Goal: Task Accomplishment & Management: Use online tool/utility

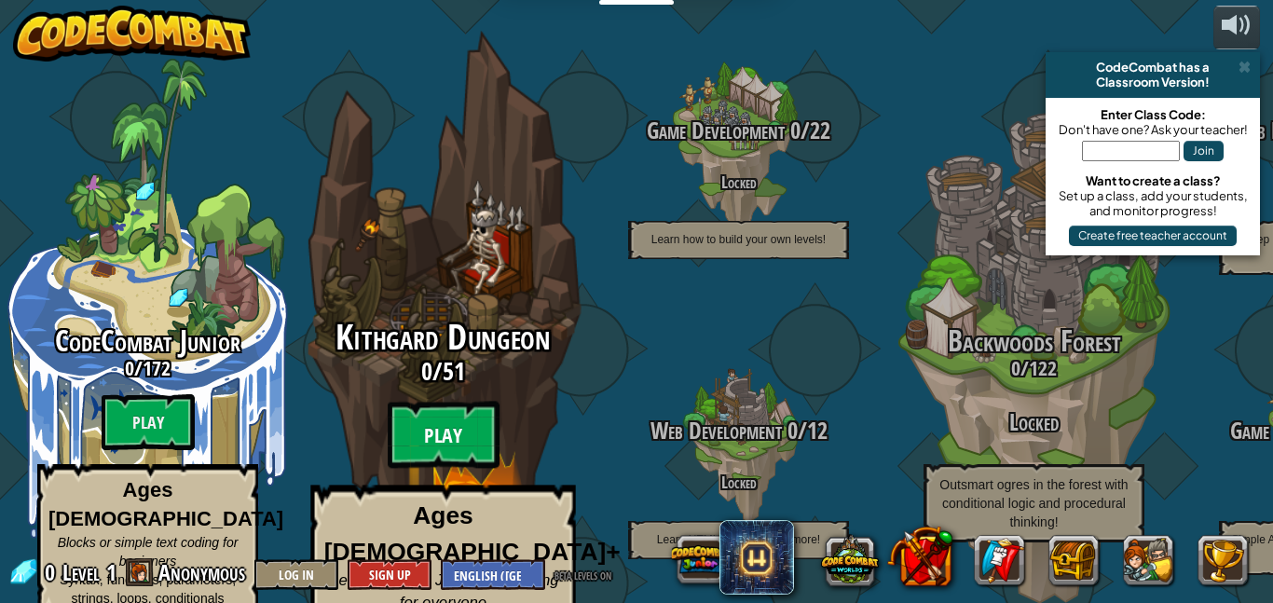
click at [445, 402] on btn "Play" at bounding box center [444, 435] width 112 height 67
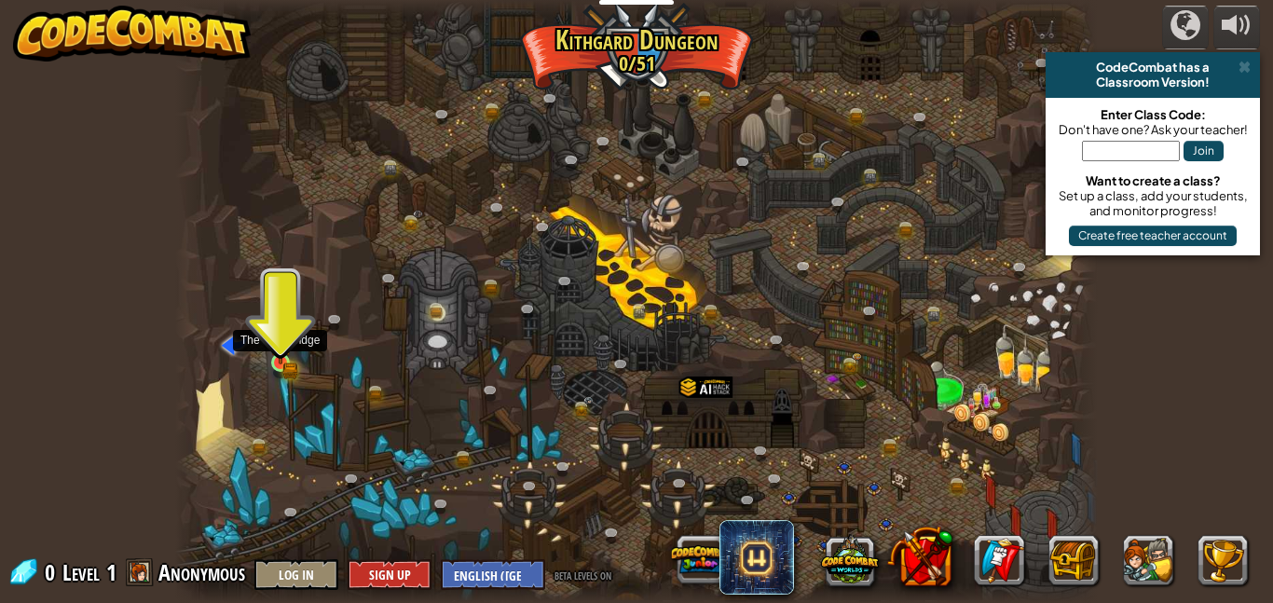
click at [281, 353] on div at bounding box center [280, 362] width 19 height 19
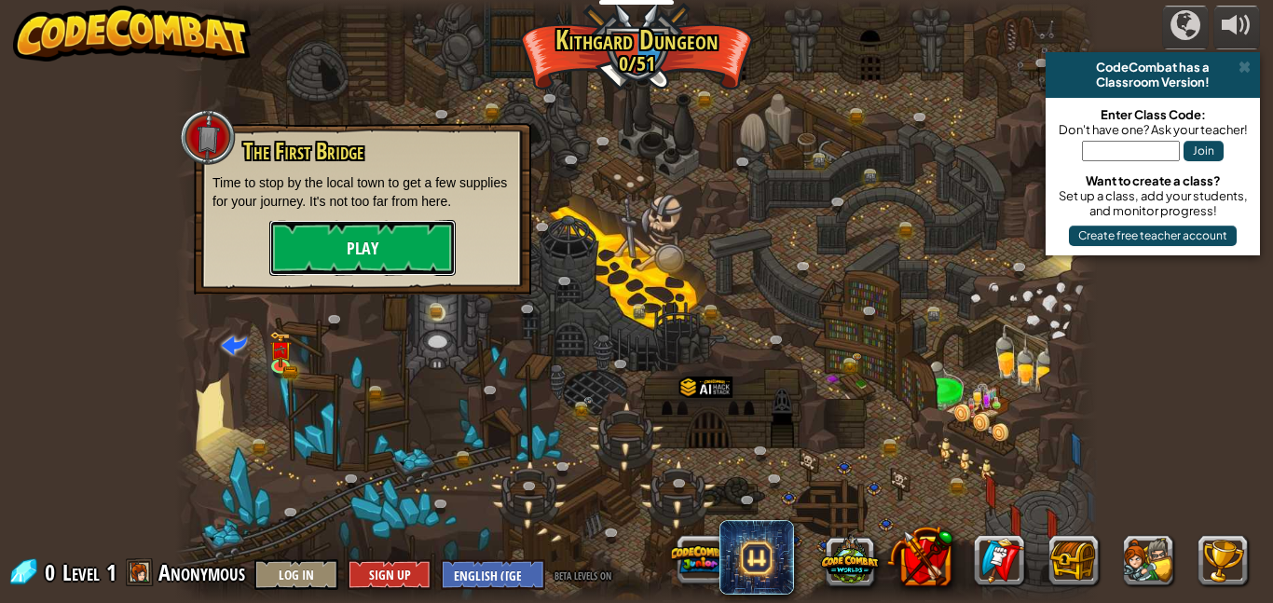
click at [404, 253] on button "Play" at bounding box center [362, 248] width 186 height 56
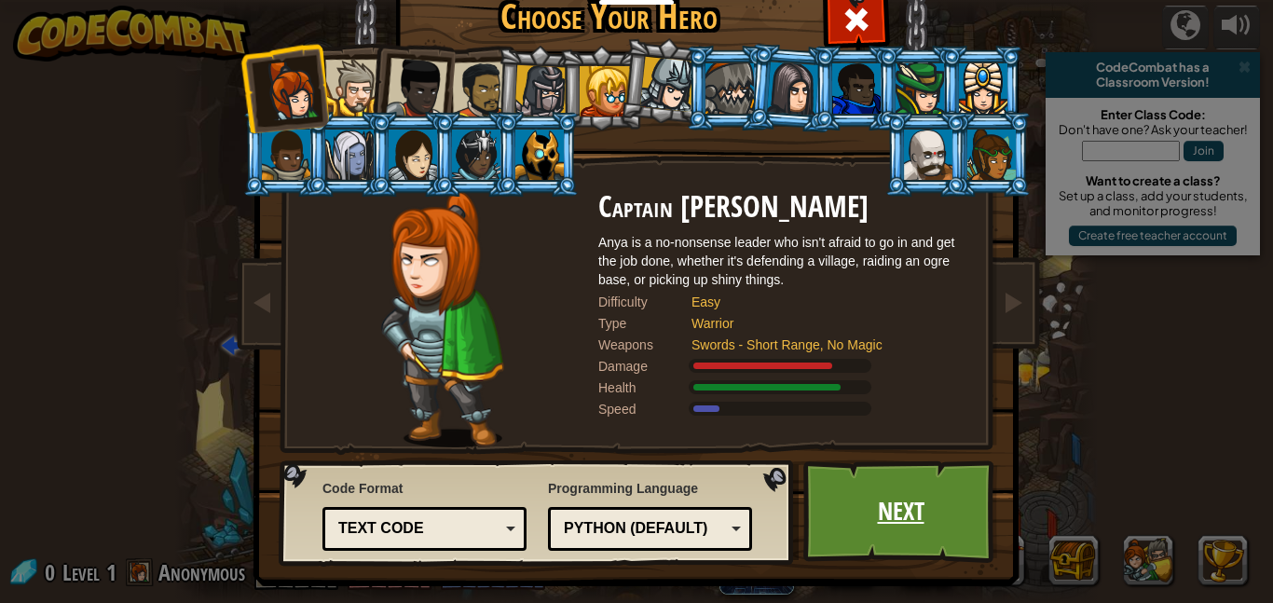
click at [942, 522] on link "Next" at bounding box center [900, 511] width 195 height 103
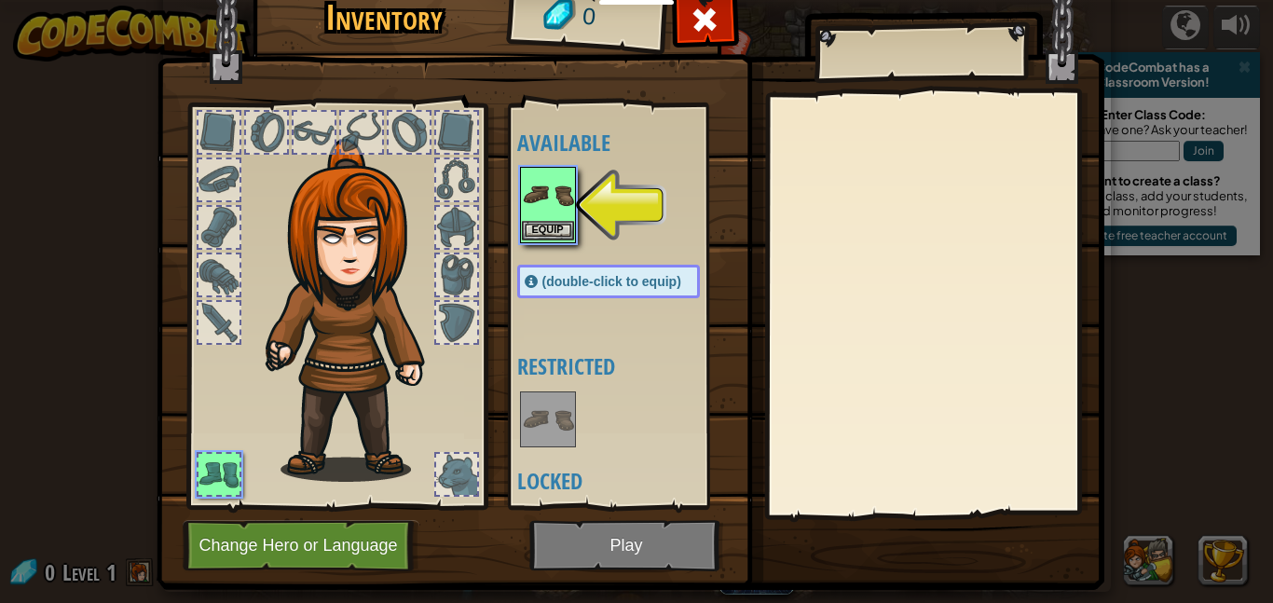
click at [558, 203] on img at bounding box center [548, 195] width 52 height 52
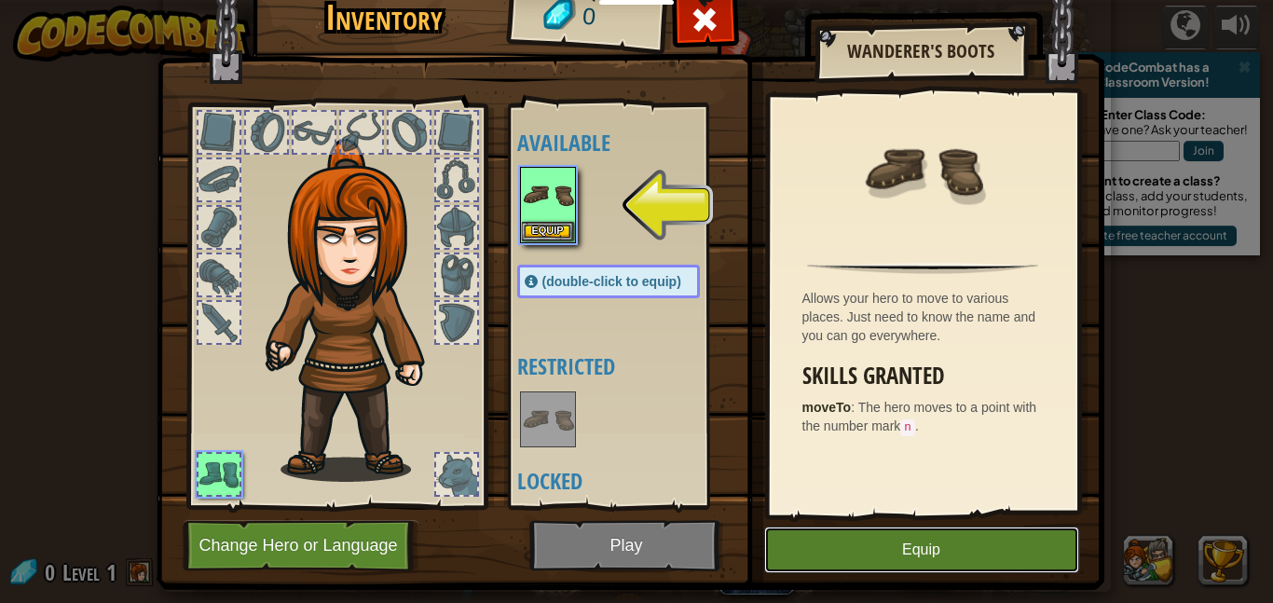
click at [942, 545] on button "Equip" at bounding box center [921, 550] width 315 height 47
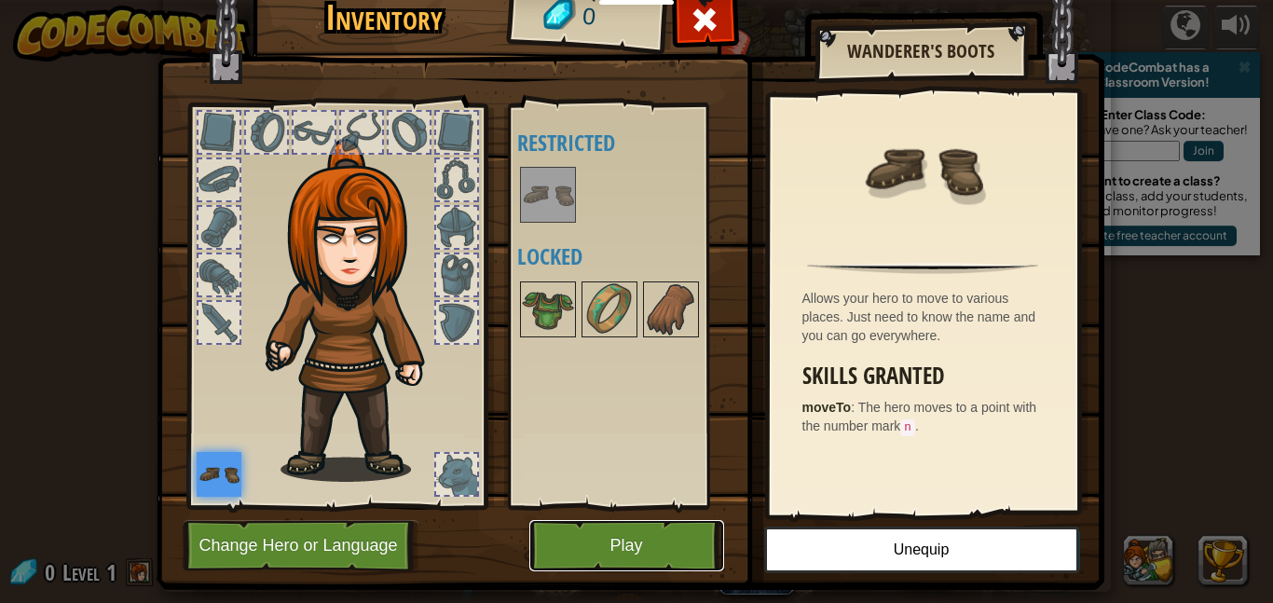
click at [609, 555] on button "Play" at bounding box center [626, 545] width 195 height 51
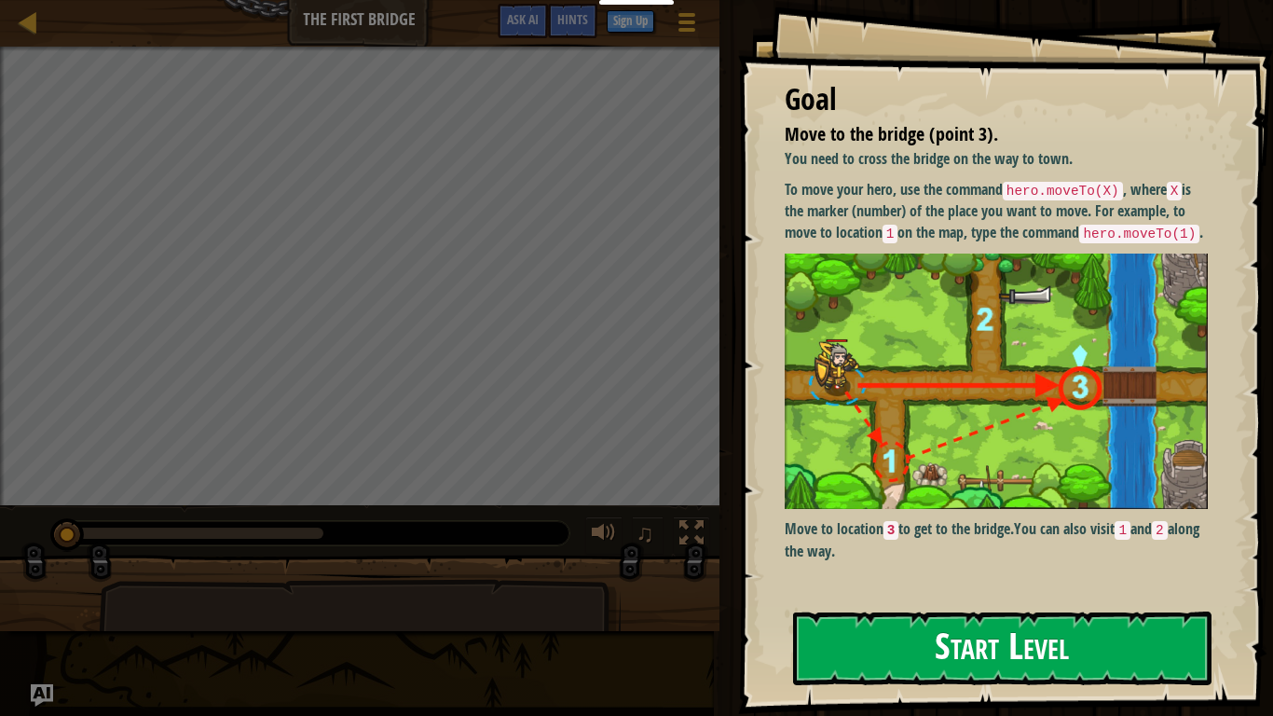
click at [984, 602] on button "Start Level" at bounding box center [1002, 648] width 418 height 74
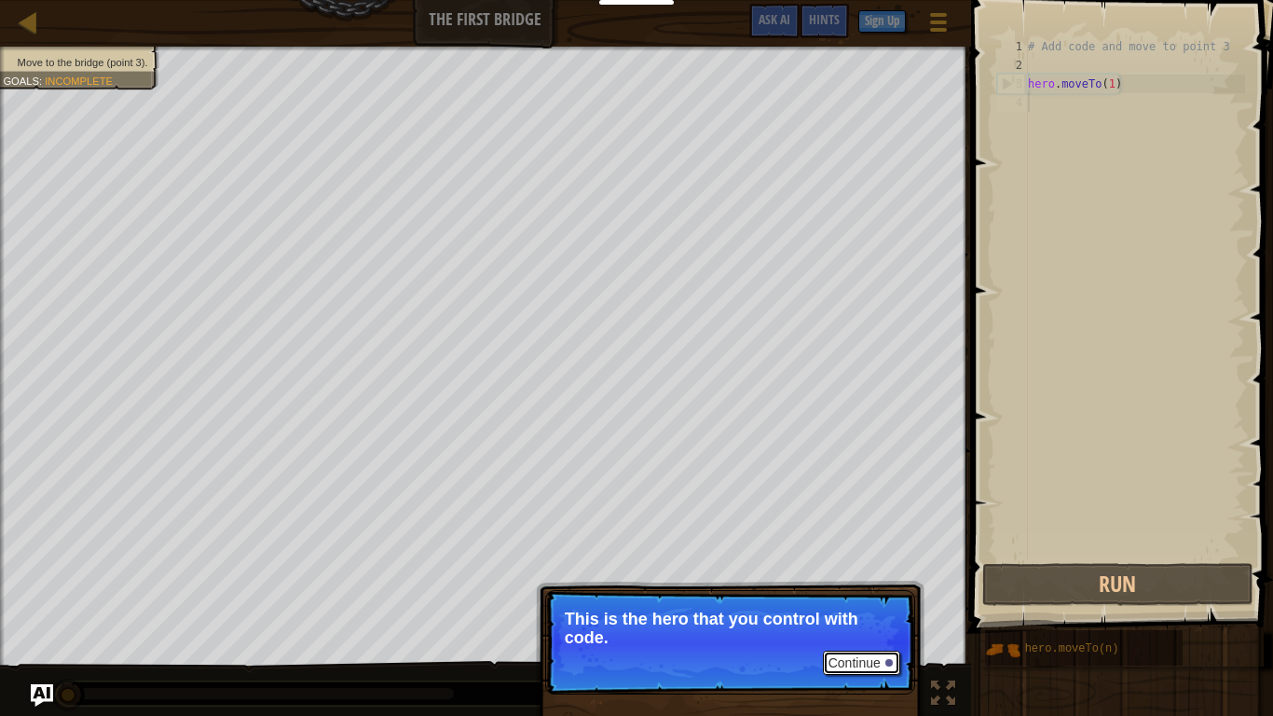
click at [884, 602] on button "Continue" at bounding box center [861, 663] width 77 height 24
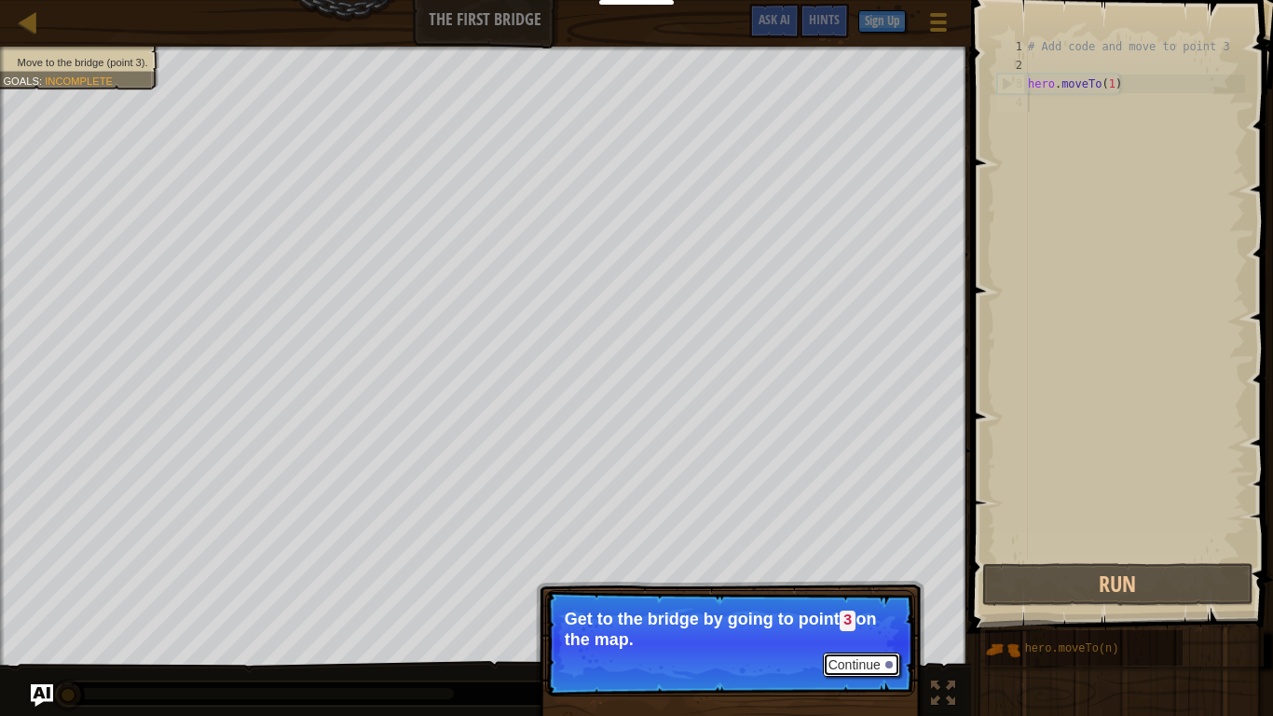
click at [881, 602] on button "Continue" at bounding box center [861, 664] width 77 height 24
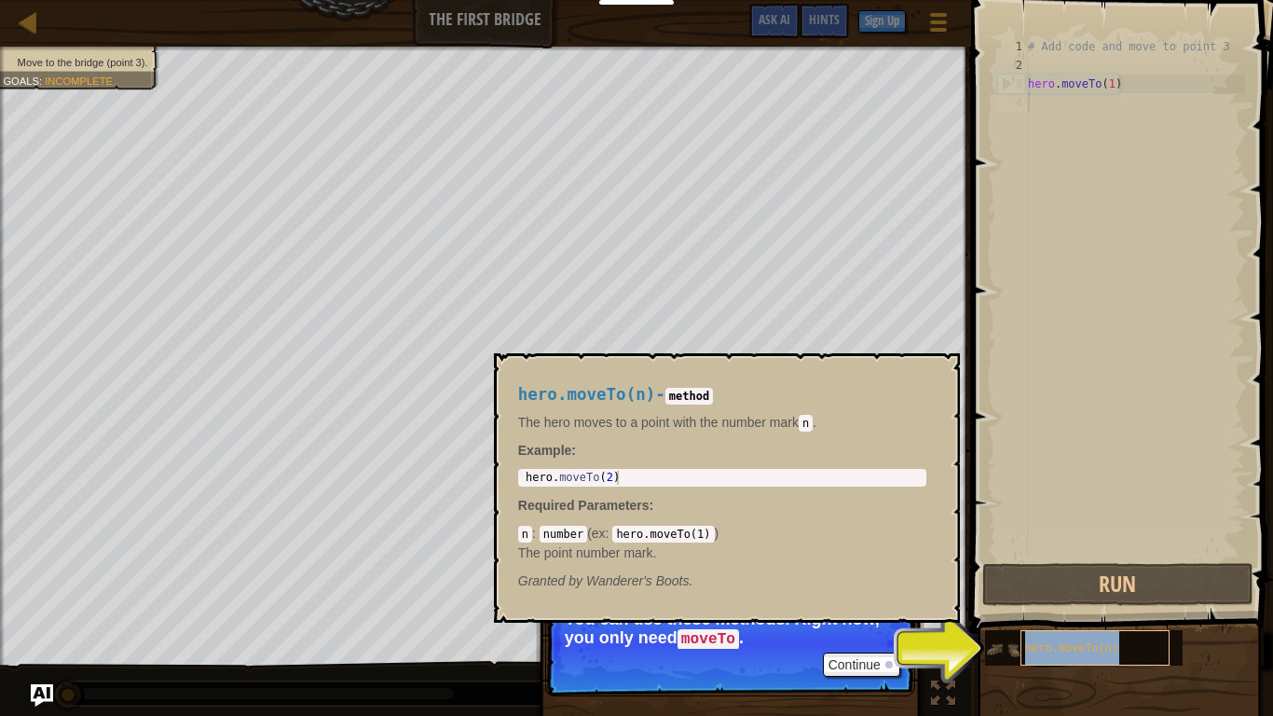
click at [1041, 602] on span "hero.moveTo(n)" at bounding box center [1072, 648] width 94 height 13
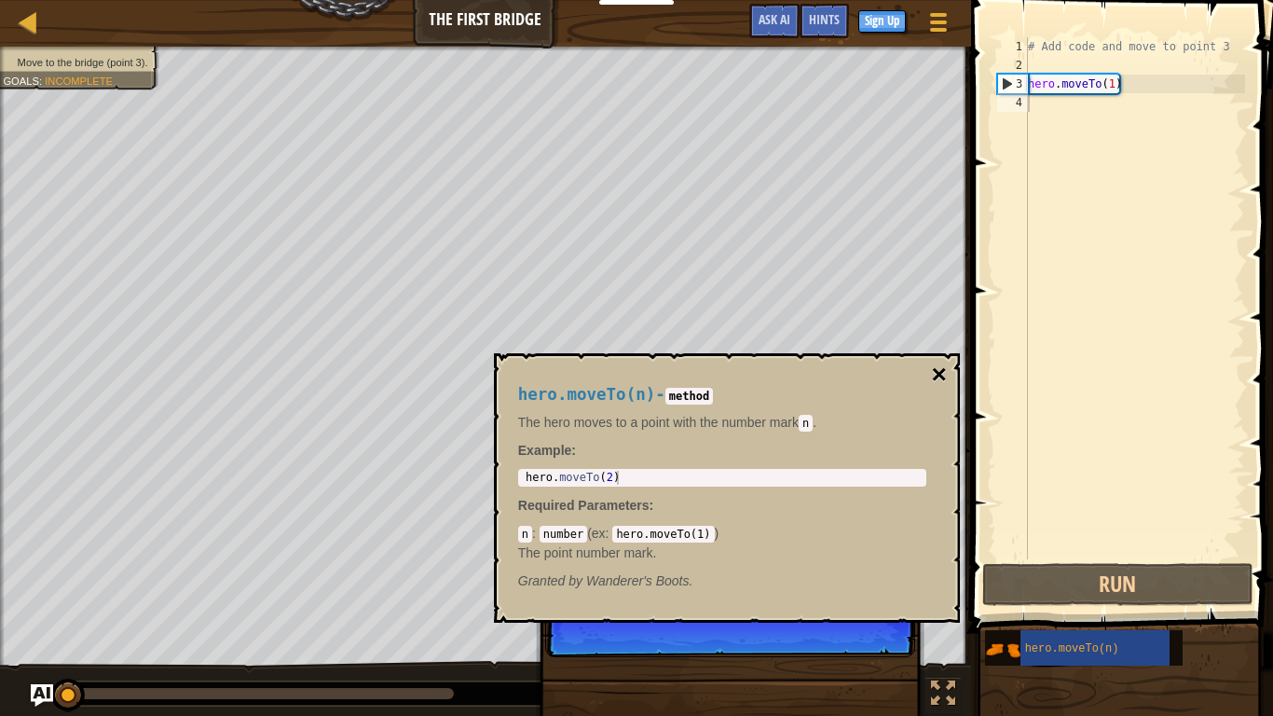
click at [945, 366] on button "×" at bounding box center [938, 375] width 15 height 26
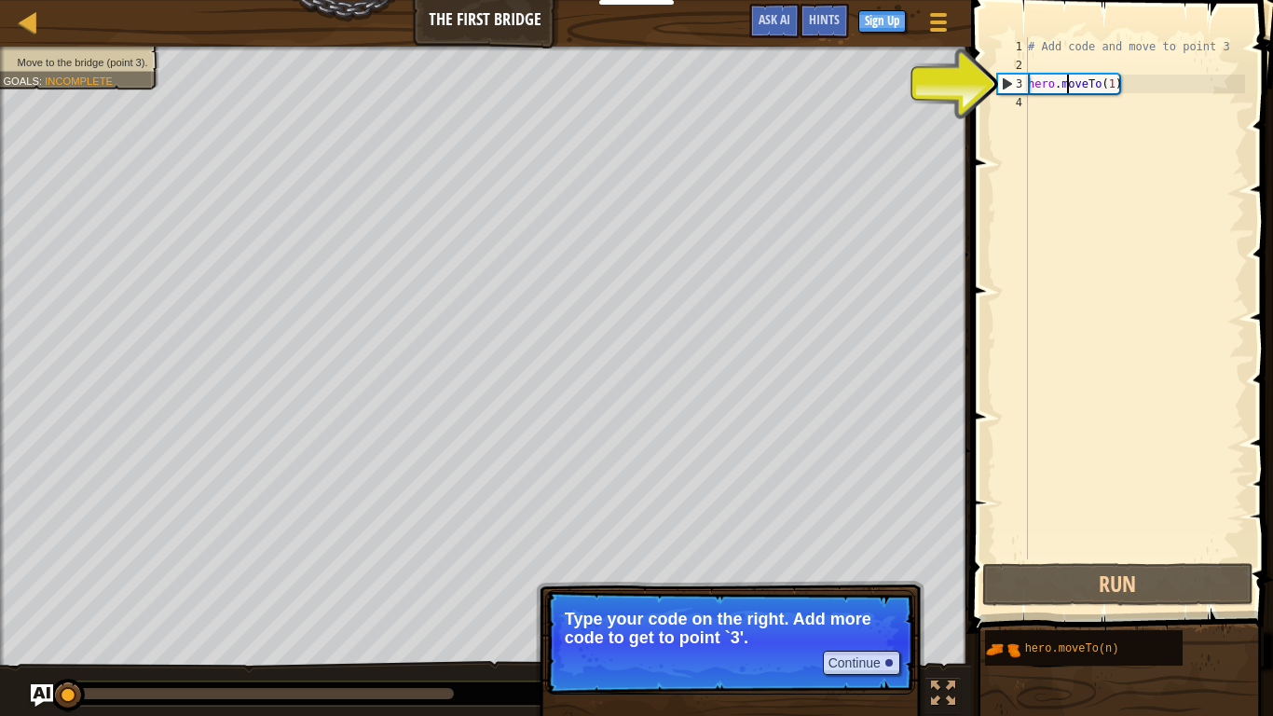
click at [1065, 83] on div "# Add code and move to point 3 hero . moveTo ( 1 )" at bounding box center [1134, 316] width 221 height 559
click at [887, 602] on div at bounding box center [888, 662] width 7 height 7
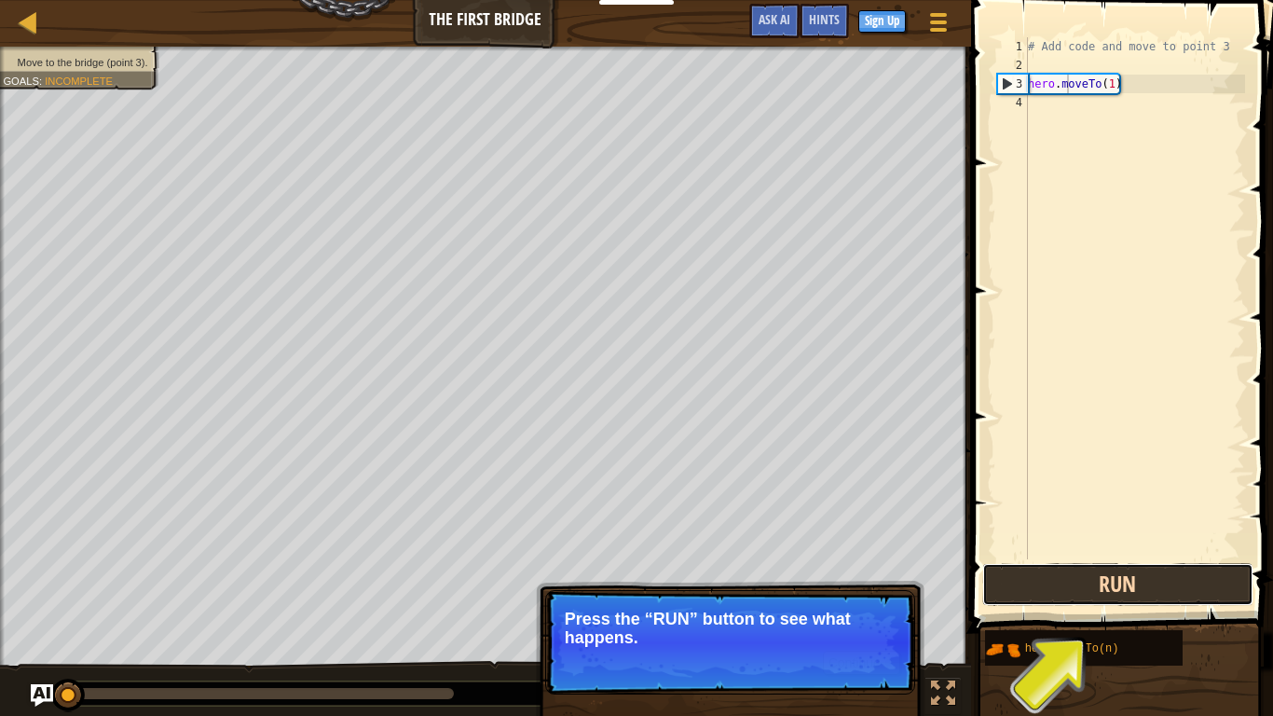
click at [1163, 587] on button "Run" at bounding box center [1117, 584] width 271 height 43
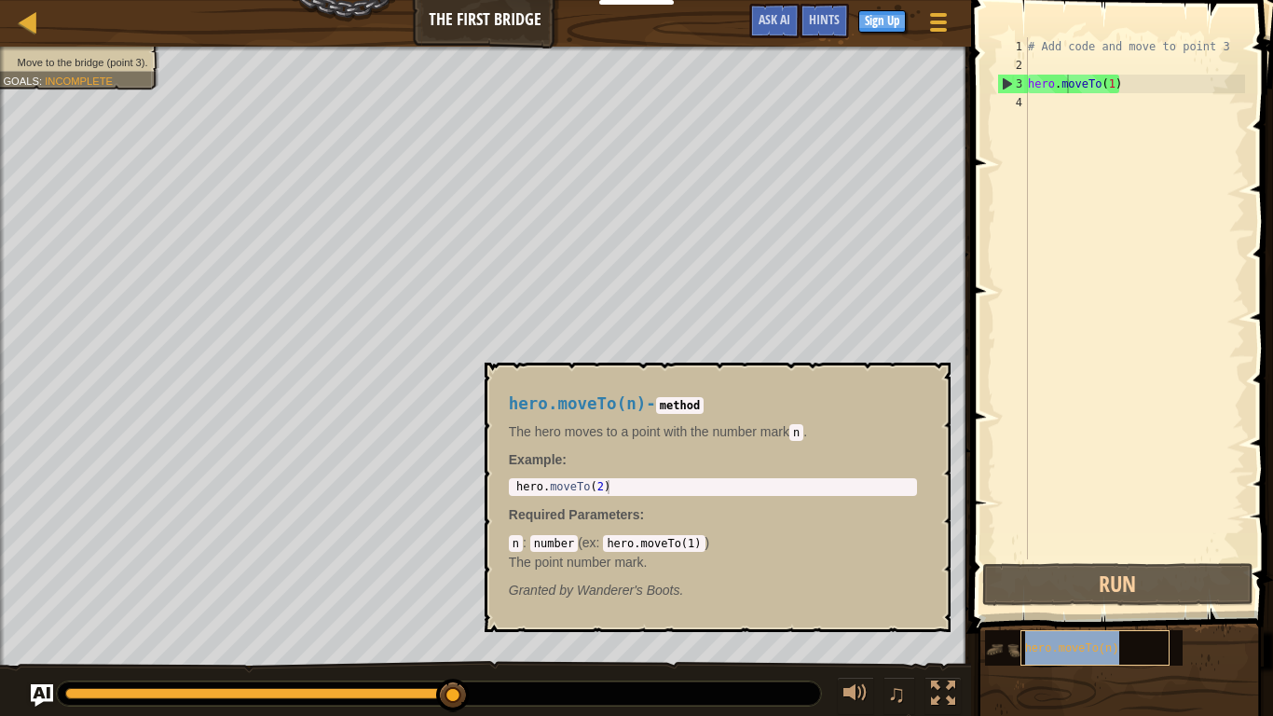
click at [1114, 602] on div "hero.moveTo(n)" at bounding box center [1095, 647] width 149 height 35
click at [1132, 602] on div "hero.moveTo(n)" at bounding box center [1095, 647] width 149 height 35
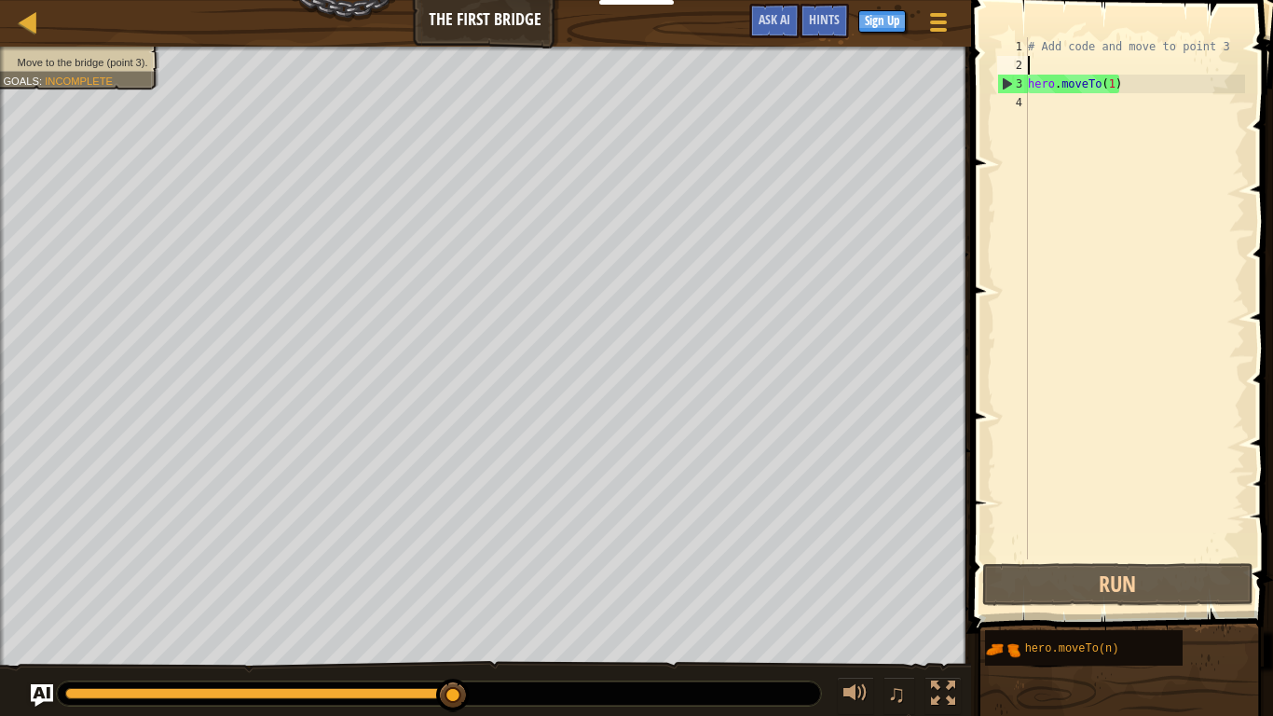
drag, startPoint x: 1144, startPoint y: 72, endPoint x: 1144, endPoint y: 91, distance: 19.6
click at [1144, 87] on div "# Add code and move to point 3 hero . moveTo ( 1 )" at bounding box center [1134, 316] width 221 height 559
click at [1144, 91] on div "# Add code and move to point 3 hero . moveTo ( 1 )" at bounding box center [1134, 298] width 221 height 522
type textarea "hero.moveTo(1)"
click at [1008, 106] on div "4" at bounding box center [1012, 102] width 31 height 19
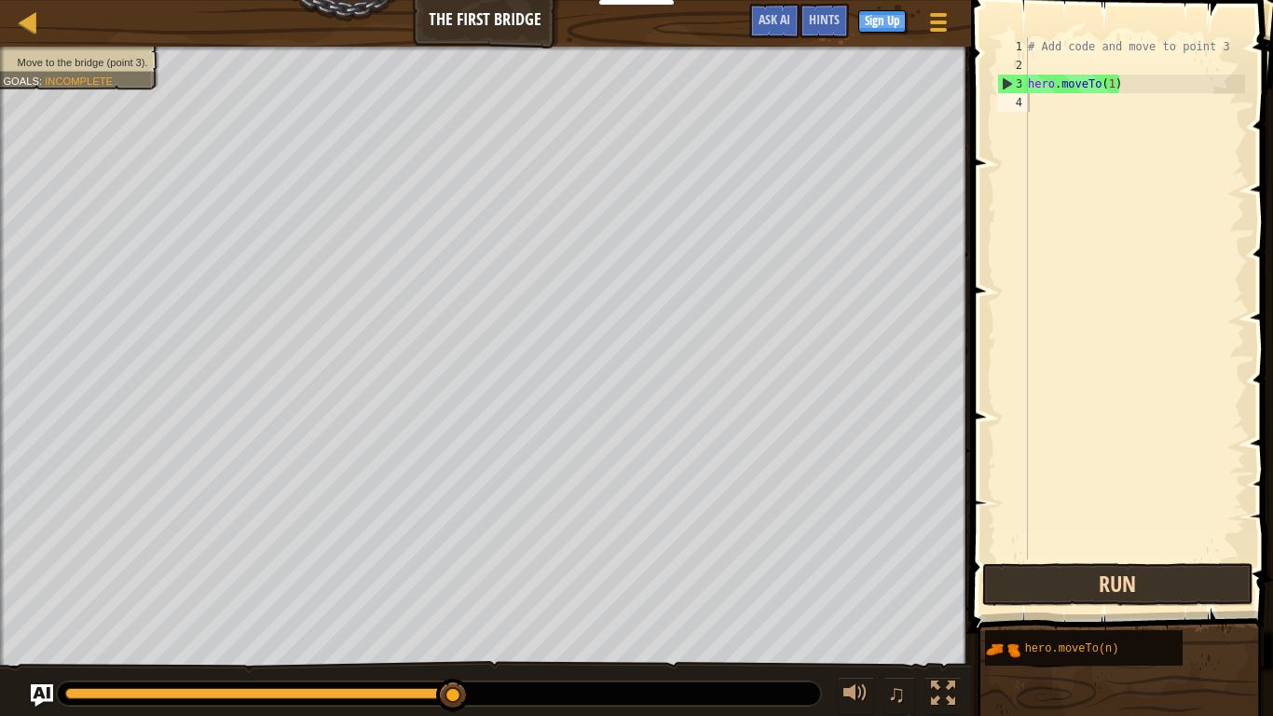
drag, startPoint x: 1089, startPoint y: 614, endPoint x: 1092, endPoint y: 596, distance: 17.9
click at [1092, 596] on div "Hints 1 2 3 4 # Add code and move to point 3 hero . moveTo ( 1 ) הההההההההההההה…" at bounding box center [1120, 353] width 308 height 706
click at [1092, 591] on button "Run" at bounding box center [1117, 584] width 271 height 43
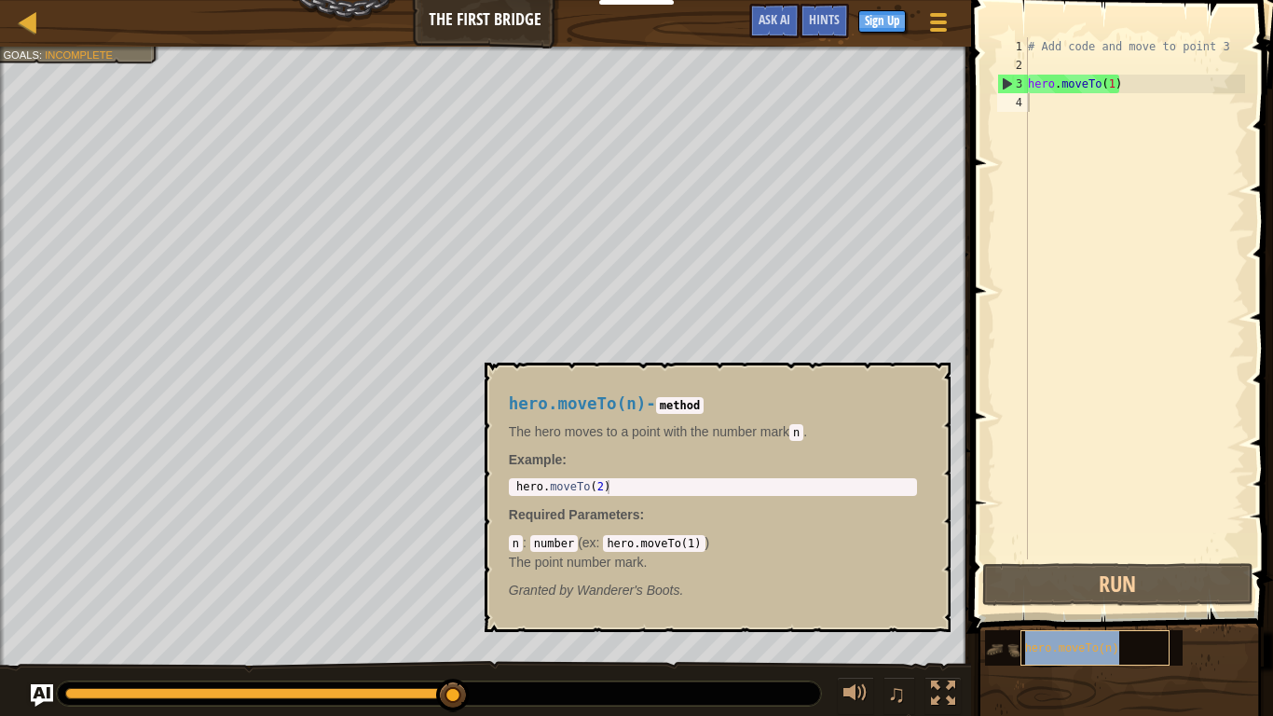
click at [1129, 602] on div "hero.moveTo(n)" at bounding box center [1095, 647] width 149 height 35
type textarea "hero.moveTo(2)"
click at [628, 493] on div "hero . moveTo ( 2 )" at bounding box center [713, 501] width 401 height 42
click at [596, 508] on div "hero.moveTo(n) - method The hero moves to a point with the number [PERSON_NAME]…" at bounding box center [713, 497] width 434 height 240
click at [621, 489] on div "hero . moveTo ( 2 )" at bounding box center [713, 501] width 401 height 42
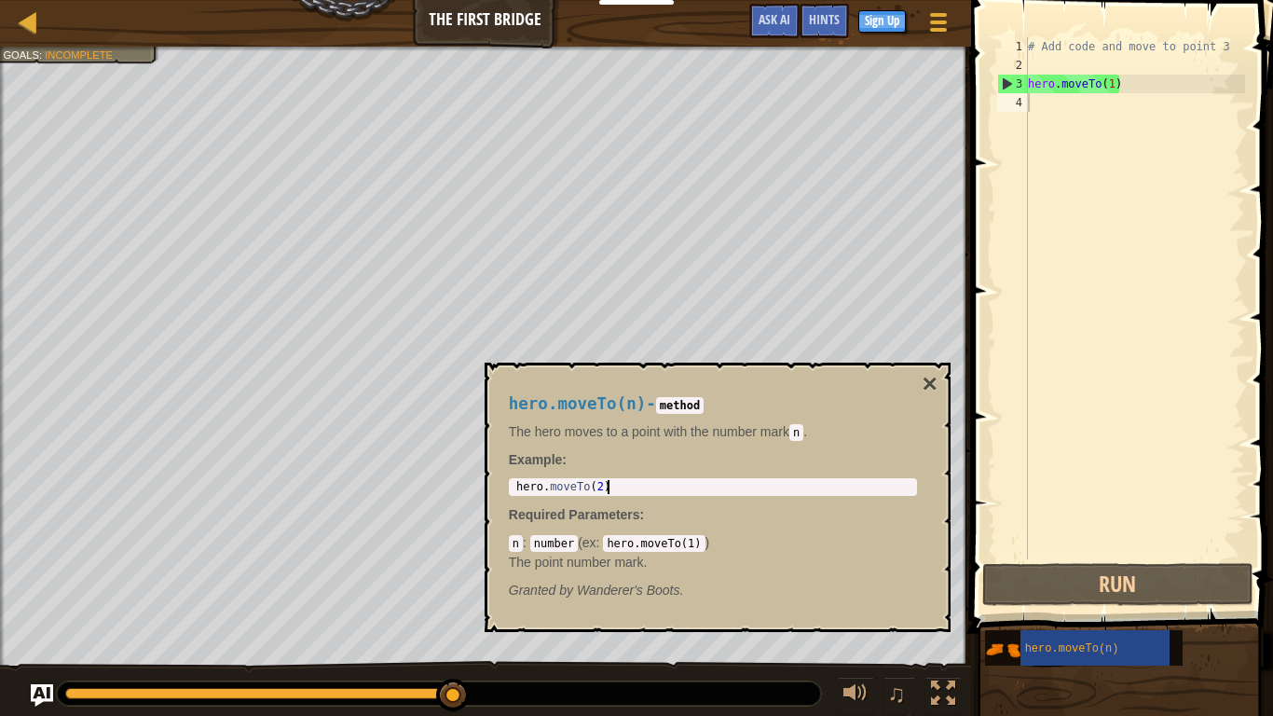
click at [613, 483] on div "hero . moveTo ( 2 )" at bounding box center [713, 501] width 401 height 42
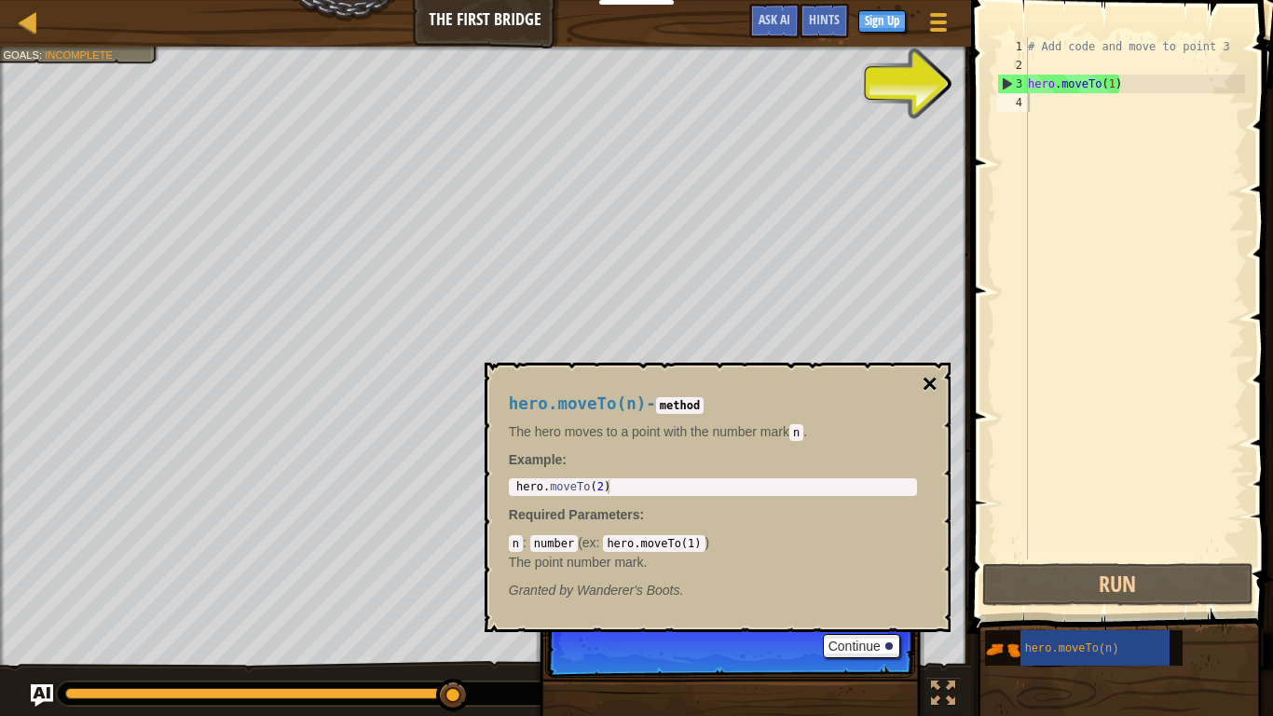
click at [927, 385] on button "×" at bounding box center [929, 384] width 15 height 26
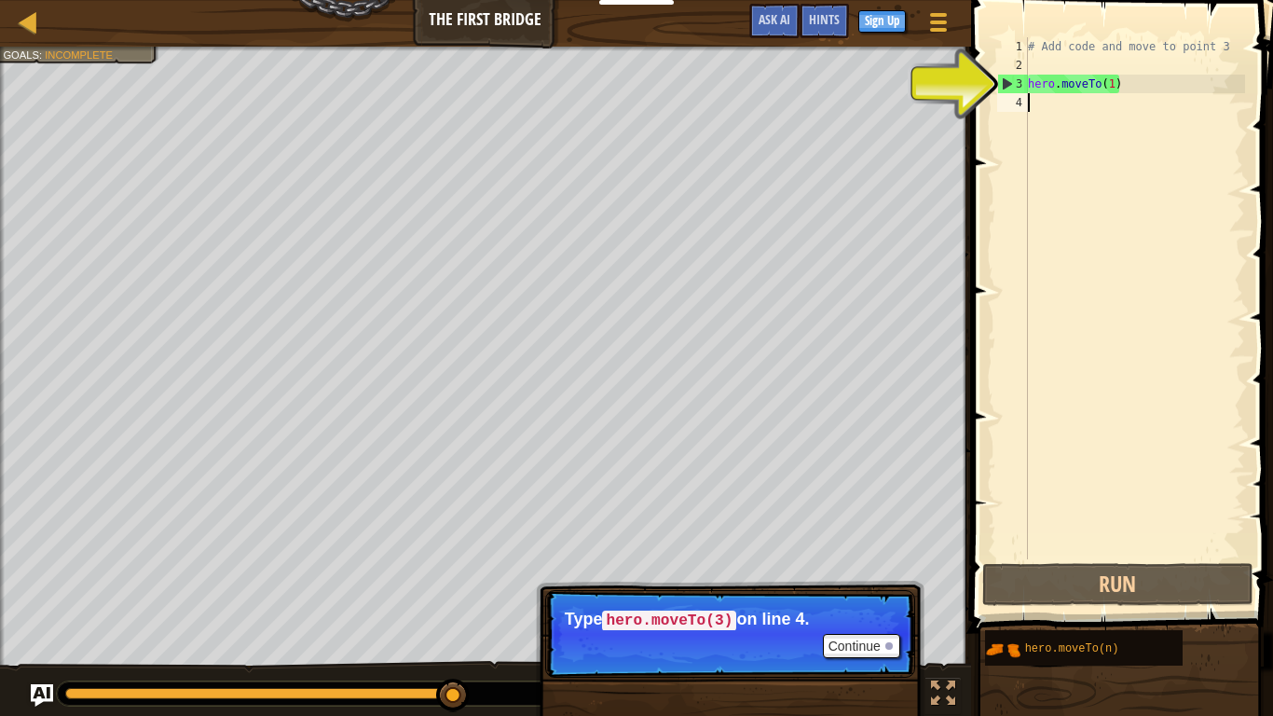
drag, startPoint x: 1005, startPoint y: 79, endPoint x: 1006, endPoint y: 107, distance: 28.0
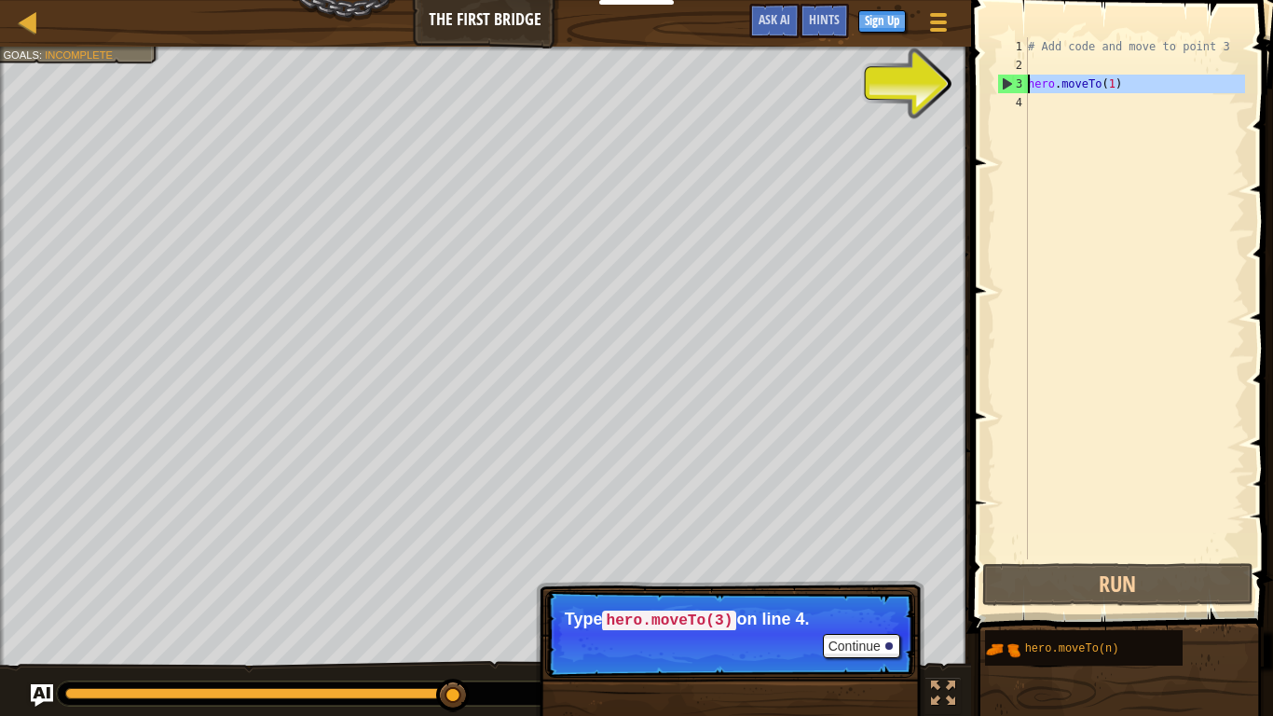
drag, startPoint x: 1014, startPoint y: 77, endPoint x: 1017, endPoint y: 87, distance: 9.7
click at [1013, 83] on div "3" at bounding box center [1013, 84] width 30 height 19
drag, startPoint x: 1039, startPoint y: 88, endPoint x: 1020, endPoint y: 144, distance: 59.2
click at [1029, 150] on div "# Add code and move to point 3 hero . moveTo ( 1 )" at bounding box center [1134, 316] width 221 height 559
type textarea "hero.moveTo(1)"
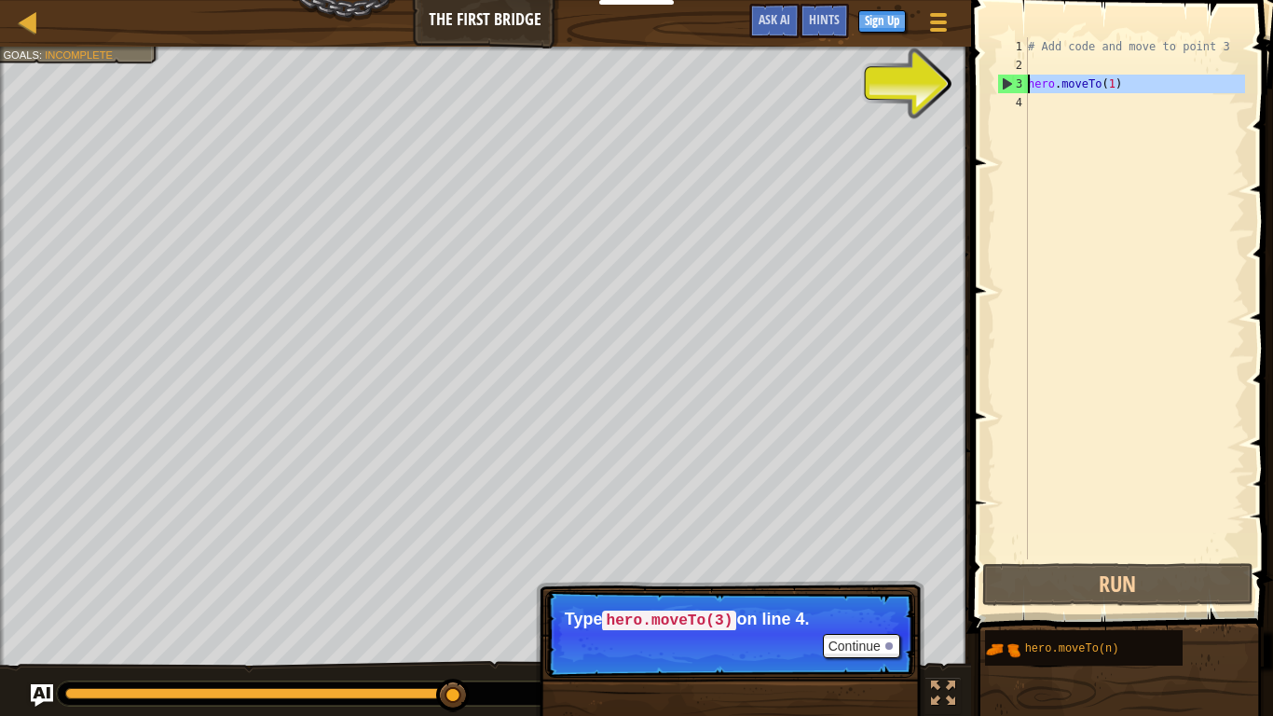
drag, startPoint x: 1019, startPoint y: 91, endPoint x: 1018, endPoint y: 66, distance: 25.2
type textarea "hero.moveTo(1)"
click at [1023, 98] on div "4" at bounding box center [1012, 102] width 31 height 19
click at [1029, 99] on div "# Add code and move to point 3 hero . moveTo ( 1 )" at bounding box center [1134, 316] width 221 height 559
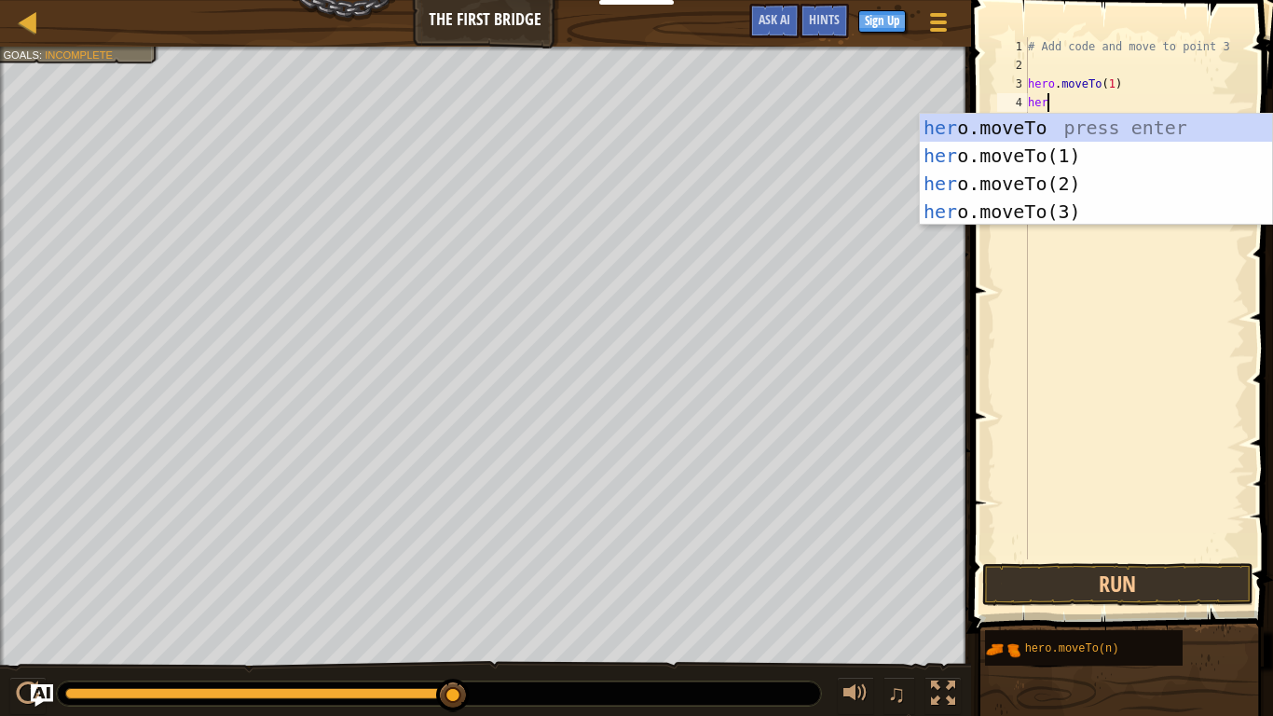
scroll to position [8, 3]
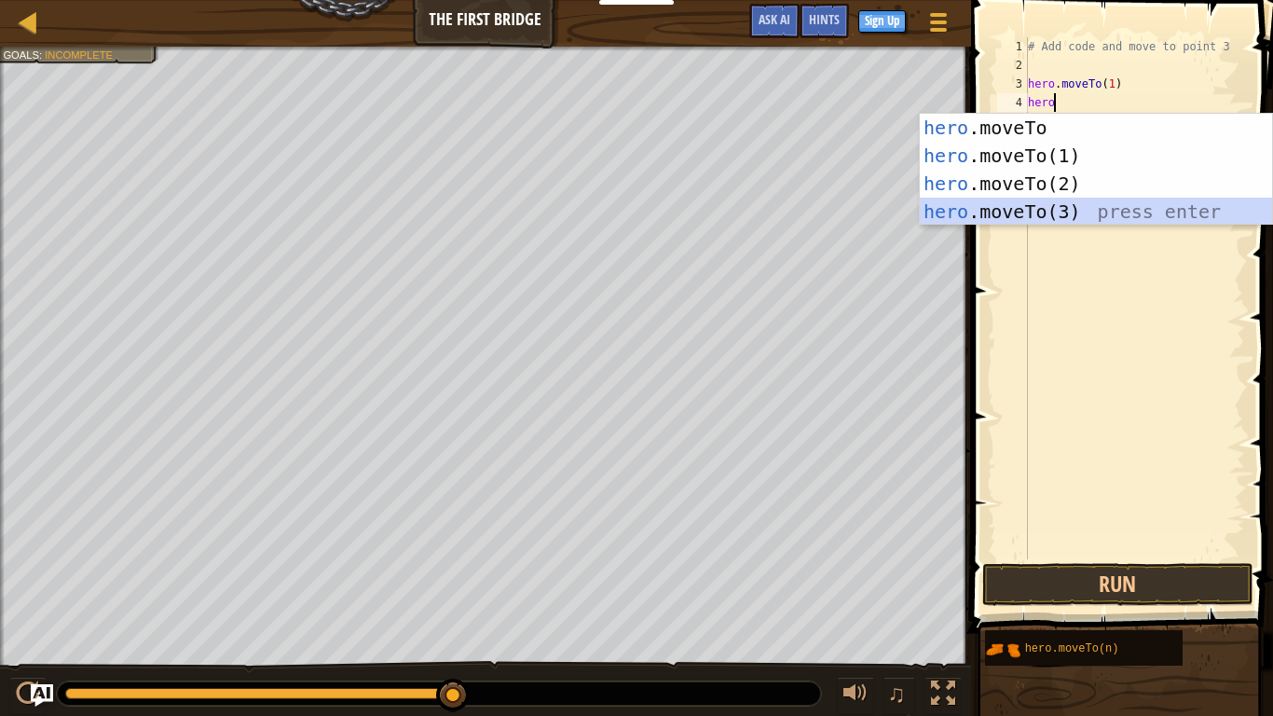
click at [1070, 203] on div "hero .moveTo press enter hero .moveTo(1) press enter hero .moveTo(2) press ente…" at bounding box center [1096, 198] width 352 height 168
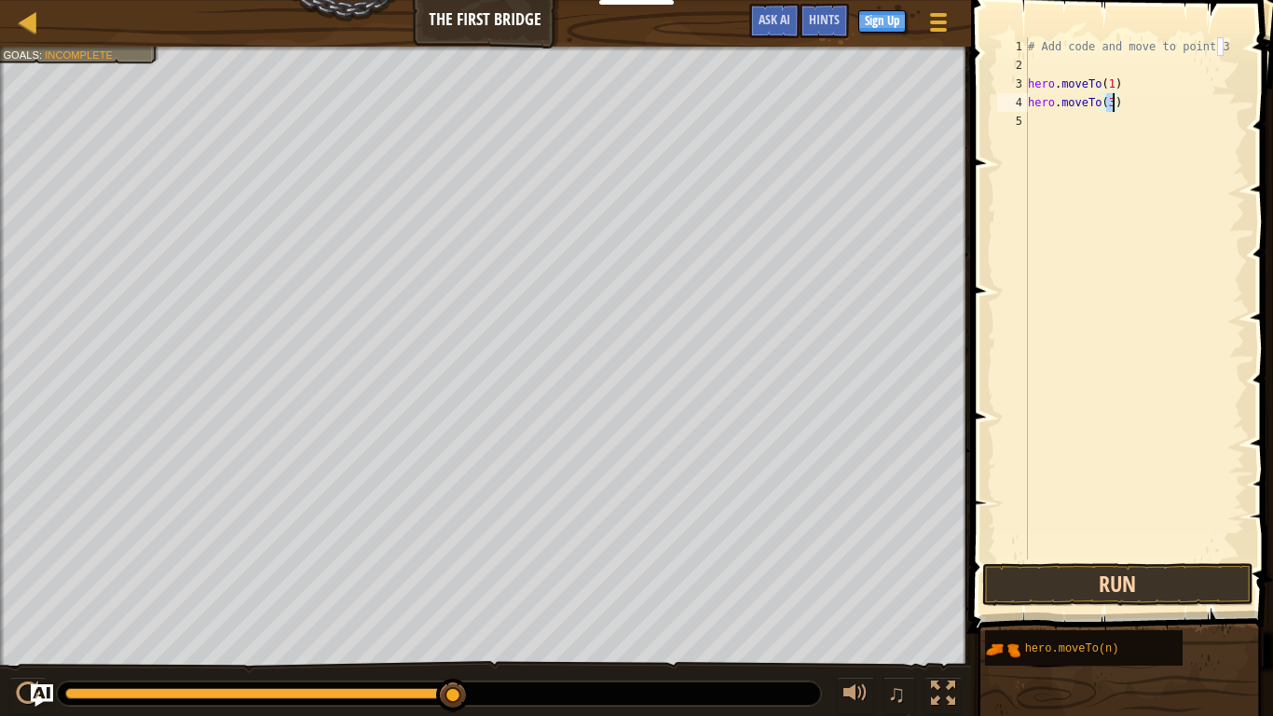
type textarea "hero.moveTo(3)"
click at [1148, 591] on button "Run" at bounding box center [1117, 584] width 271 height 43
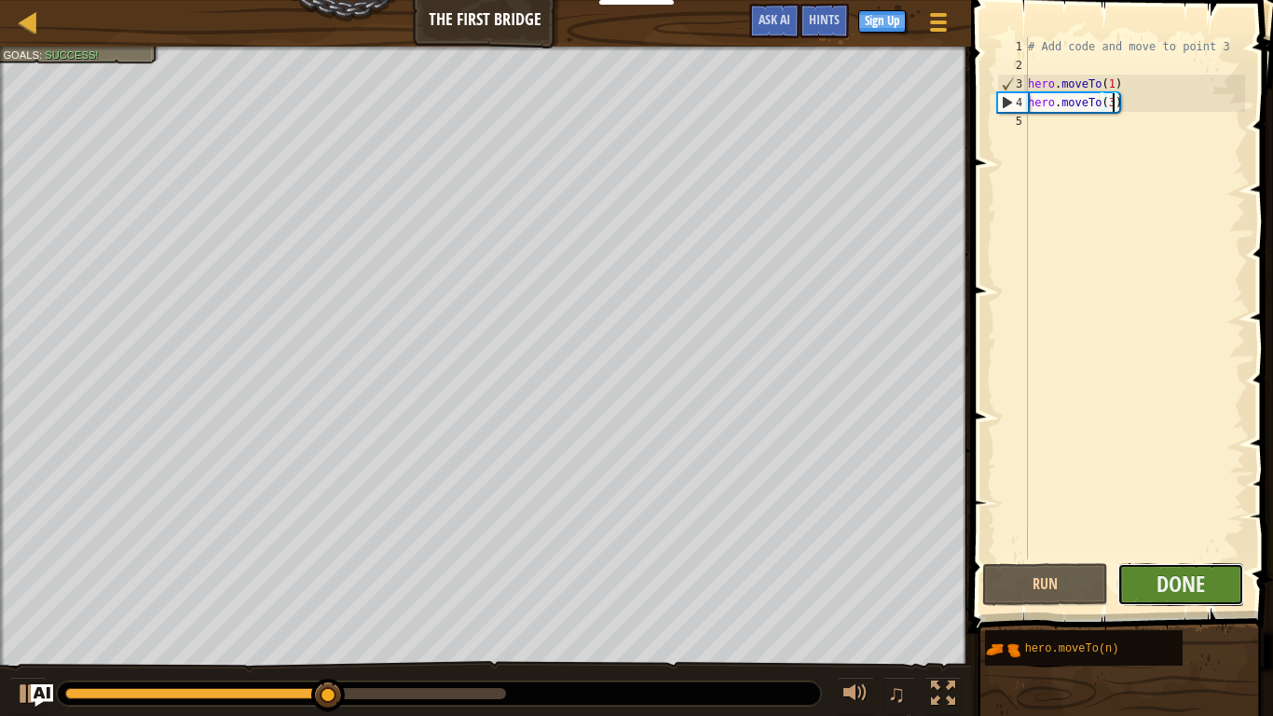
click at [1154, 595] on button "Done" at bounding box center [1180, 584] width 127 height 43
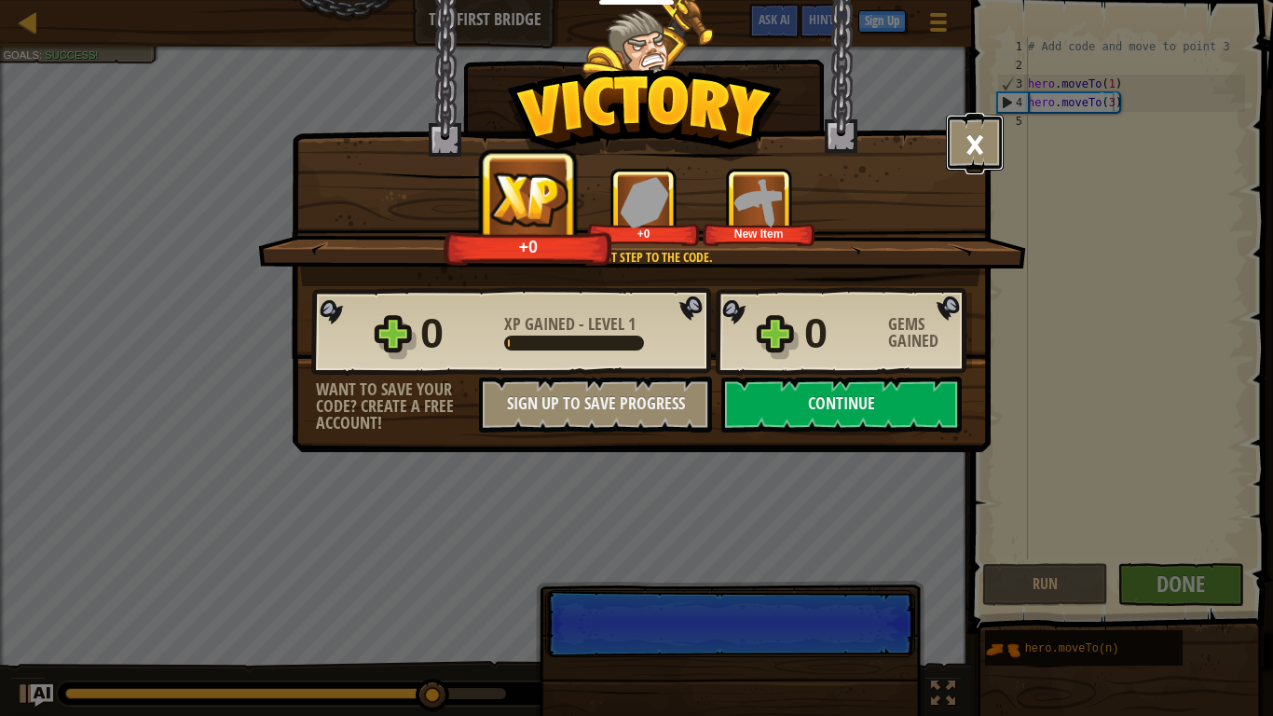
click at [979, 138] on button "×" at bounding box center [975, 143] width 58 height 56
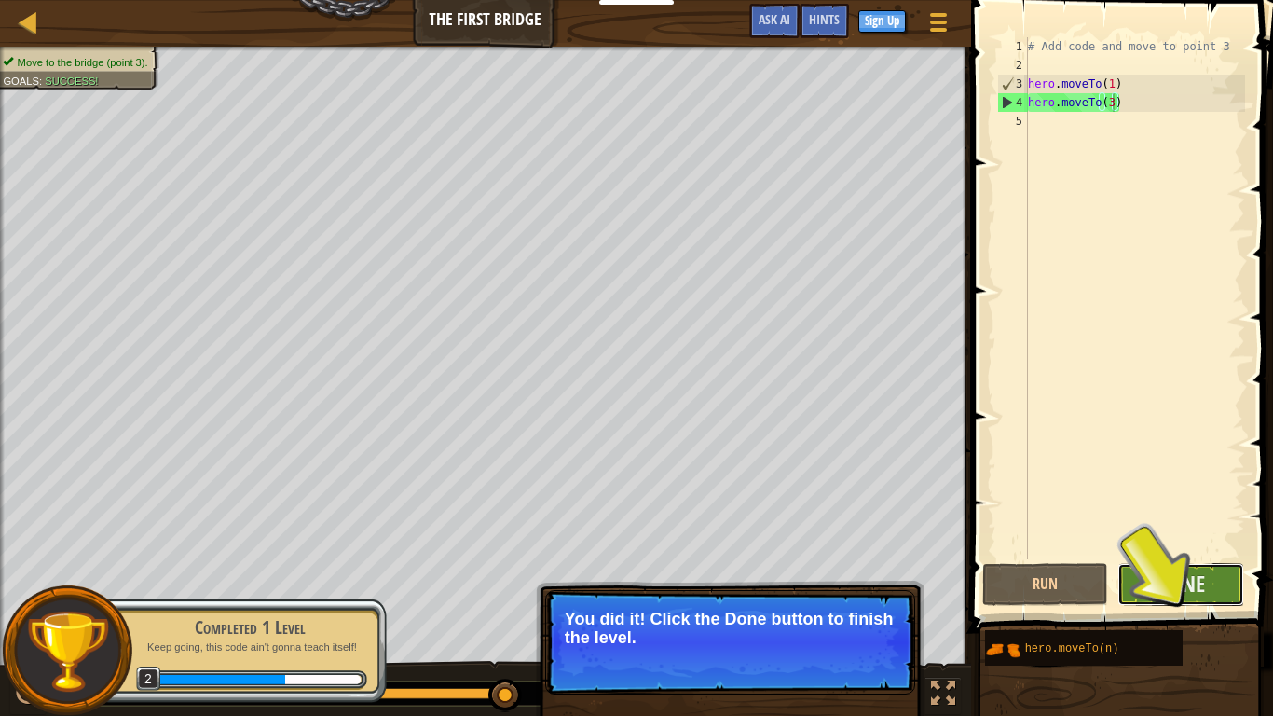
click at [1211, 588] on button "Done" at bounding box center [1180, 584] width 127 height 43
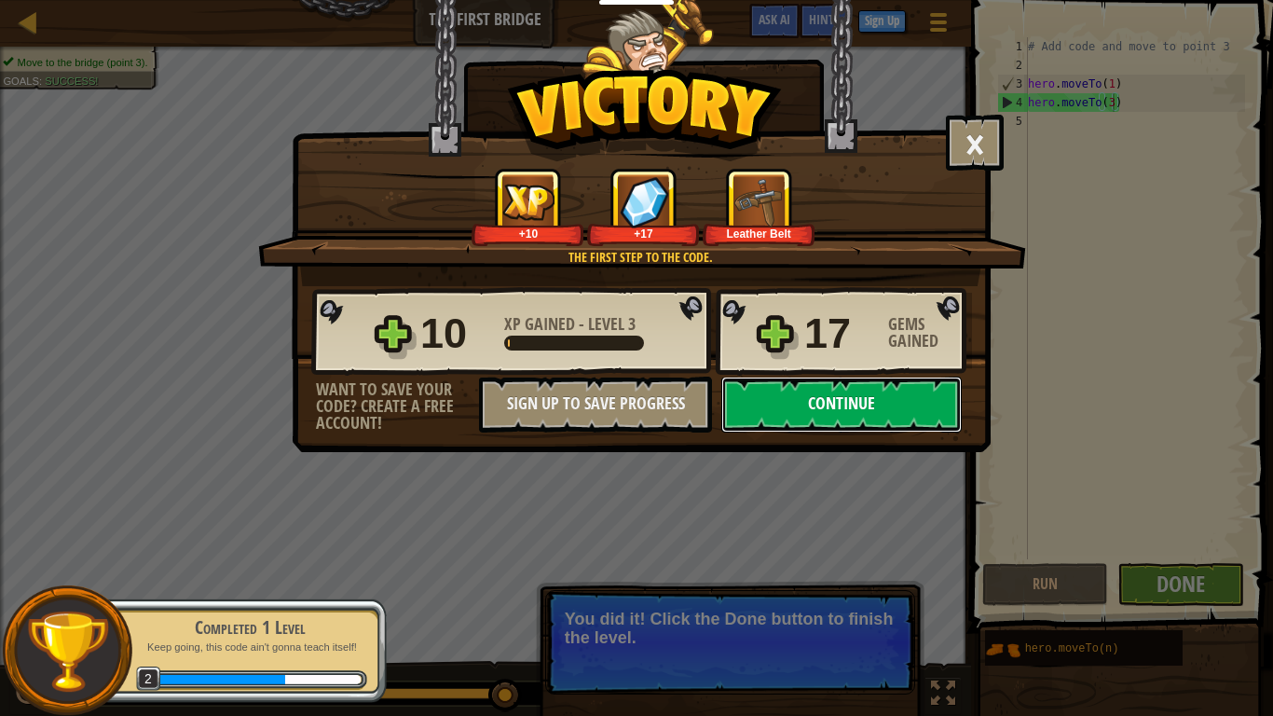
click at [854, 418] on button "Continue" at bounding box center [841, 405] width 240 height 56
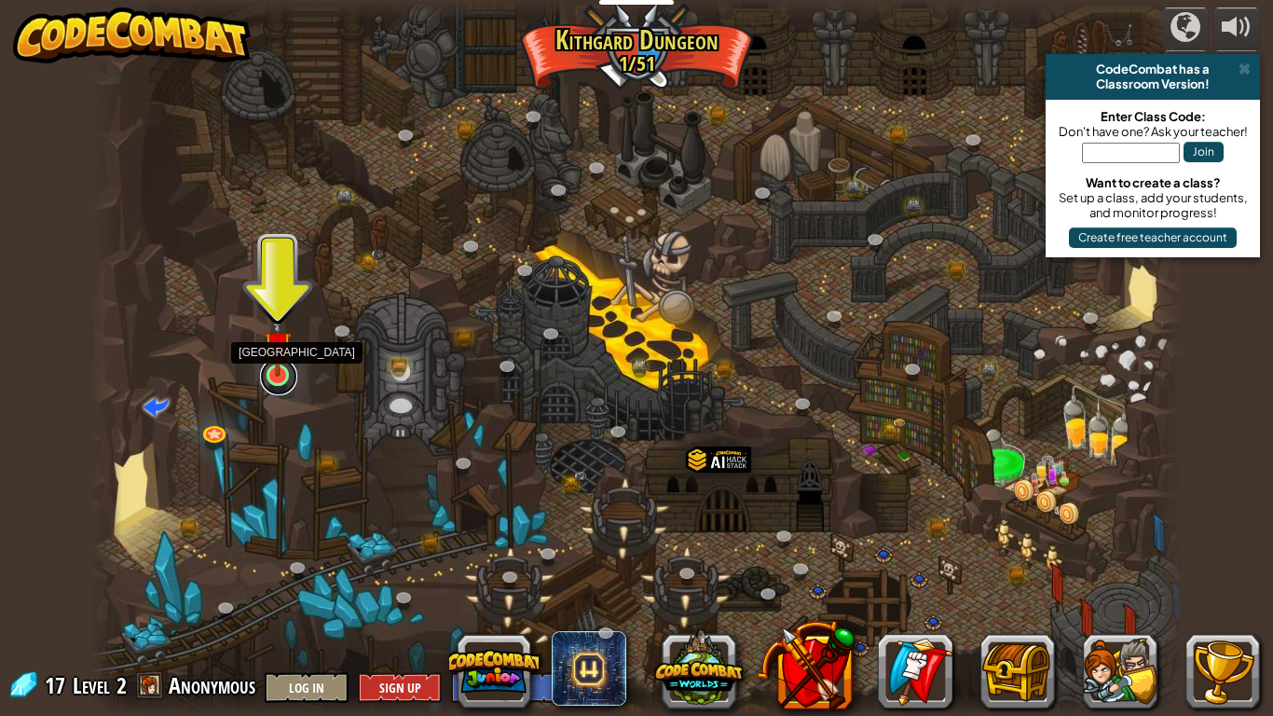
click at [281, 377] on link at bounding box center [278, 376] width 37 height 37
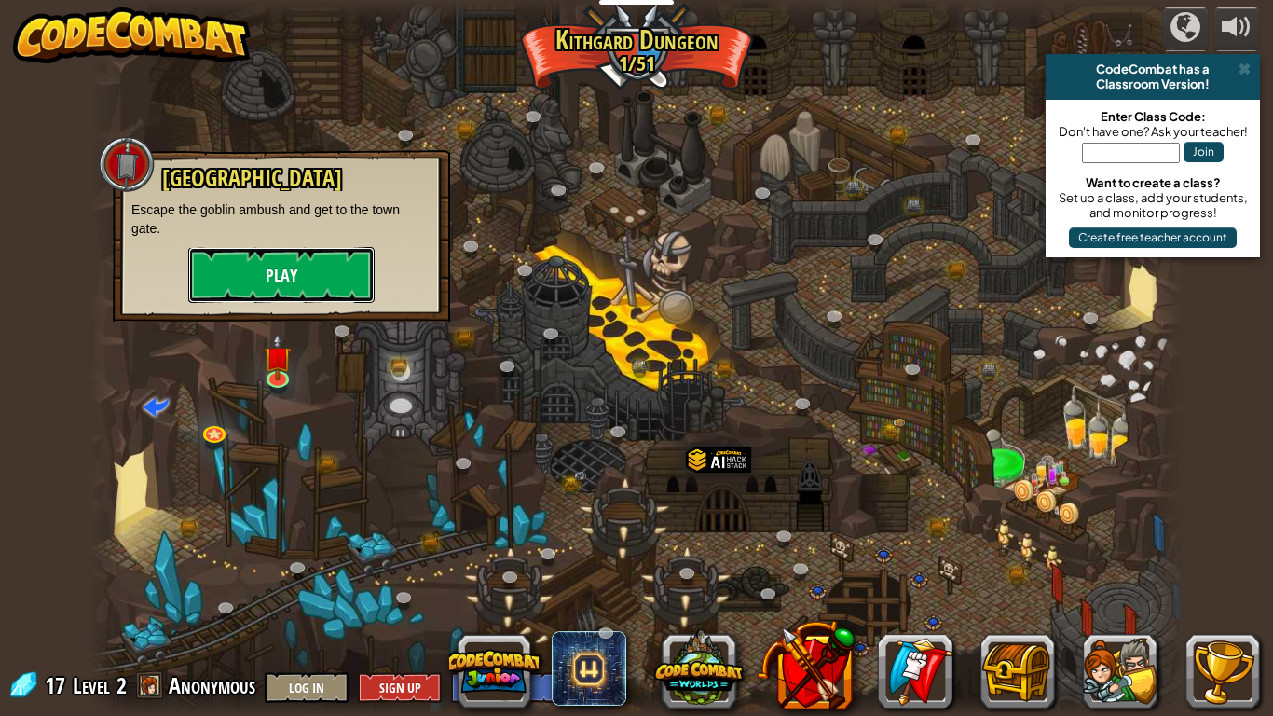
click at [297, 253] on button "Play" at bounding box center [281, 275] width 186 height 56
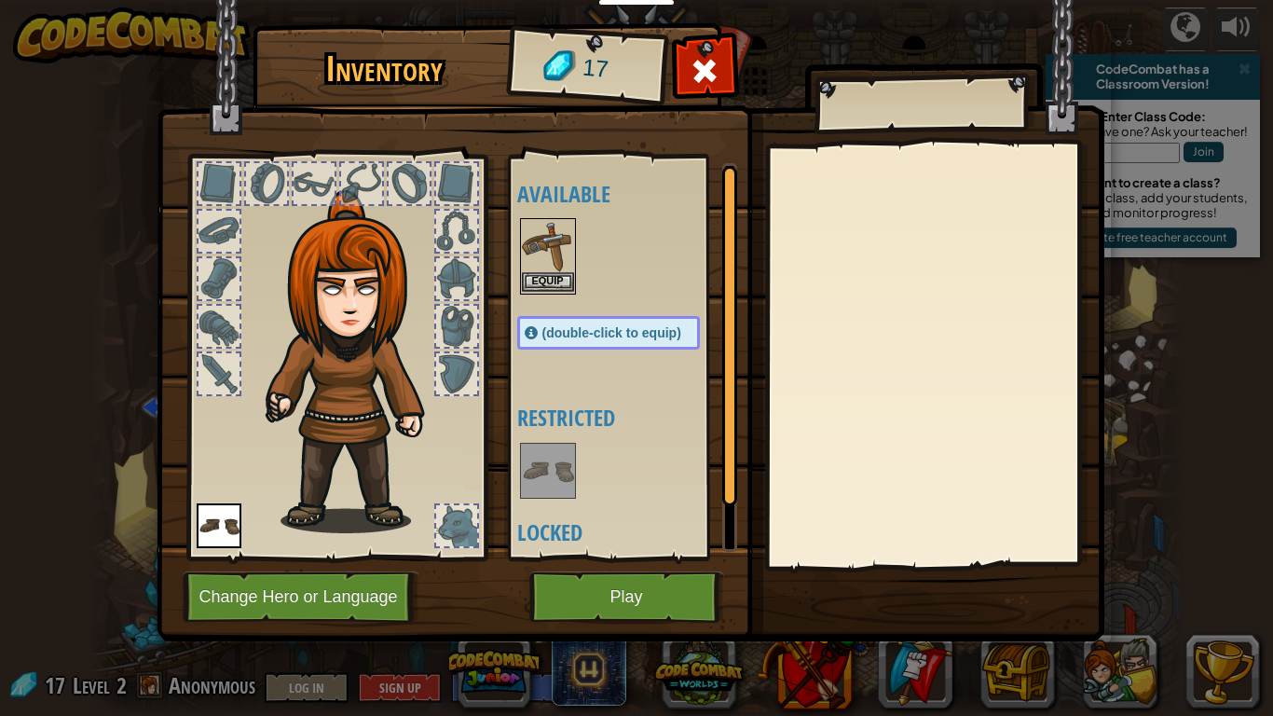
click at [520, 238] on div "Equip" at bounding box center [548, 256] width 56 height 76
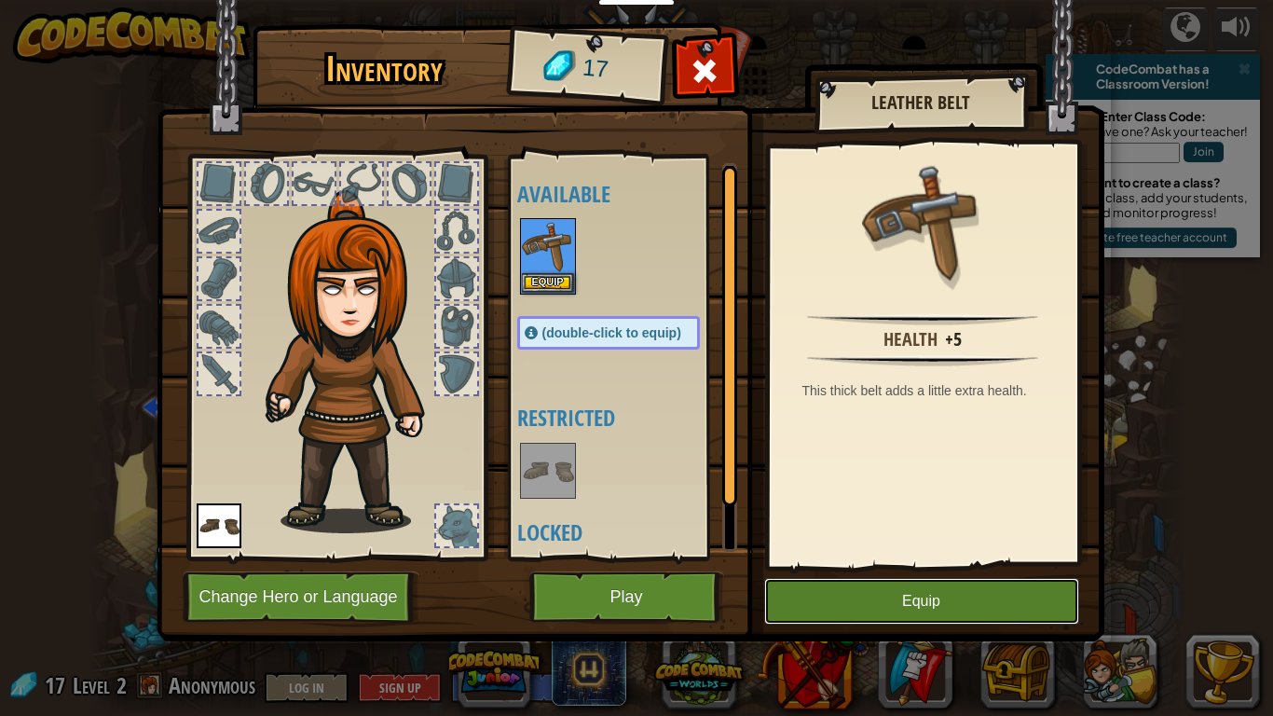
click at [1029, 601] on button "Equip" at bounding box center [921, 601] width 315 height 47
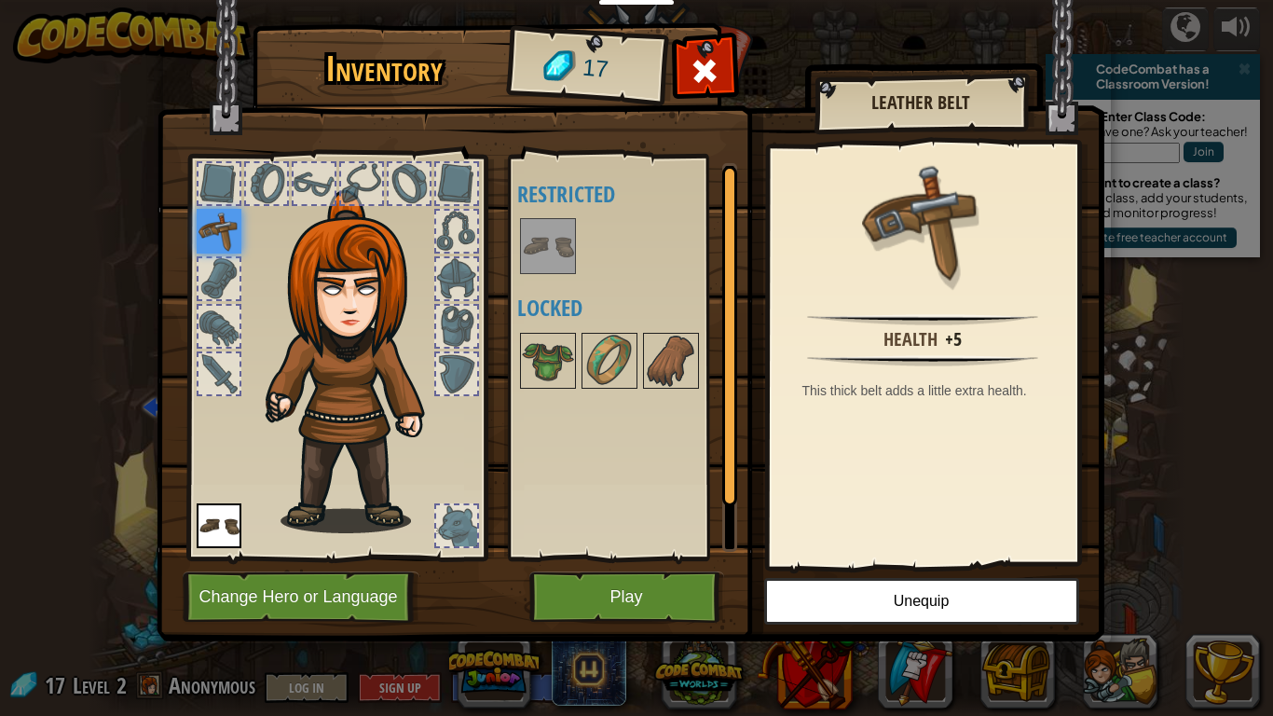
click at [224, 220] on img at bounding box center [219, 231] width 45 height 45
click at [226, 244] on img at bounding box center [219, 231] width 45 height 45
click at [228, 256] on div at bounding box center [219, 278] width 45 height 45
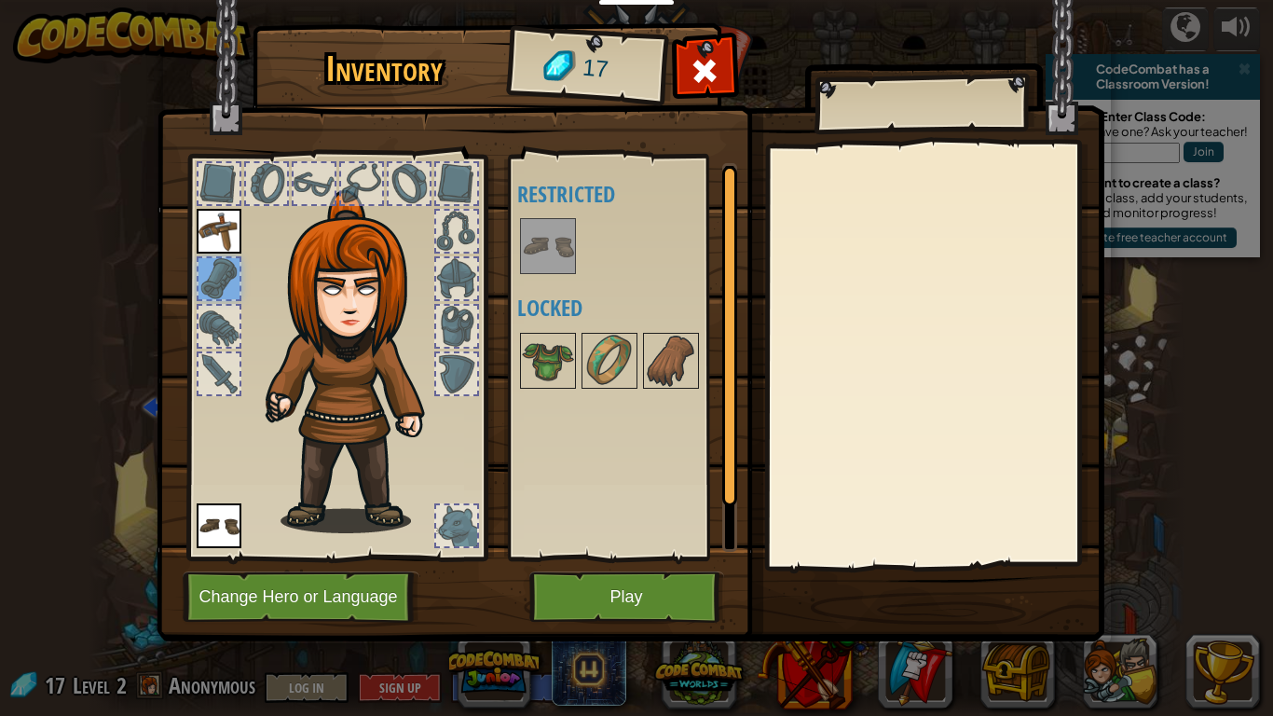
click at [229, 248] on img at bounding box center [219, 231] width 45 height 45
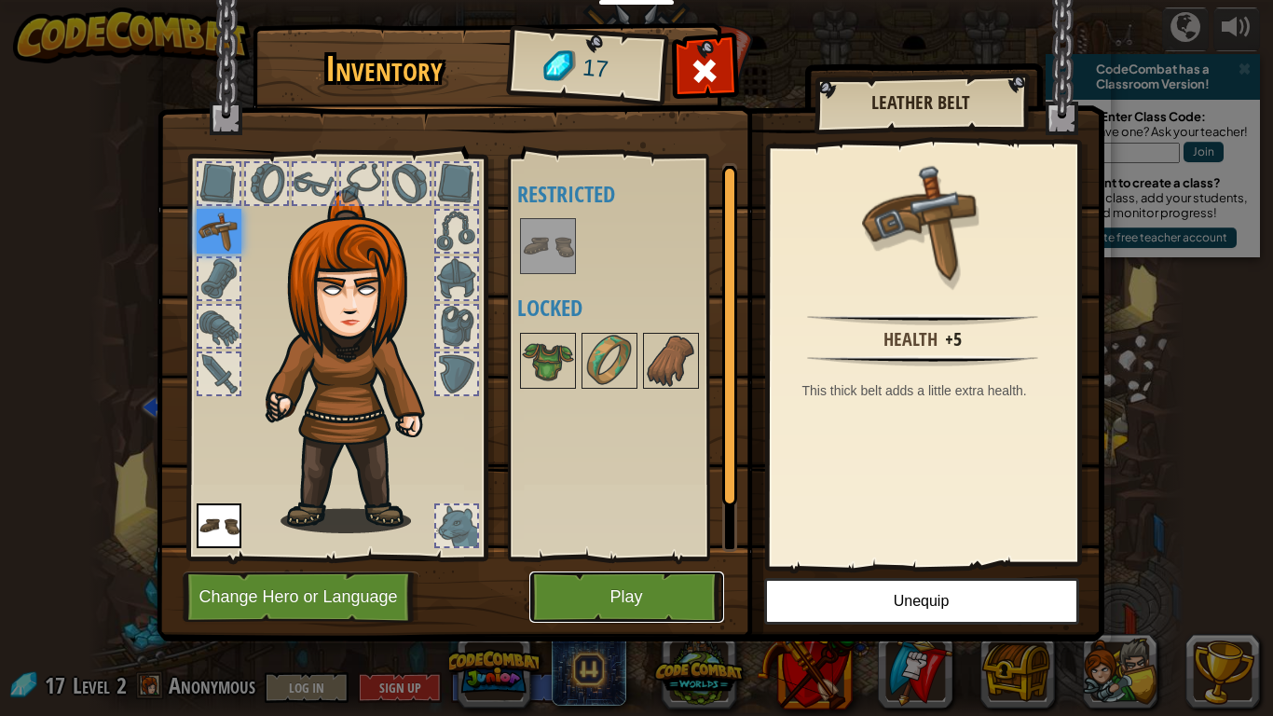
drag, startPoint x: 640, startPoint y: 607, endPoint x: 640, endPoint y: 596, distance: 10.3
click at [640, 602] on button "Play" at bounding box center [626, 596] width 195 height 51
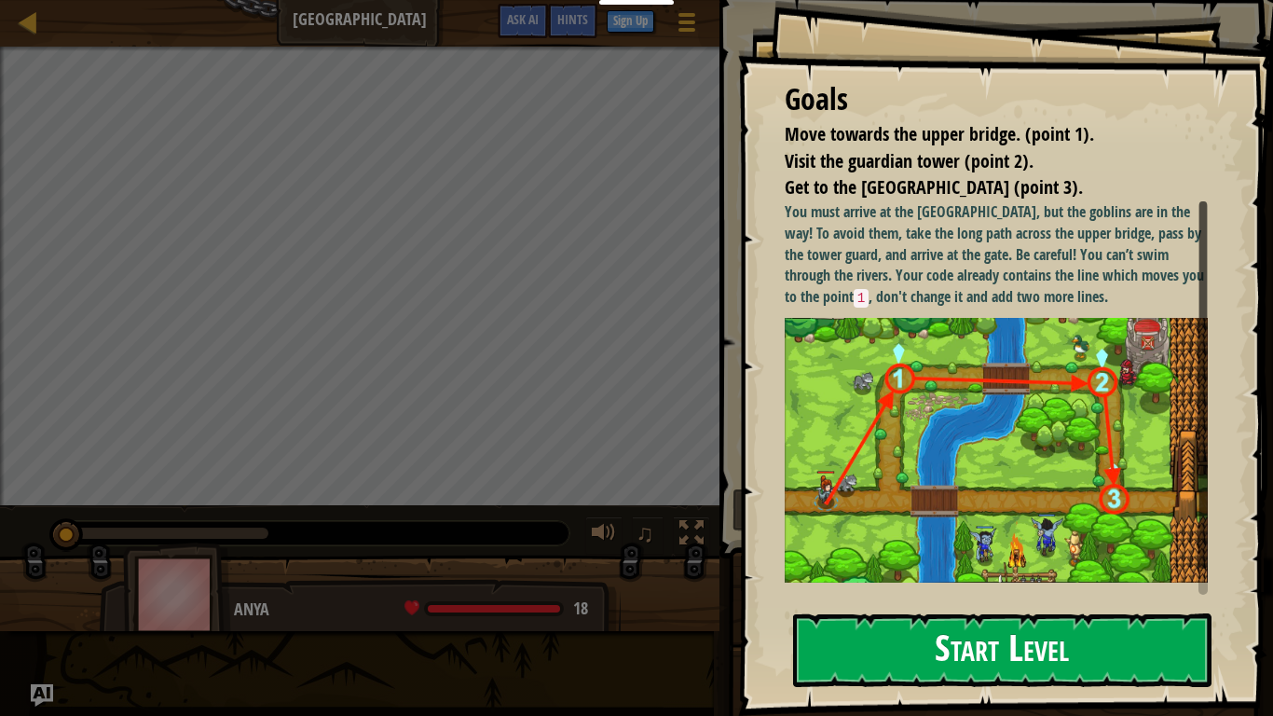
click at [992, 602] on button "Start Level" at bounding box center [1002, 650] width 418 height 74
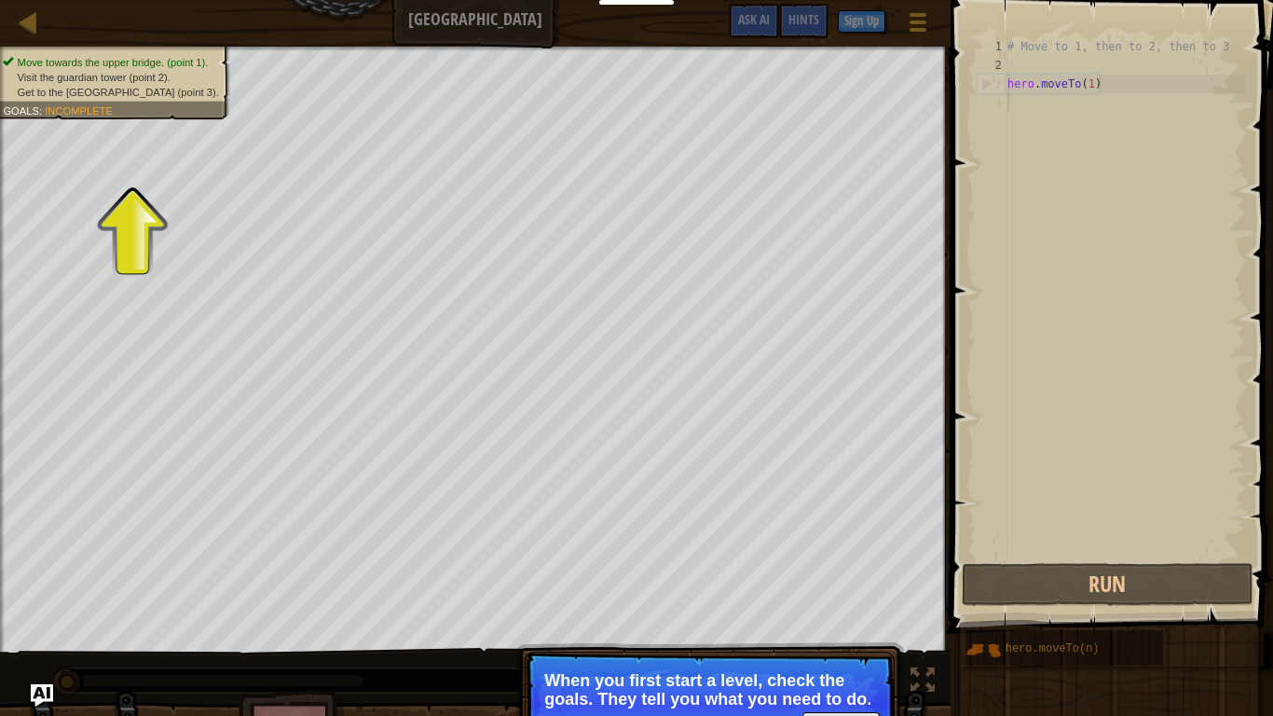
click at [110, 100] on div "Move towards the upper bridge. (point 1). Visit the [GEOGRAPHIC_DATA] (point 2)…" at bounding box center [105, 76] width 252 height 85
click at [116, 52] on div "Move towards the upper bridge. (point 1). Visit the [GEOGRAPHIC_DATA] (point 2)…" at bounding box center [105, 76] width 252 height 85
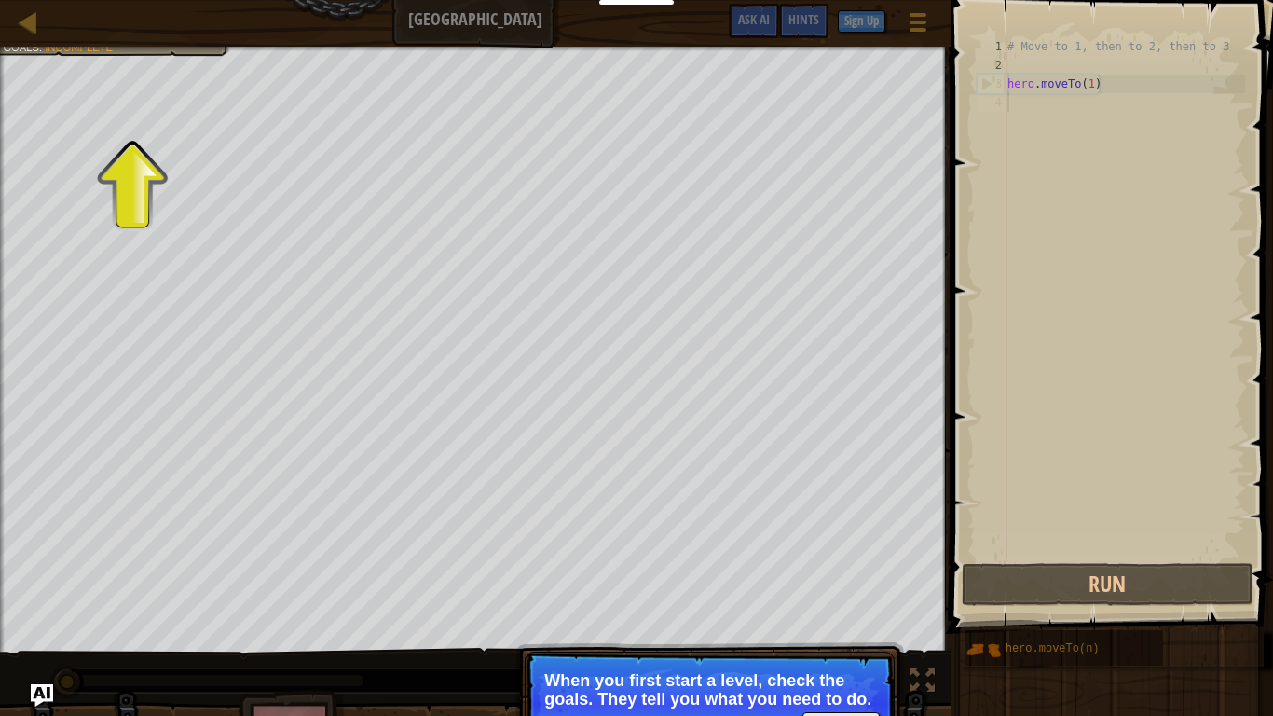
scroll to position [8, 0]
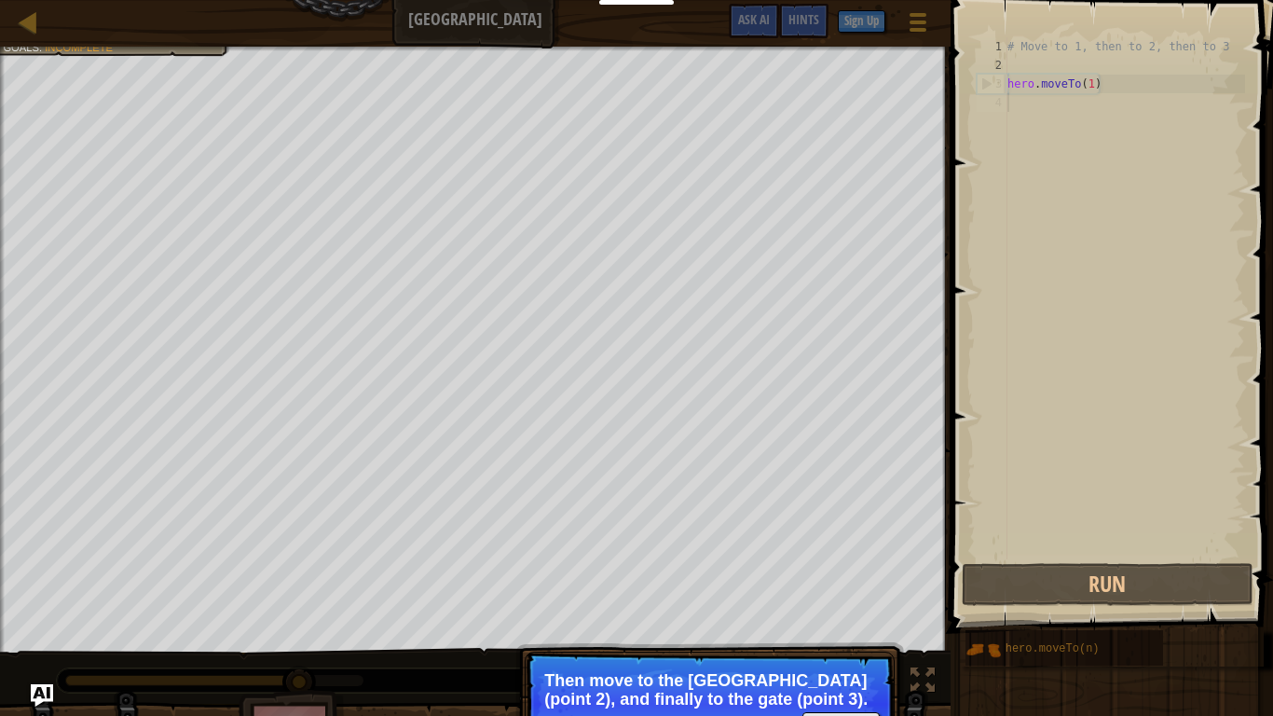
click at [811, 602] on p "Continue Then move to the [GEOGRAPHIC_DATA] (point 2), and finally to the gate …" at bounding box center [710, 703] width 370 height 104
click at [825, 602] on button "Continue" at bounding box center [840, 724] width 77 height 24
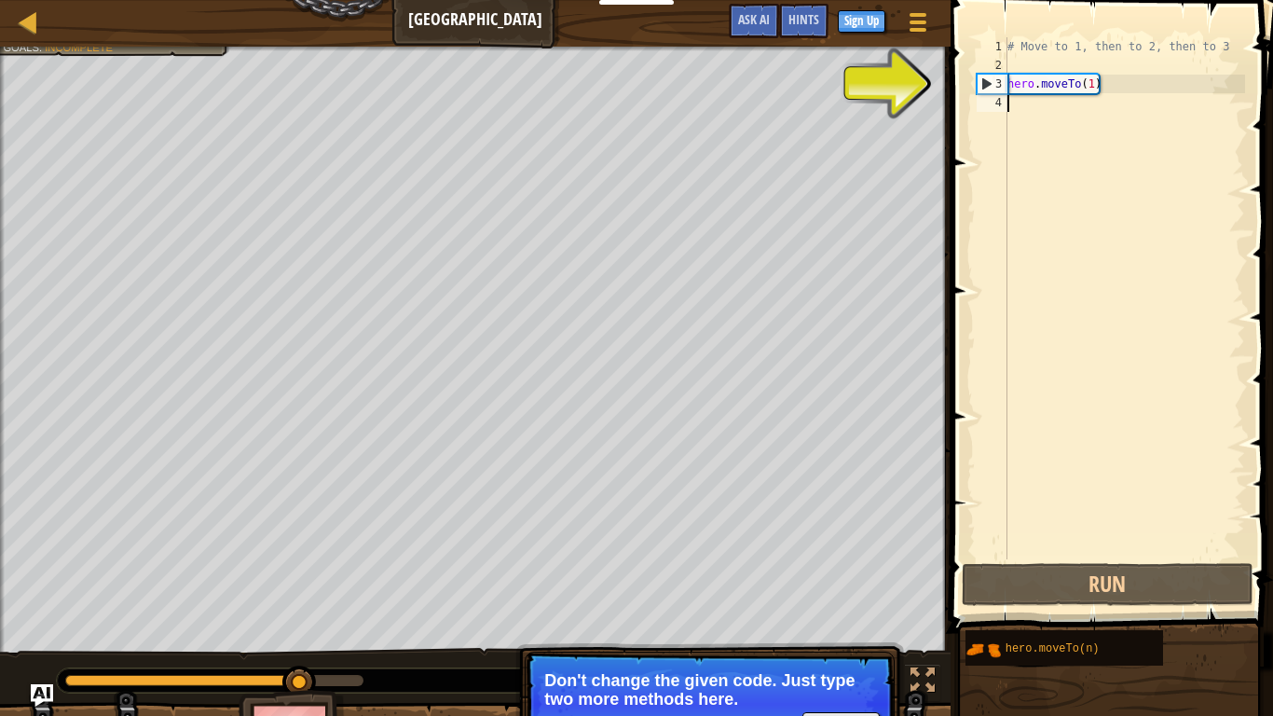
click at [1001, 89] on div "3" at bounding box center [993, 84] width 30 height 19
type textarea "hero.moveTo(1)"
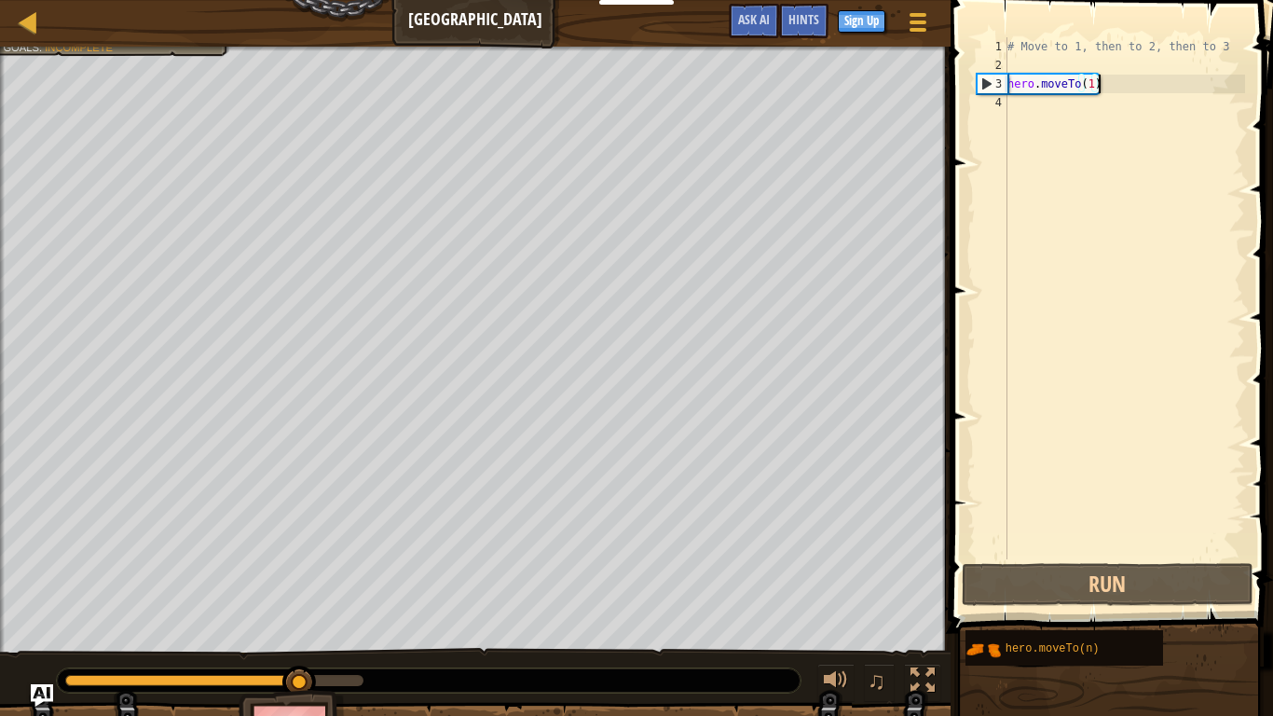
click at [1138, 91] on div "# Move to 1, then to 2, then to 3 hero . moveTo ( 1 )" at bounding box center [1124, 316] width 241 height 559
click at [1111, 94] on div "# Move to 1, then to 2, then to 3 hero . moveTo ( 1 )" at bounding box center [1124, 316] width 241 height 559
click at [983, 104] on div "4" at bounding box center [992, 102] width 31 height 19
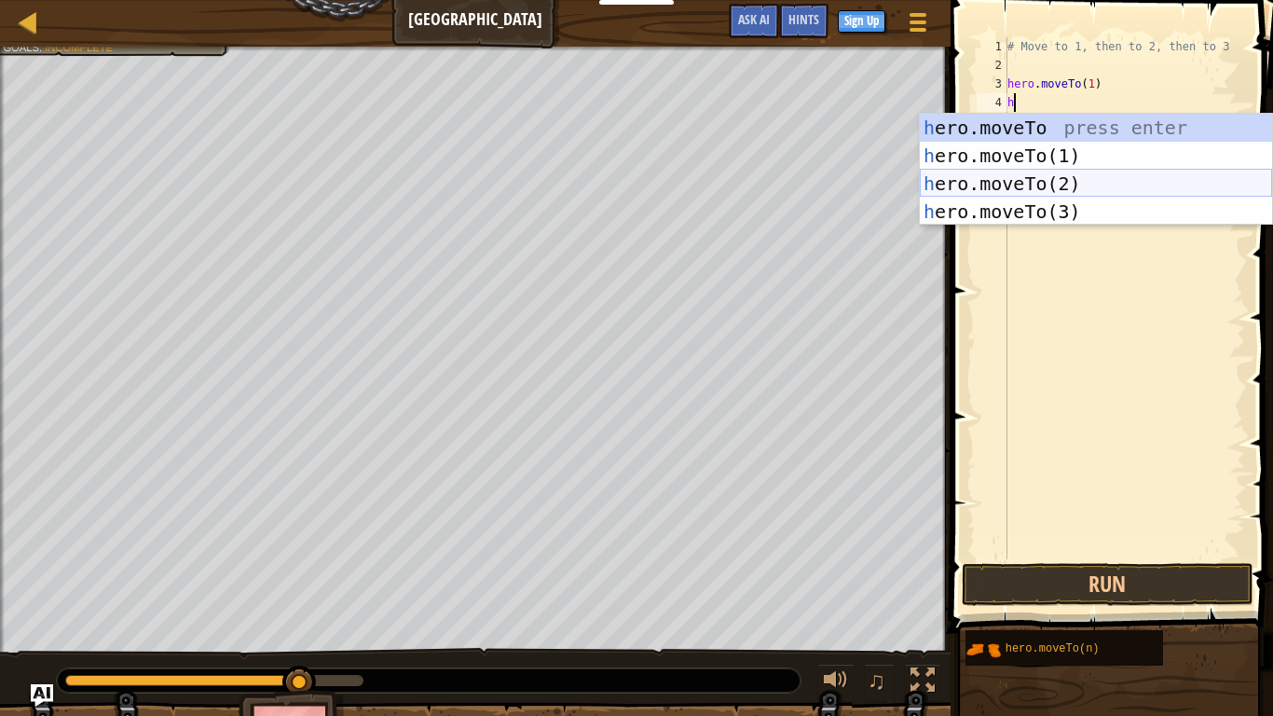
click at [1141, 171] on div "h ero.moveTo press enter h ero.moveTo(1) press enter h ero.moveTo(2) press ente…" at bounding box center [1096, 198] width 352 height 168
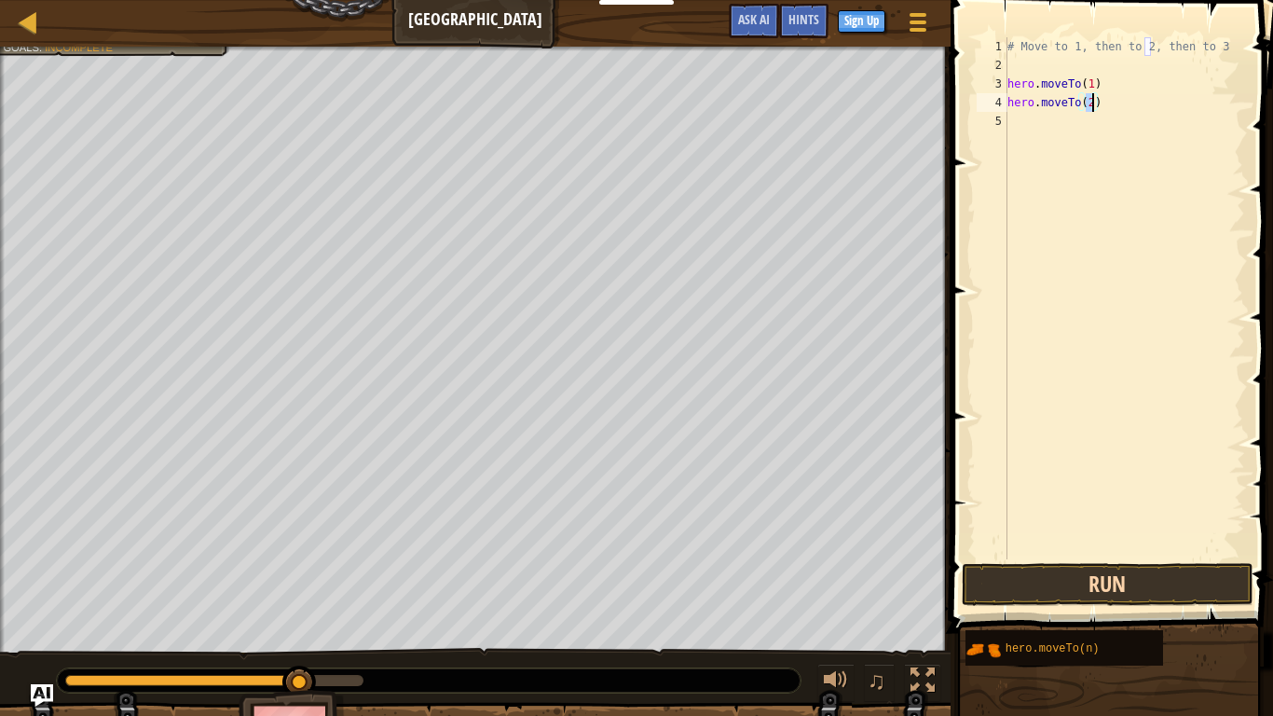
type textarea "hero.moveTo(2)"
click at [1157, 578] on button "Run" at bounding box center [1107, 584] width 291 height 43
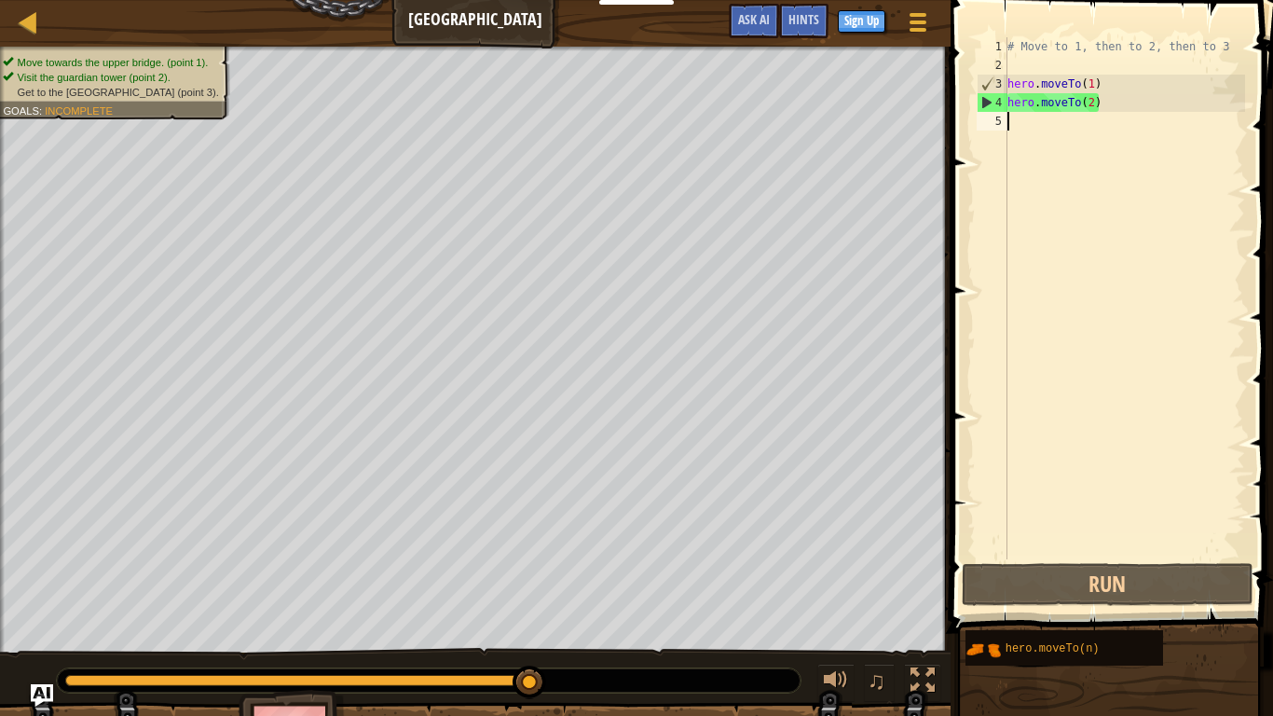
click at [1004, 130] on div "5" at bounding box center [992, 121] width 31 height 19
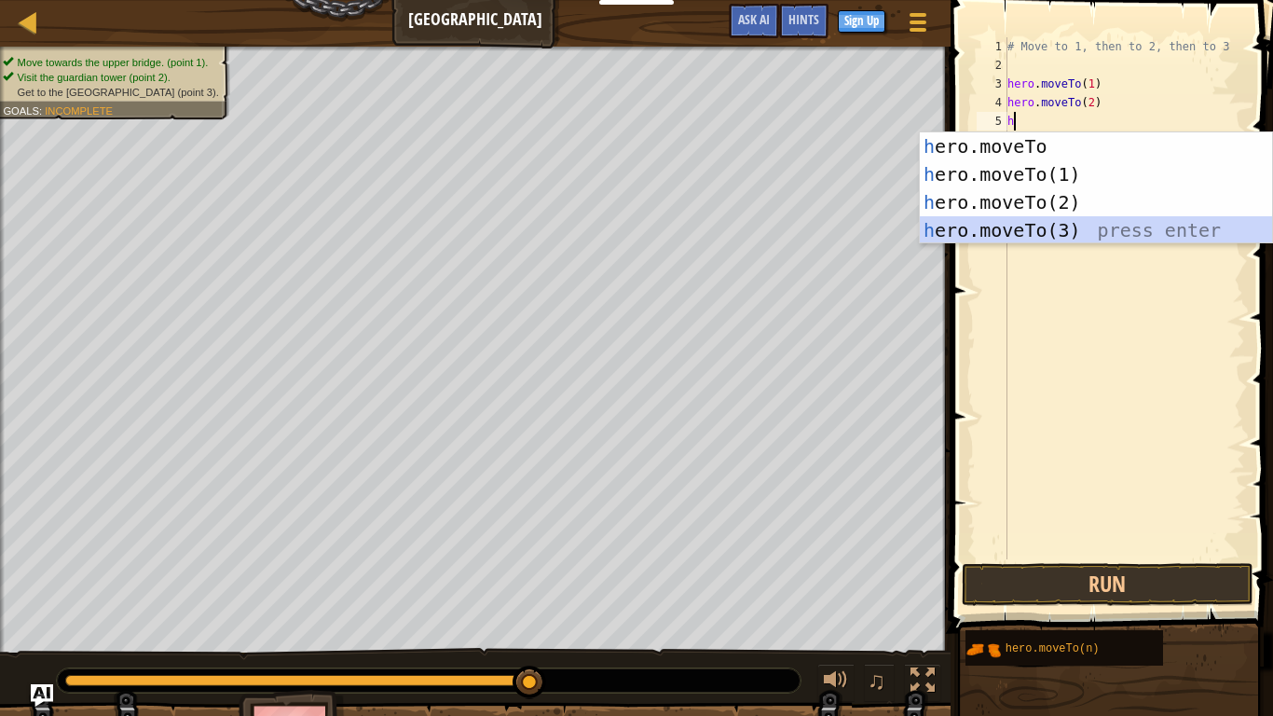
click at [1034, 234] on div "h ero.moveTo press enter h ero.moveTo(1) press enter h ero.moveTo(2) press ente…" at bounding box center [1096, 216] width 352 height 168
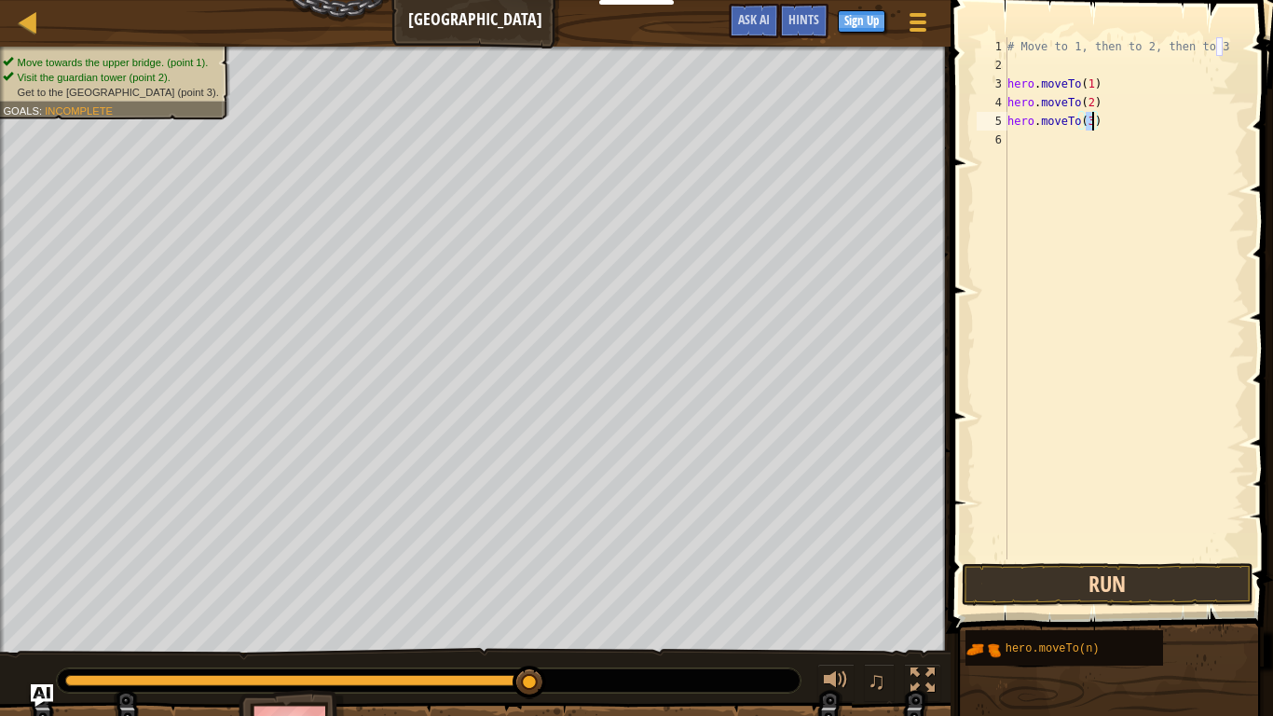
type textarea "hero.moveTo(3)"
click at [1144, 581] on button "Run" at bounding box center [1107, 584] width 291 height 43
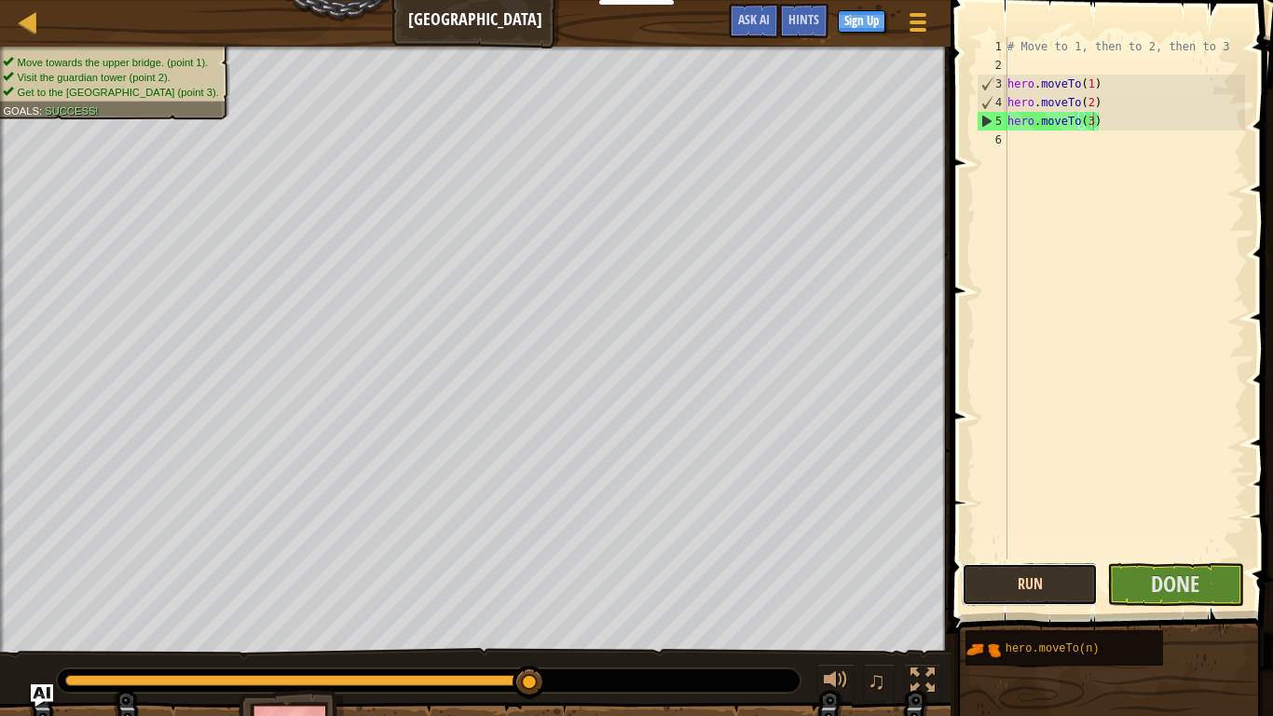
click at [1006, 573] on button "Run" at bounding box center [1030, 584] width 136 height 43
click at [1010, 141] on div "# Move to 1, then to 2, then to 3 hero . moveTo ( 1 ) hero . moveTo ( 2 ) hero …" at bounding box center [1124, 316] width 241 height 559
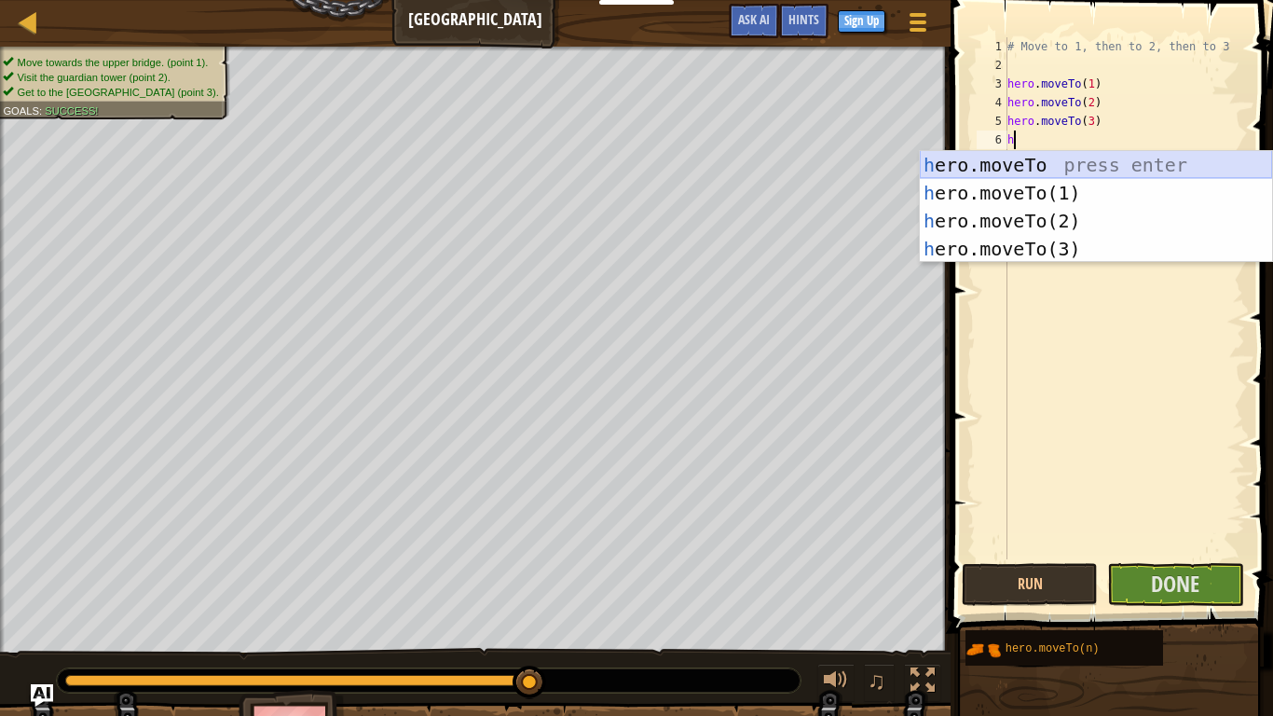
click at [1078, 182] on div "h ero.moveTo press enter h ero.moveTo(1) press enter h ero.moveTo(2) press ente…" at bounding box center [1096, 235] width 352 height 168
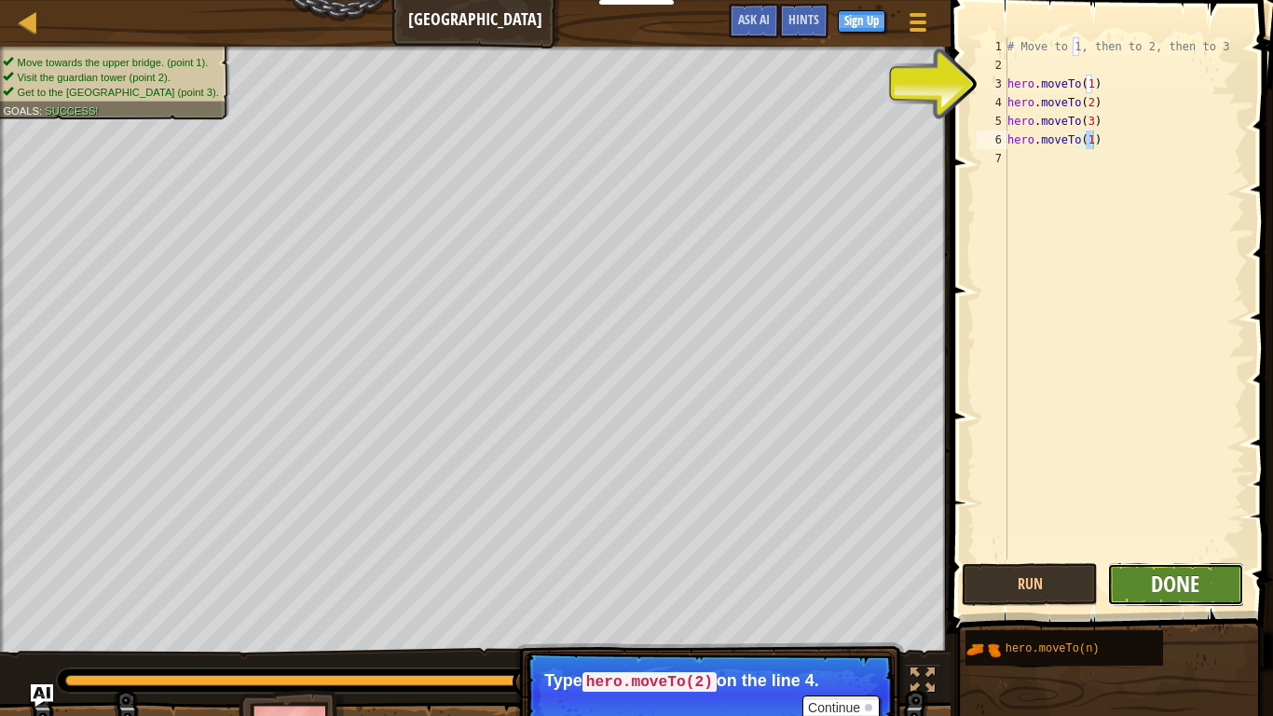
click at [1169, 580] on span "Done" at bounding box center [1175, 583] width 48 height 30
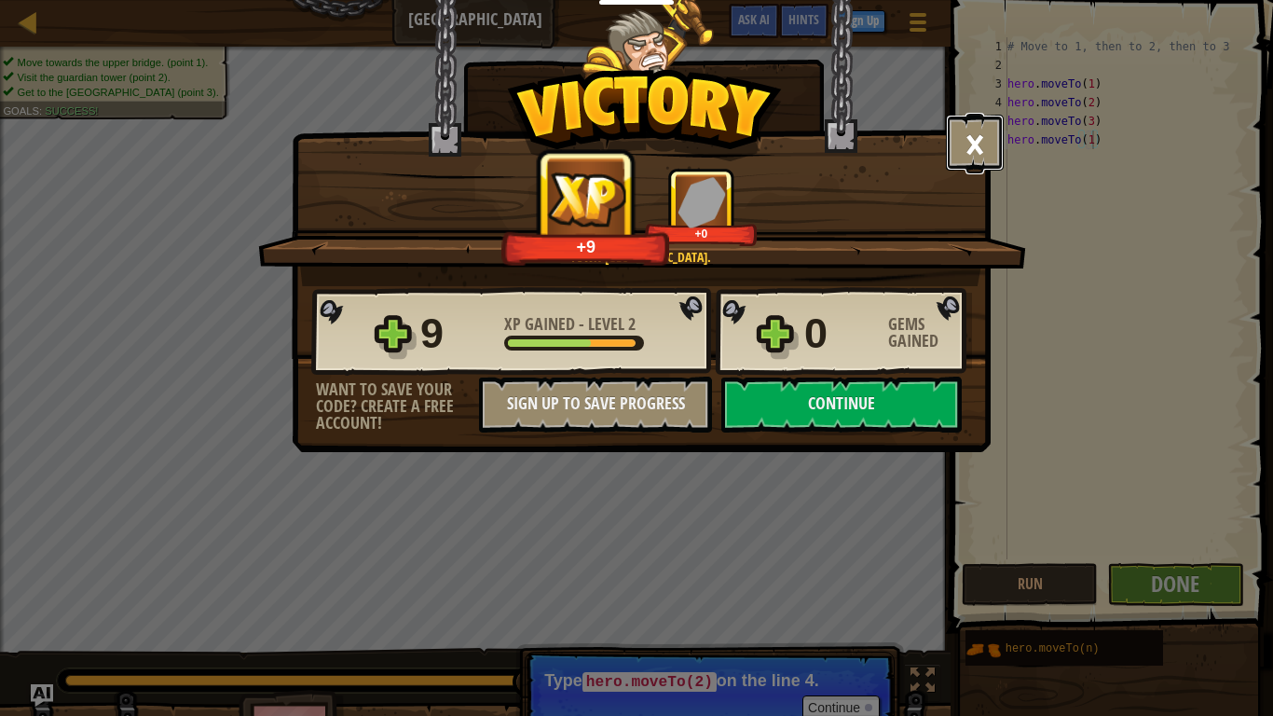
click at [981, 149] on button "×" at bounding box center [975, 143] width 58 height 56
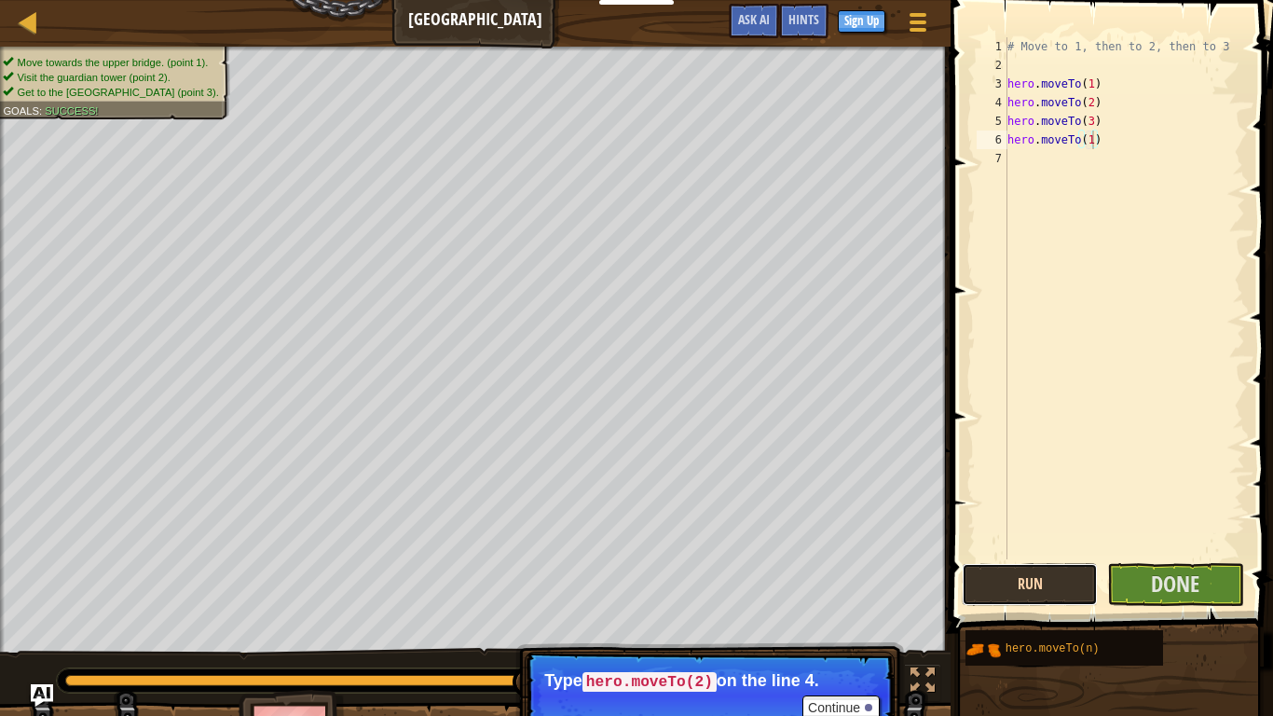
click at [1048, 601] on button "Run" at bounding box center [1030, 584] width 136 height 43
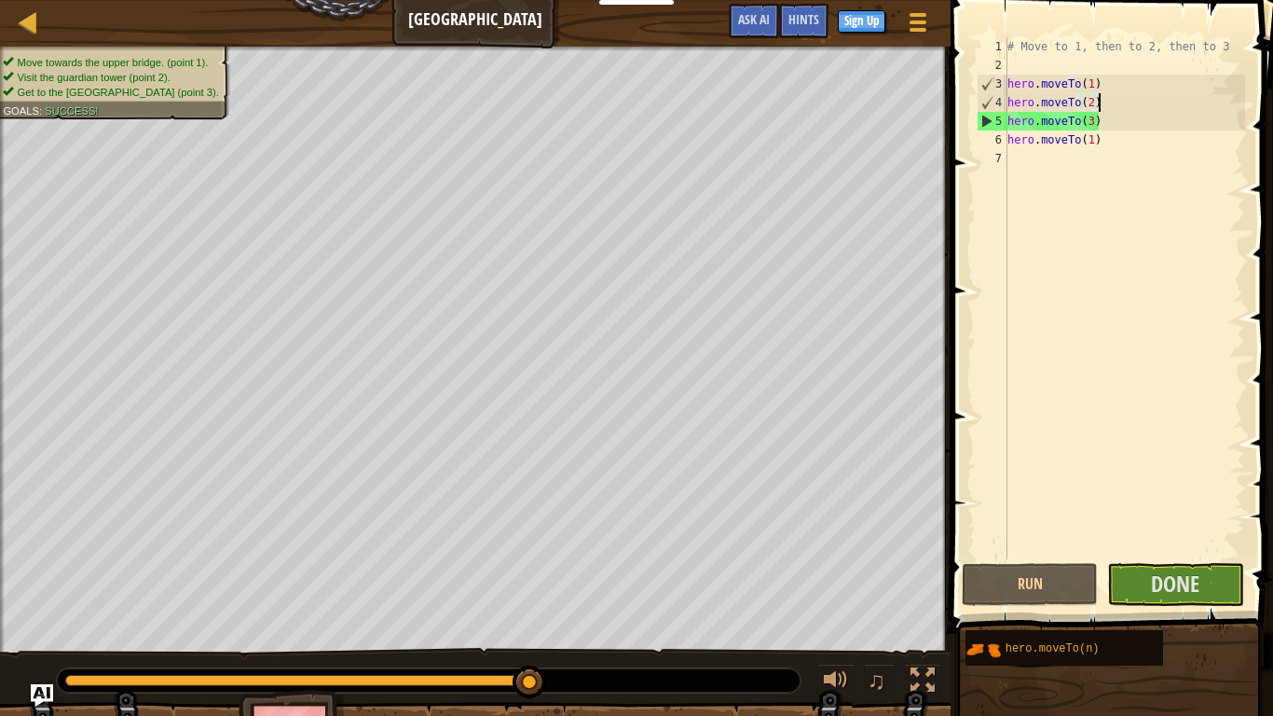
click at [1103, 102] on div "# Move to 1, then to 2, then to 3 hero . moveTo ( 1 ) hero . moveTo ( 2 ) hero …" at bounding box center [1124, 316] width 241 height 559
click at [1102, 81] on div "# Move to 1, then to 2, then to 3 hero . moveTo ( 1 ) hero . moveTo ( 2 ) hero …" at bounding box center [1124, 316] width 241 height 559
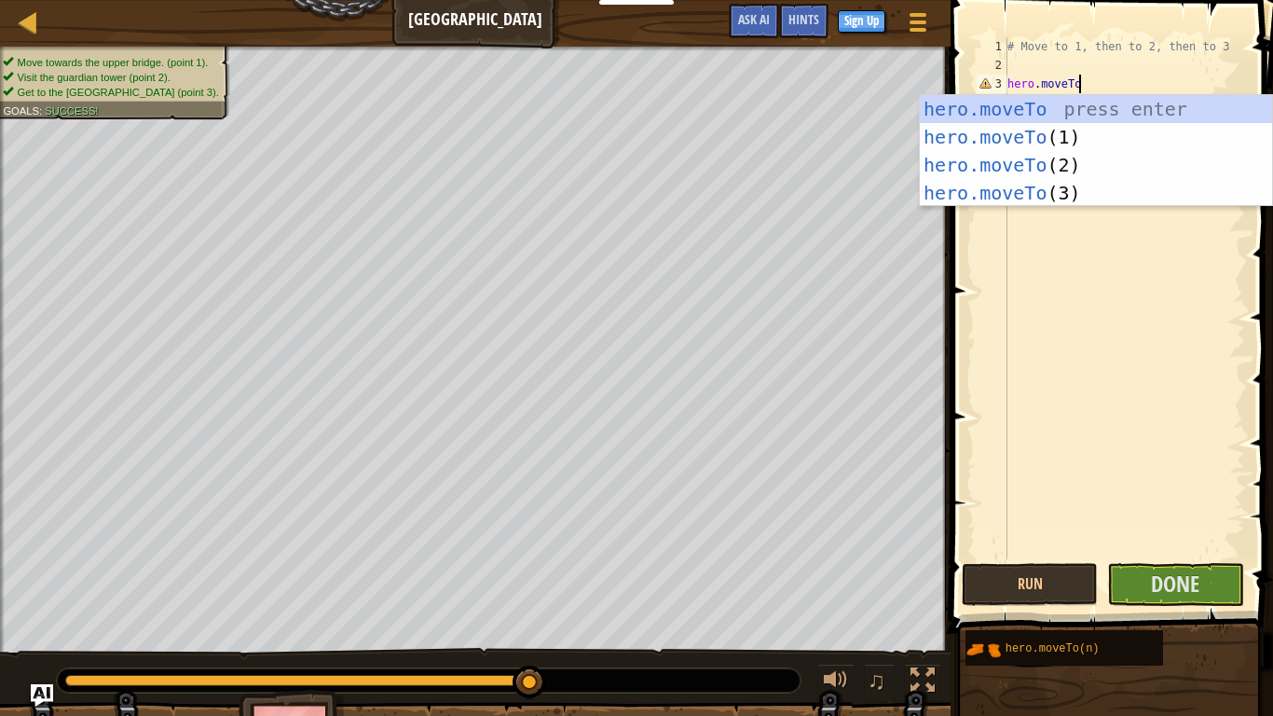
scroll to position [8, 9]
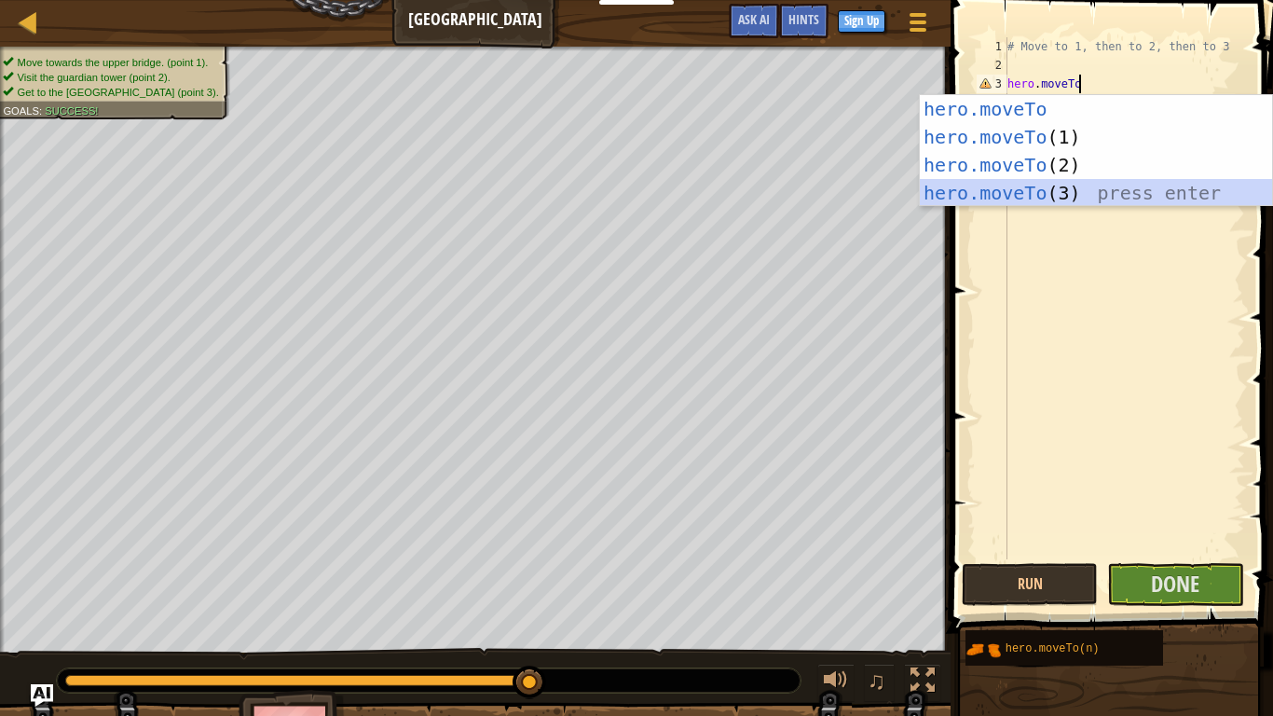
click at [1074, 196] on div "hero.moveTo press enter hero.moveTo (1) press enter hero.moveTo (2) press enter…" at bounding box center [1096, 179] width 352 height 168
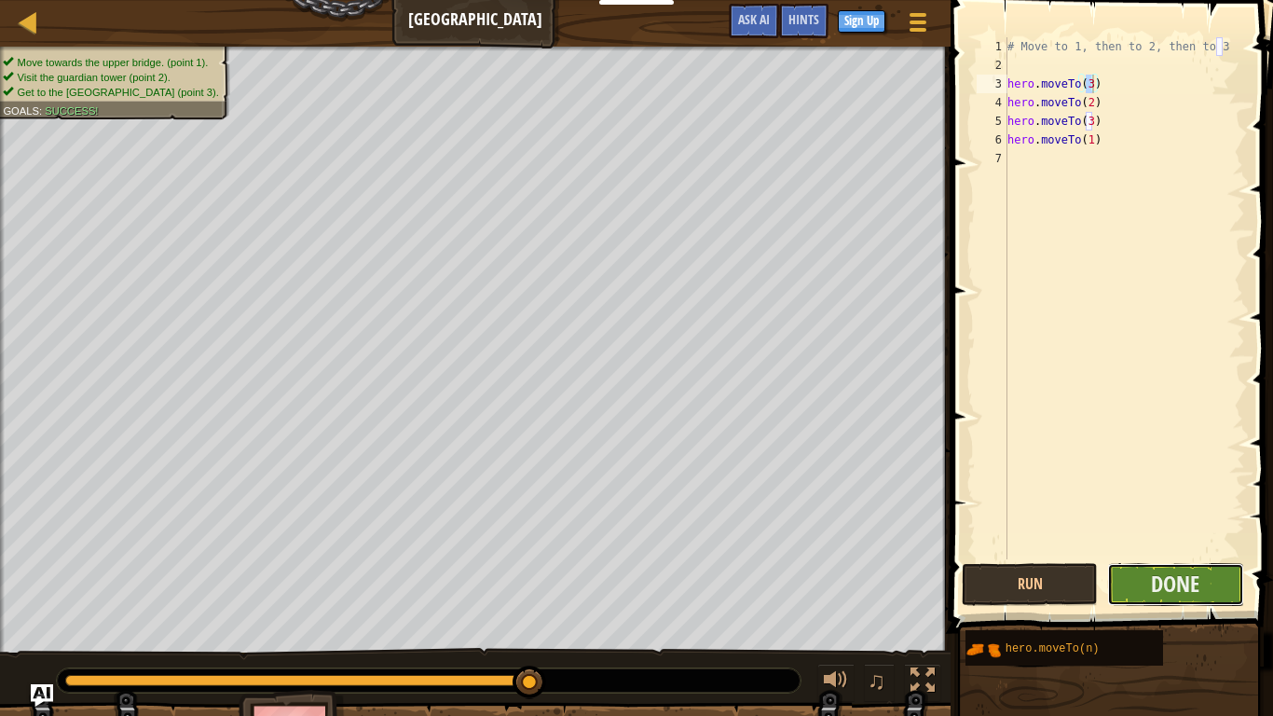
click at [1229, 586] on button "Done" at bounding box center [1175, 584] width 136 height 43
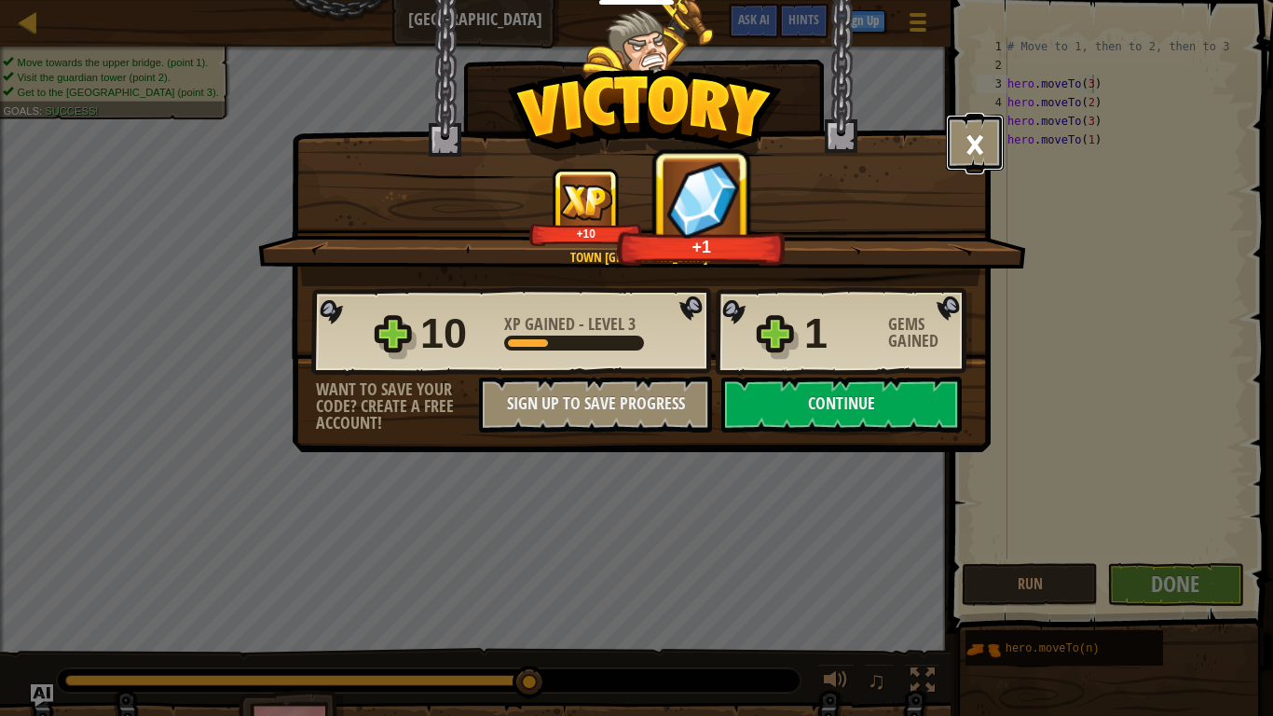
click at [963, 159] on button "×" at bounding box center [975, 143] width 58 height 56
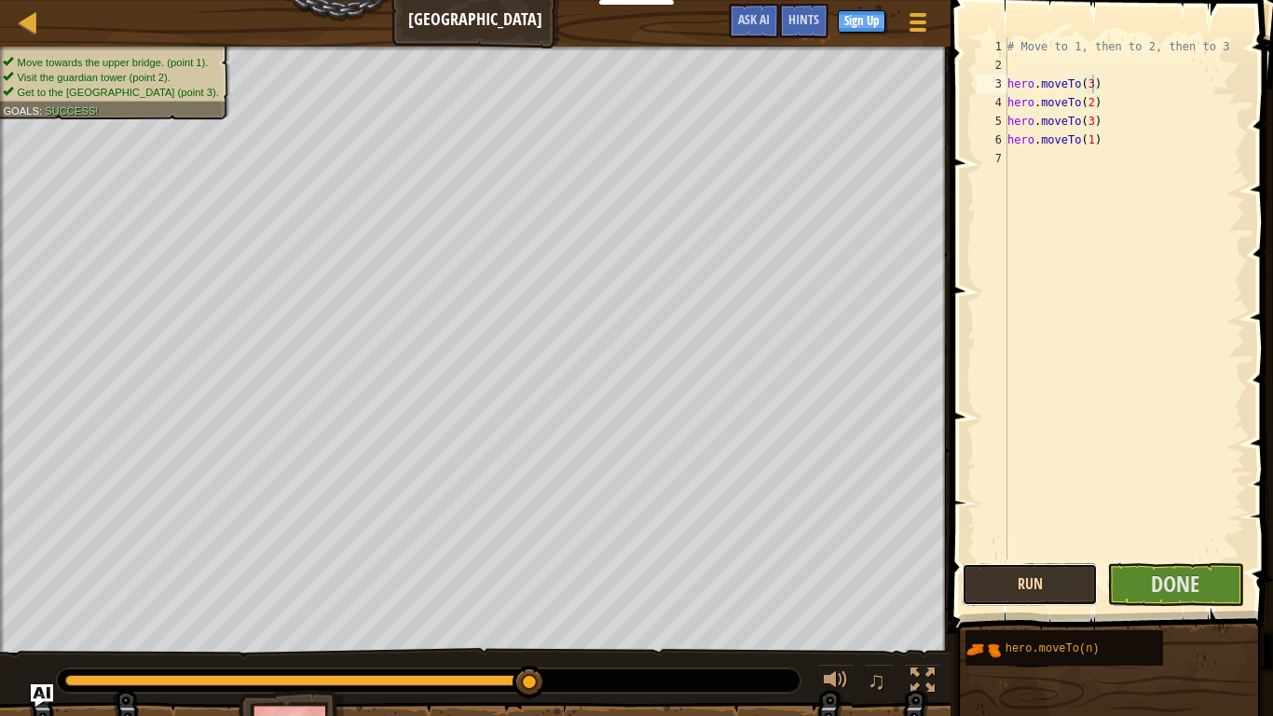
click at [1041, 587] on button "Run" at bounding box center [1030, 584] width 136 height 43
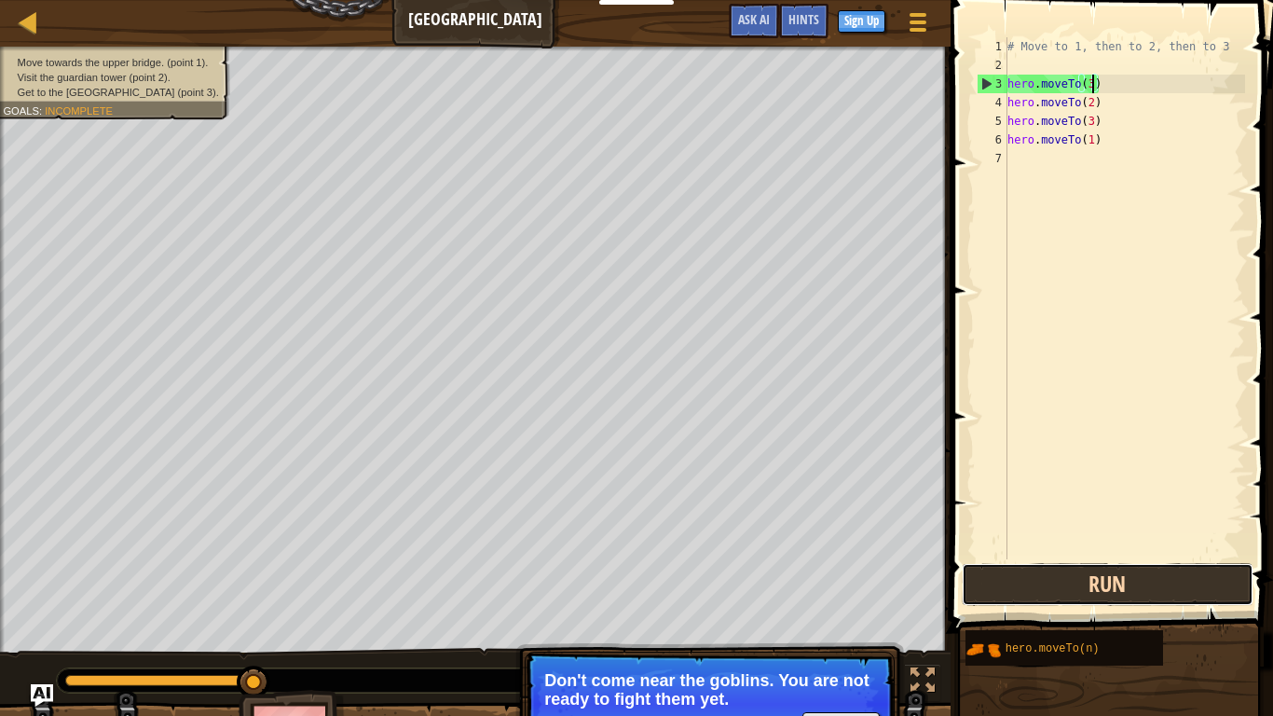
click at [1050, 602] on button "Run" at bounding box center [1107, 584] width 291 height 43
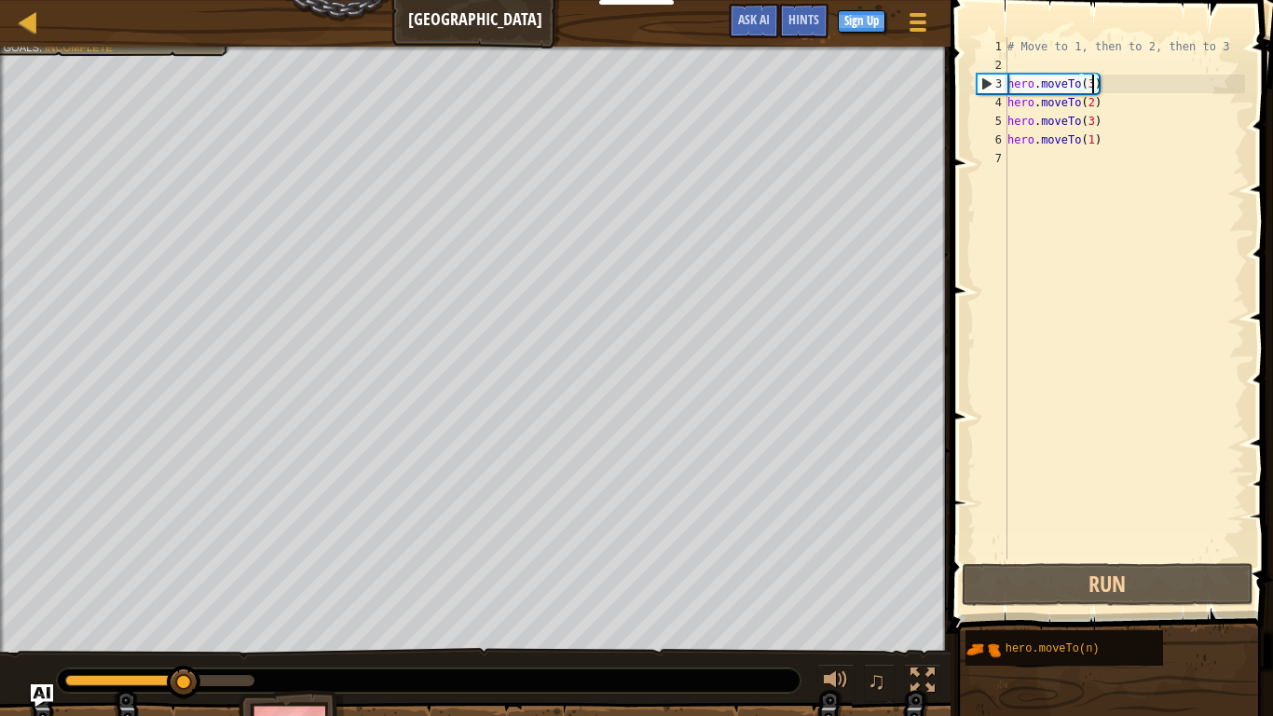
click at [1091, 78] on div "# Move to 1, then to 2, then to 3 hero . moveTo ( 3 ) hero . moveTo ( 2 ) hero …" at bounding box center [1124, 316] width 241 height 559
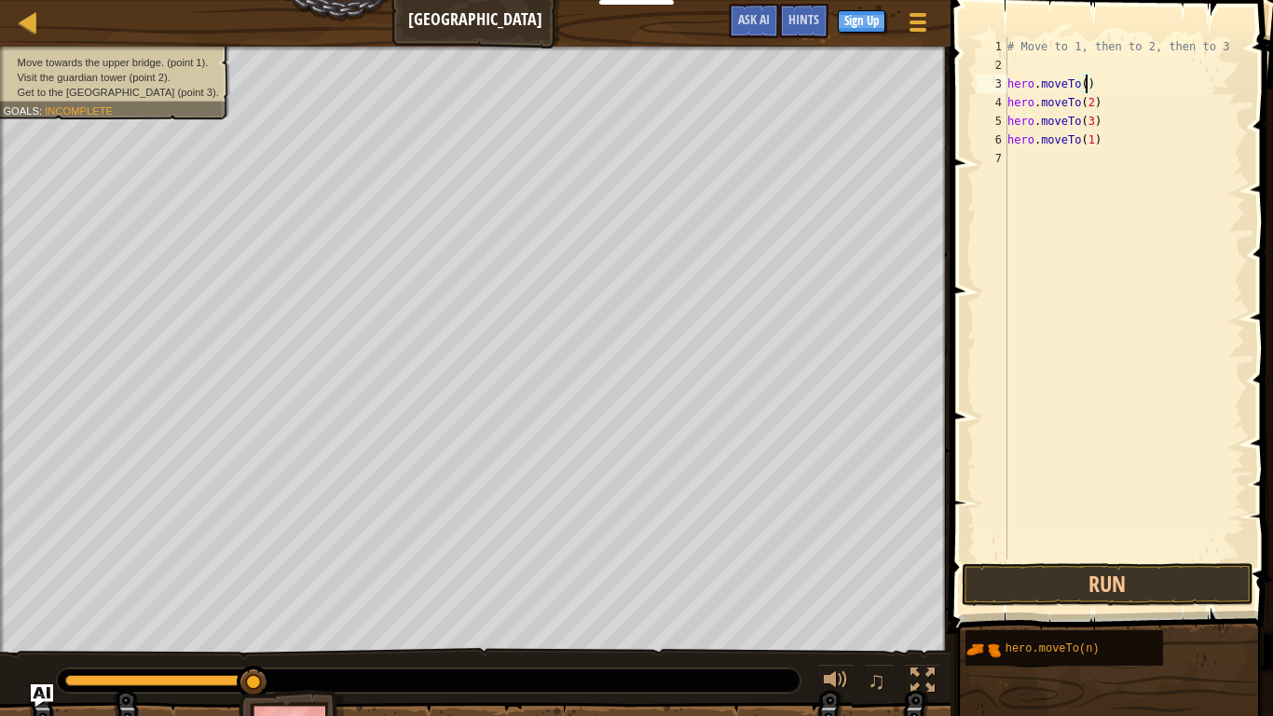
scroll to position [8, 12]
click at [1077, 574] on button "Run" at bounding box center [1107, 584] width 291 height 43
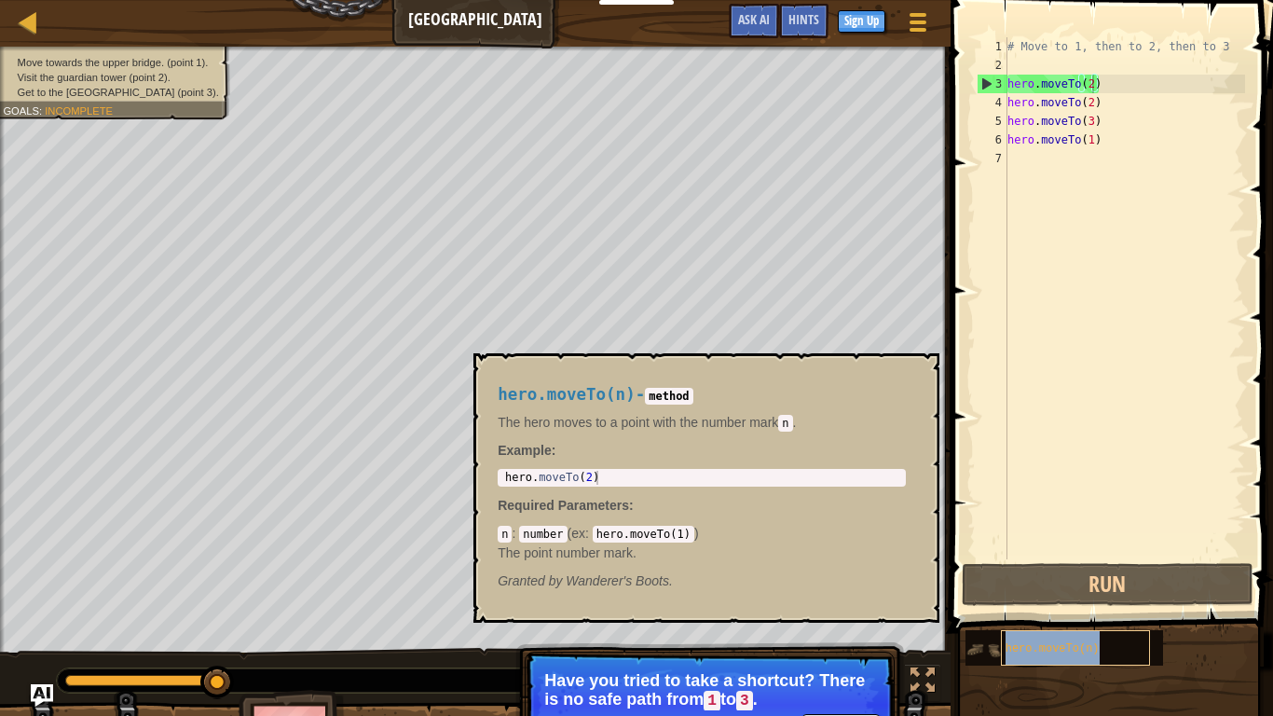
click at [1087, 602] on div "hero.moveTo(n)" at bounding box center [1075, 647] width 149 height 35
click at [917, 0] on body "Educators Create Free Account School & District Solutions Teacher Toolkit Previ…" at bounding box center [636, 0] width 1273 height 0
click at [1103, 88] on div "# Move to 1, then to 2, then to 3 hero . moveTo ( 2 ) hero . moveTo ( 2 ) hero …" at bounding box center [1124, 316] width 241 height 559
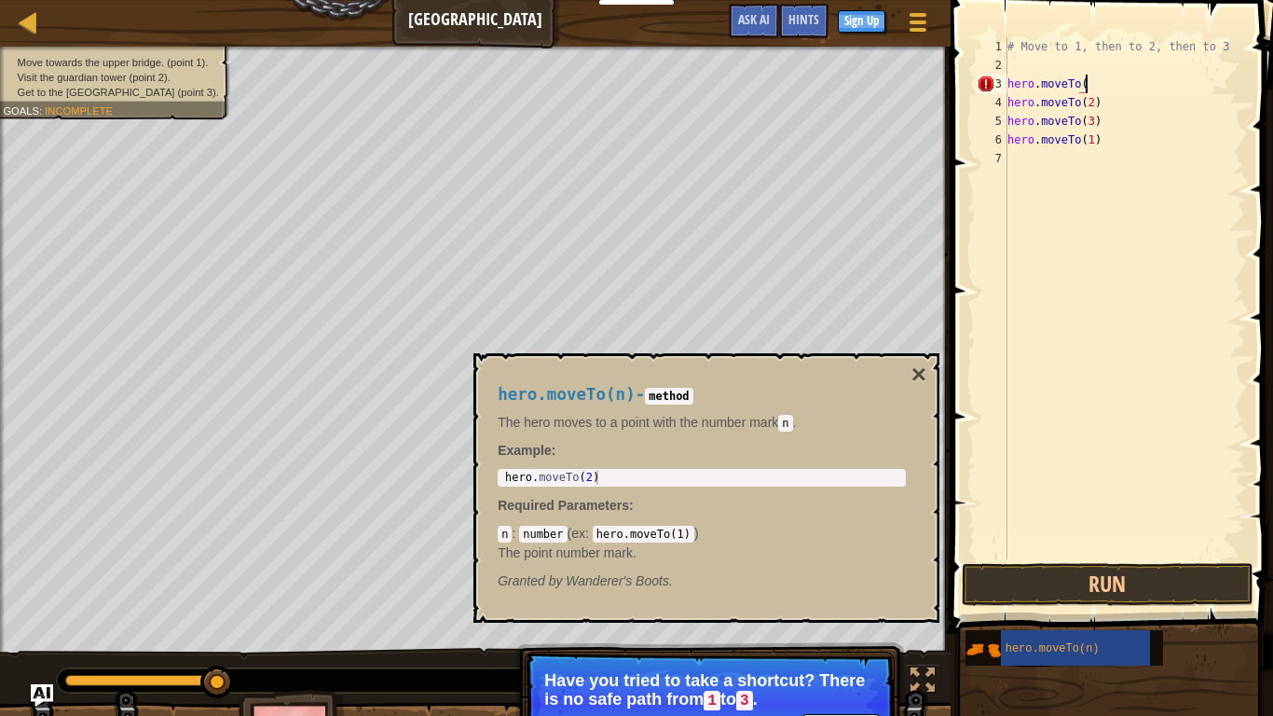
scroll to position [8, 11]
click at [1107, 602] on button "Run" at bounding box center [1107, 584] width 291 height 43
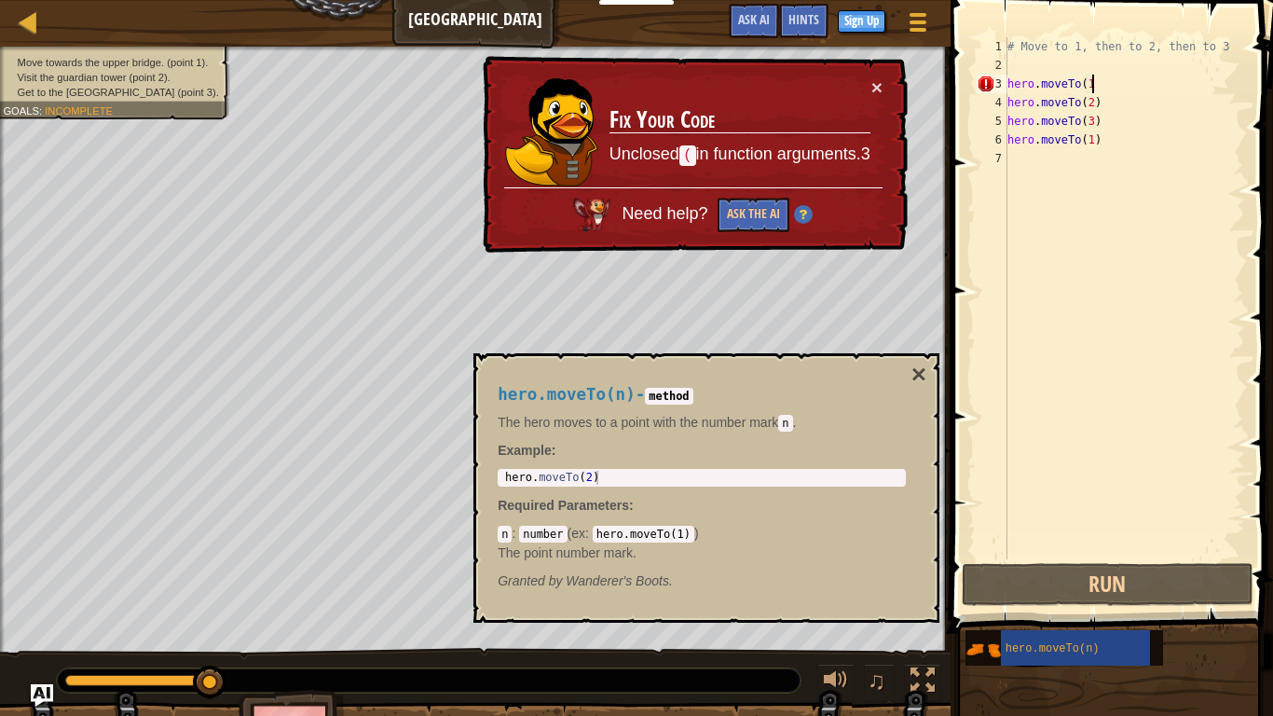
type textarea "hero.moveTo(1)"
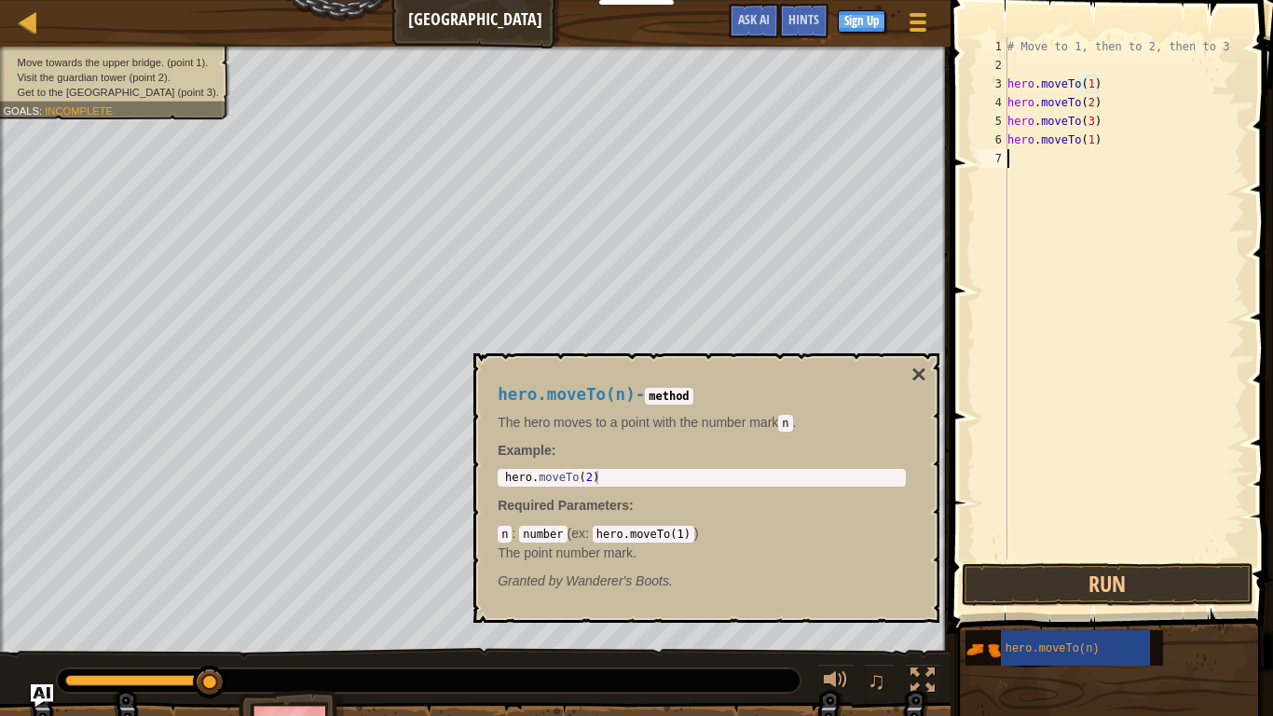
drag, startPoint x: 1205, startPoint y: 539, endPoint x: 1227, endPoint y: 606, distance: 70.7
click at [1227, 602] on div "hero.moveTo(1) 1 2 3 4 5 6 7 # Move to 1, then to 2, then to 3 hero . moveTo ( …" at bounding box center [1109, 353] width 328 height 688
click at [1236, 579] on button "Run" at bounding box center [1107, 584] width 291 height 43
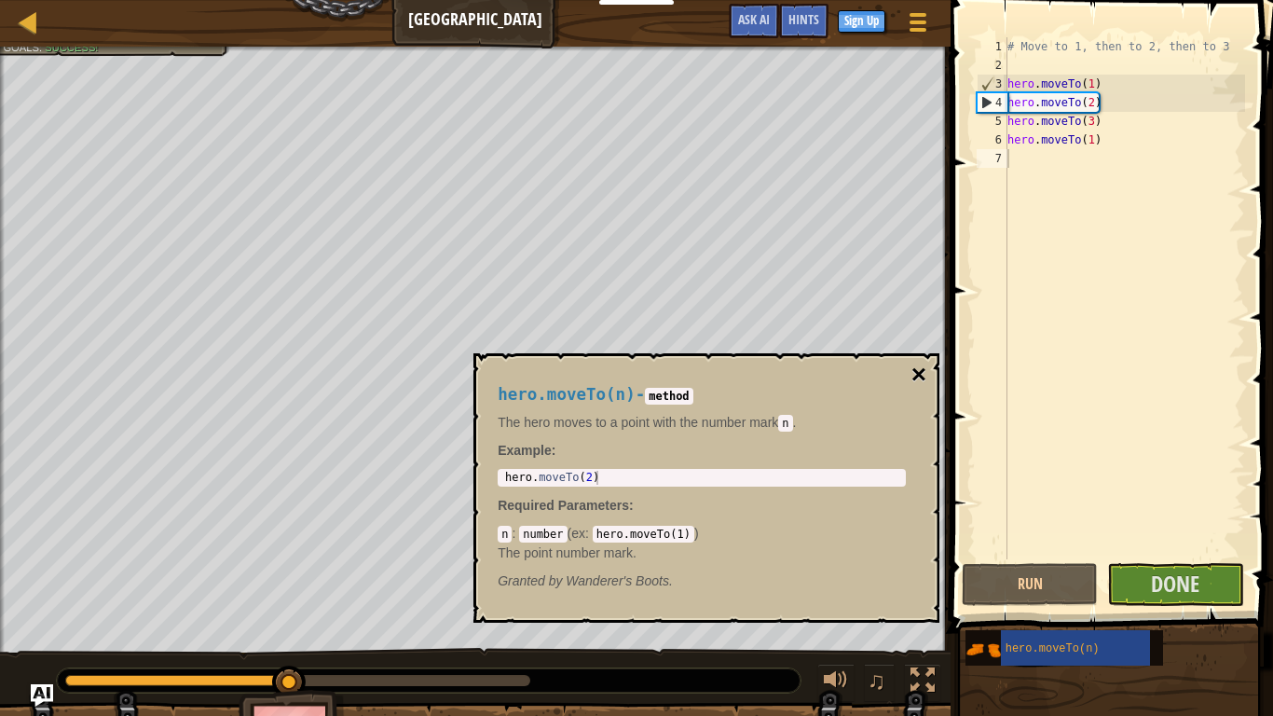
click at [919, 371] on button "×" at bounding box center [918, 375] width 15 height 26
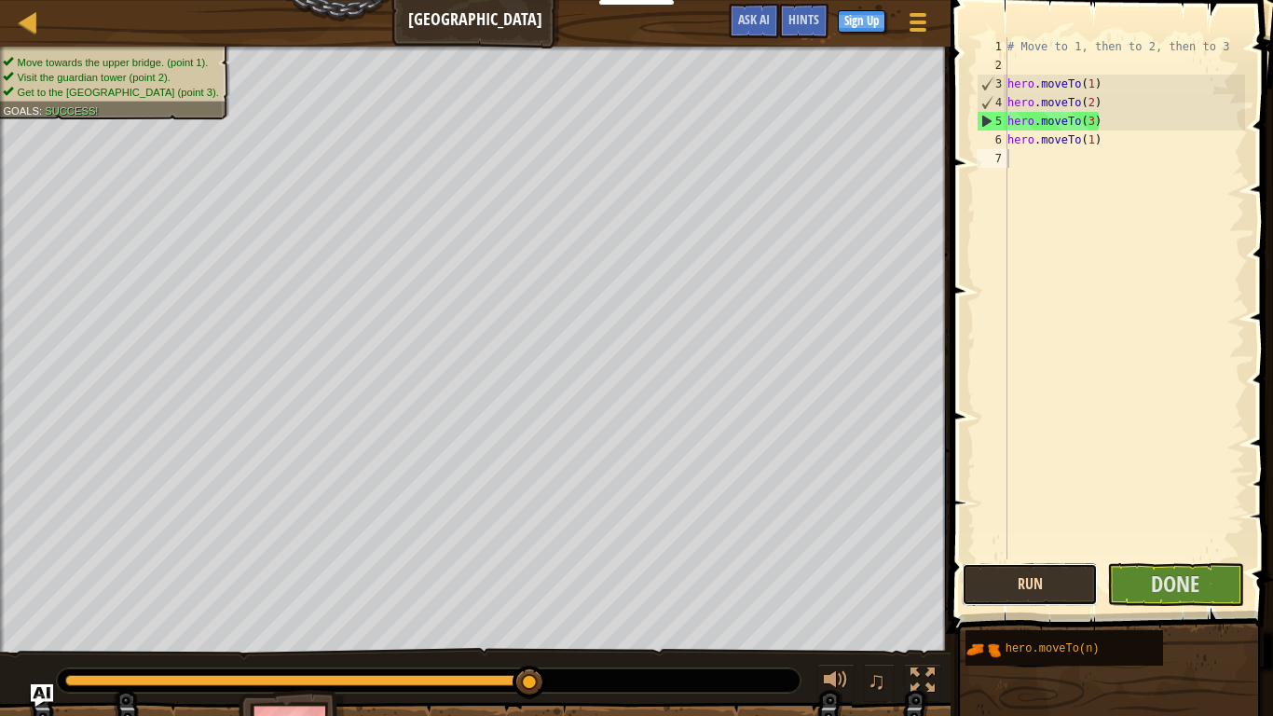
click at [1053, 585] on button "Run" at bounding box center [1030, 584] width 136 height 43
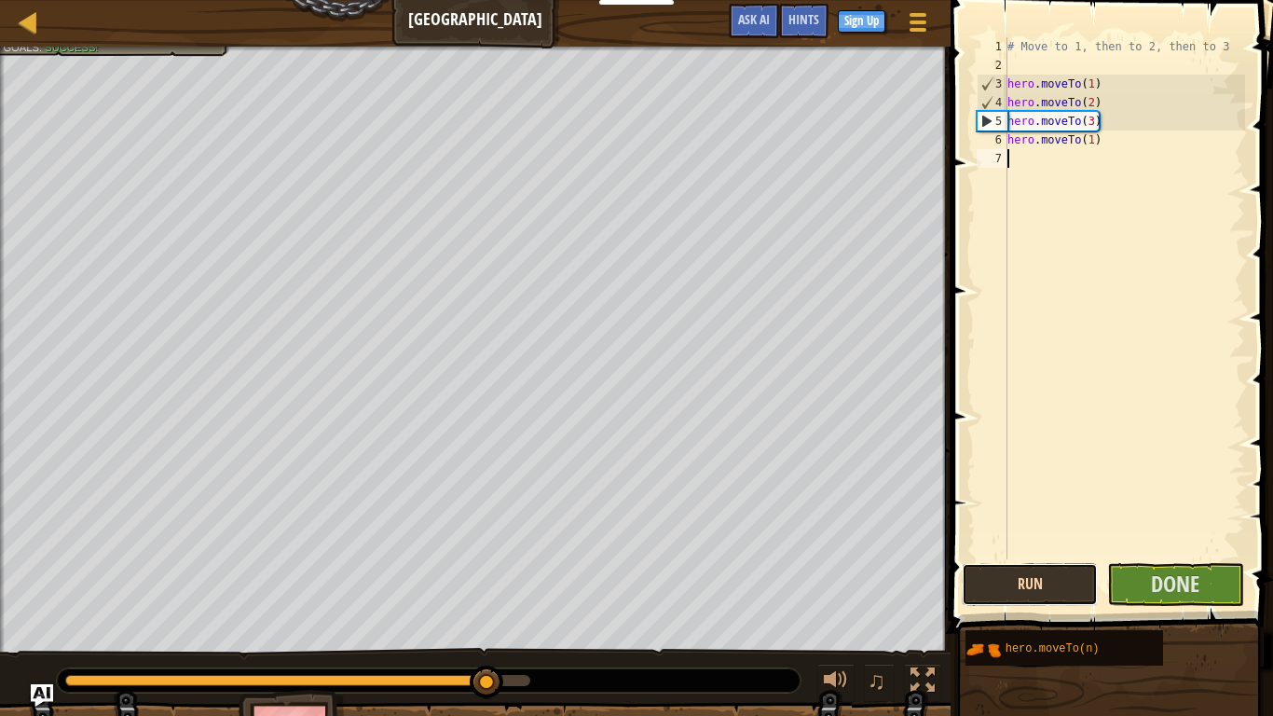
click at [1064, 585] on button "Run" at bounding box center [1030, 584] width 136 height 43
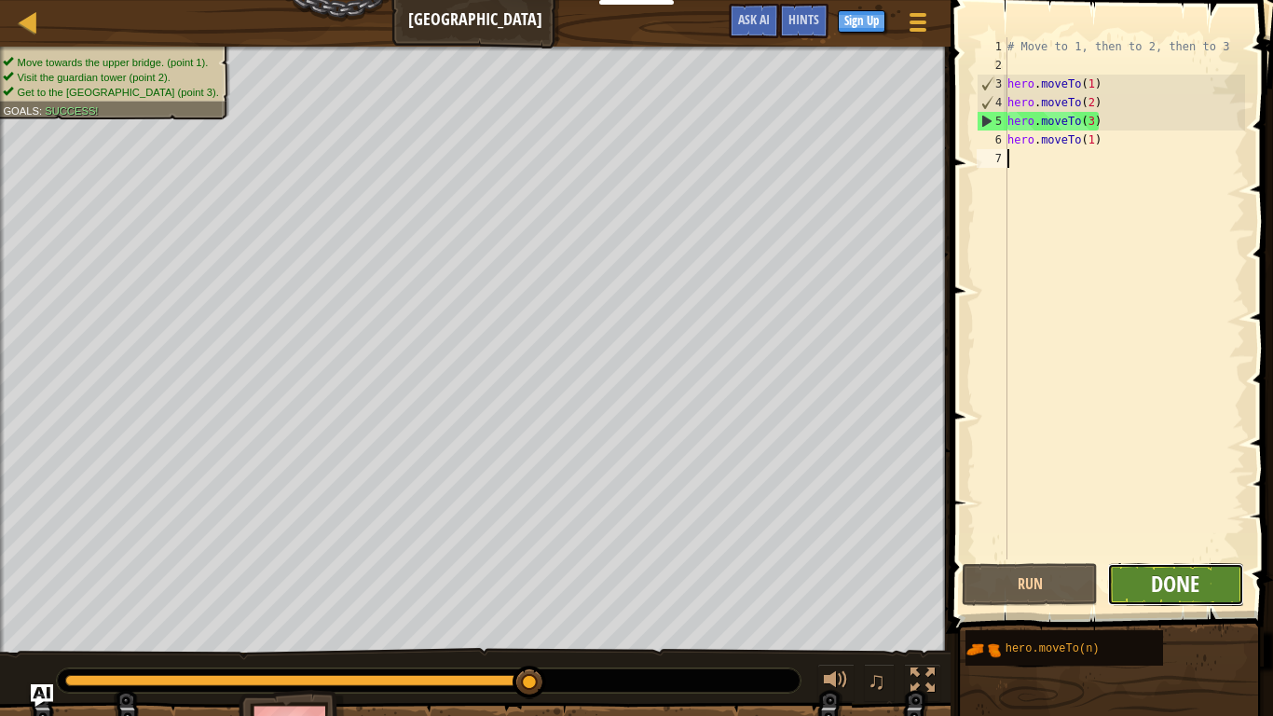
click at [1191, 586] on span "Done" at bounding box center [1175, 583] width 48 height 30
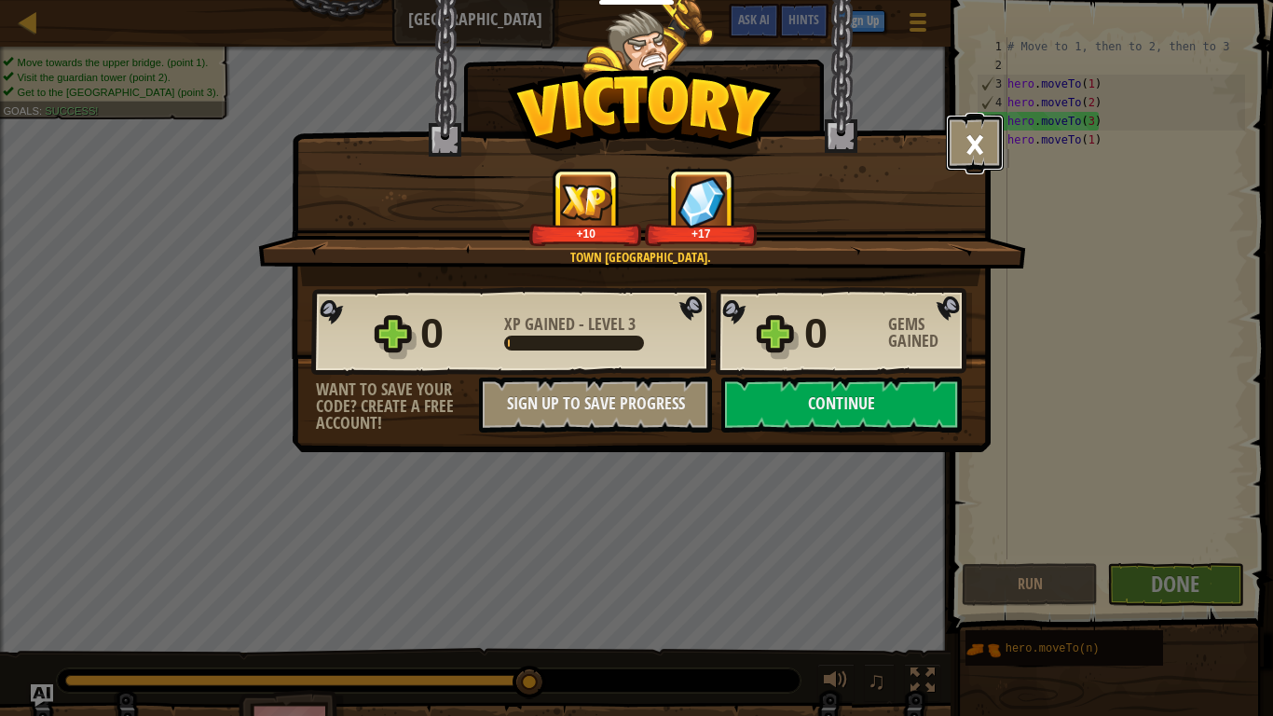
click at [975, 146] on button "×" at bounding box center [975, 143] width 58 height 56
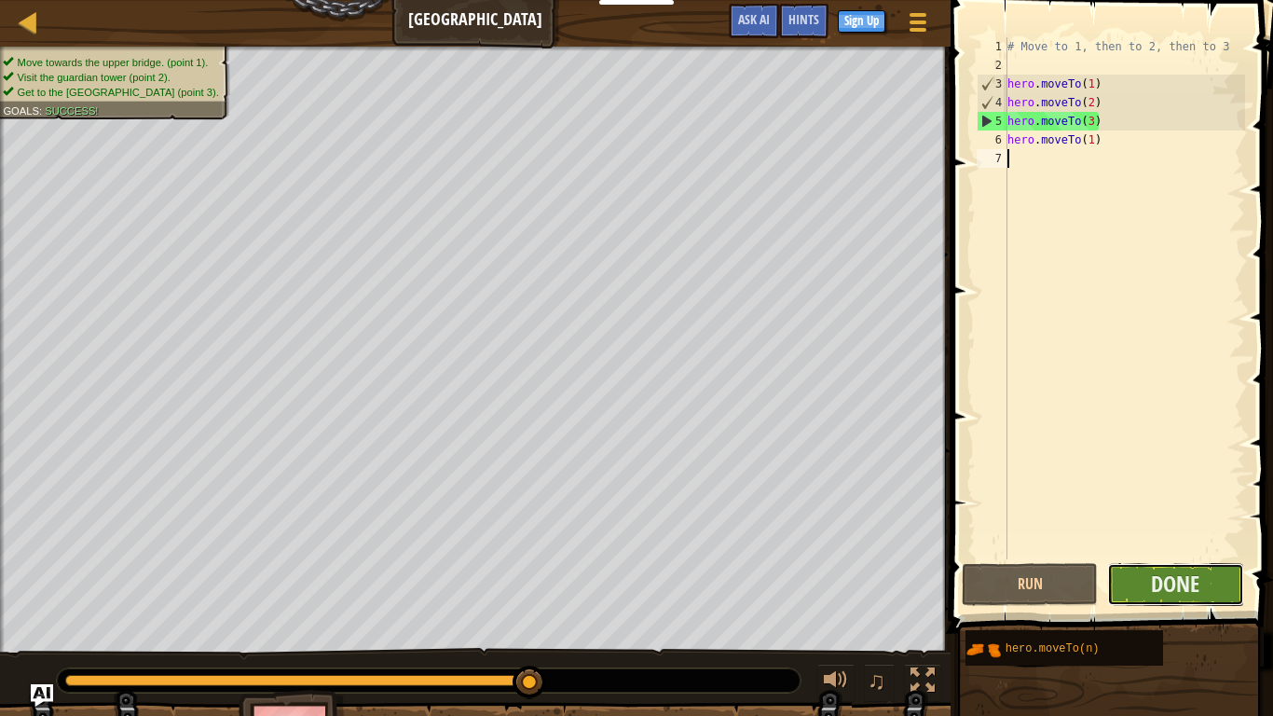
click at [1218, 591] on button "Done" at bounding box center [1175, 584] width 136 height 43
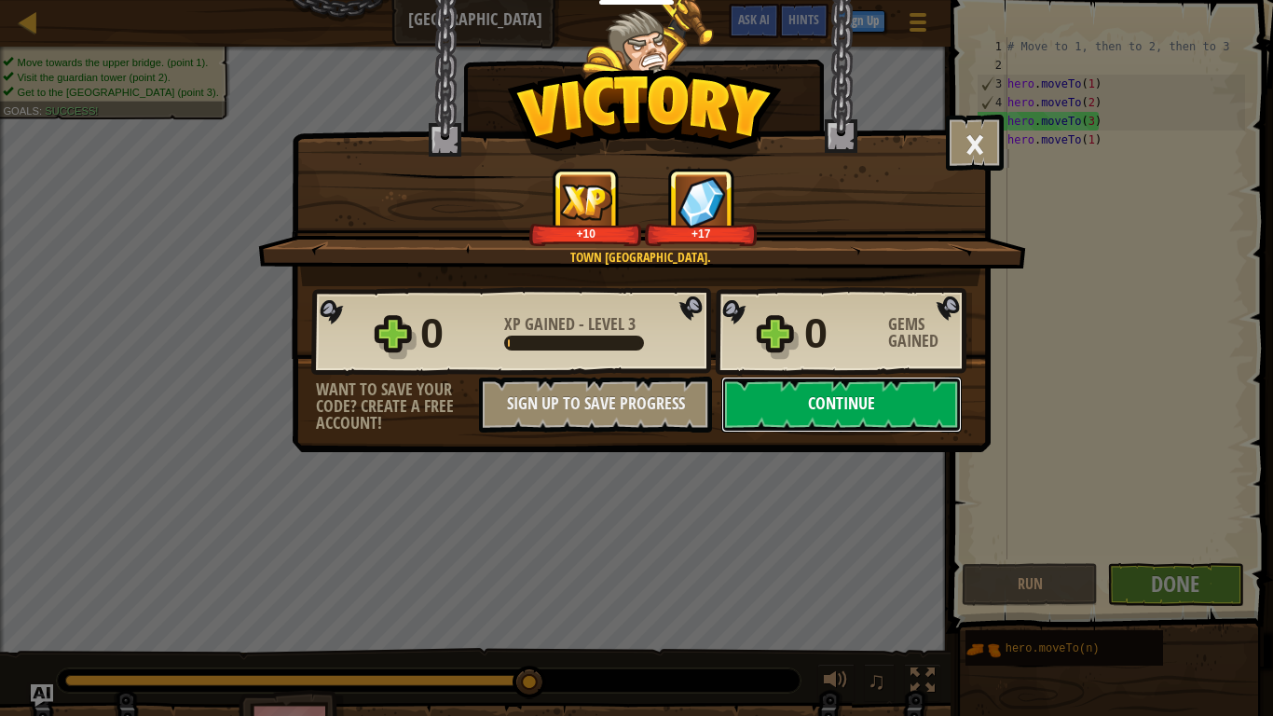
click at [859, 428] on button "Continue" at bounding box center [841, 405] width 240 height 56
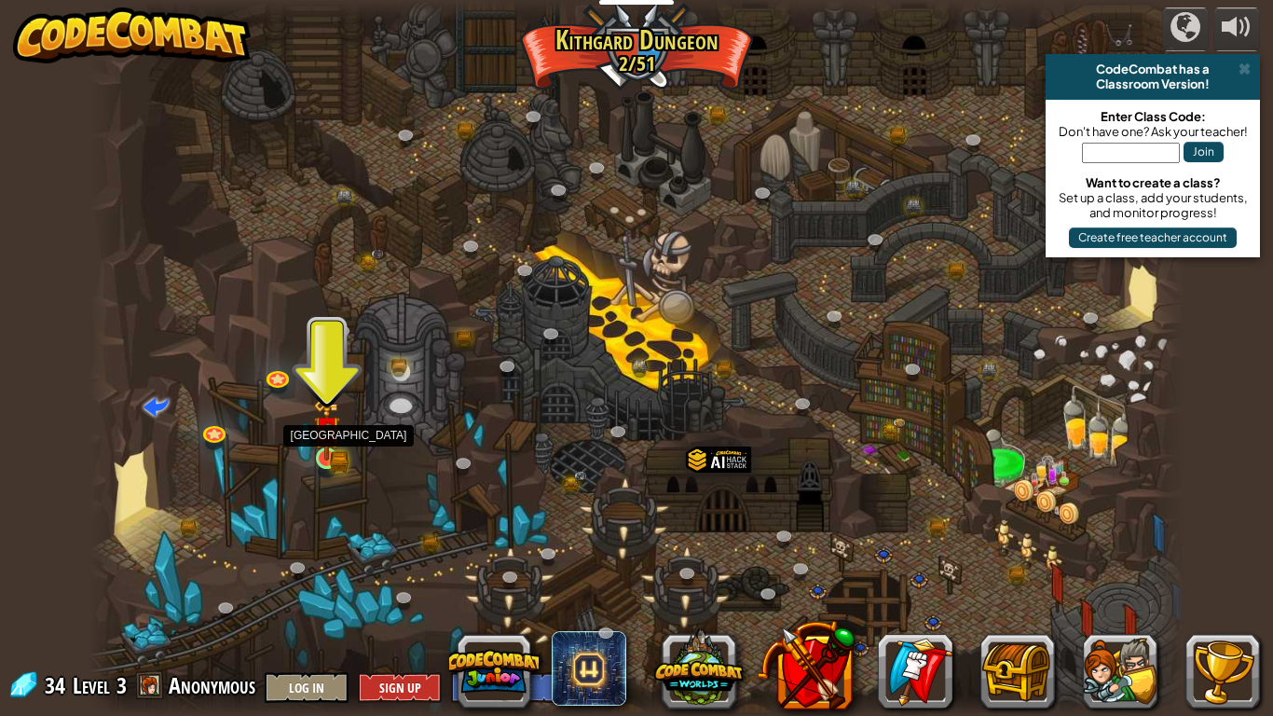
click at [327, 453] on img at bounding box center [327, 429] width 28 height 61
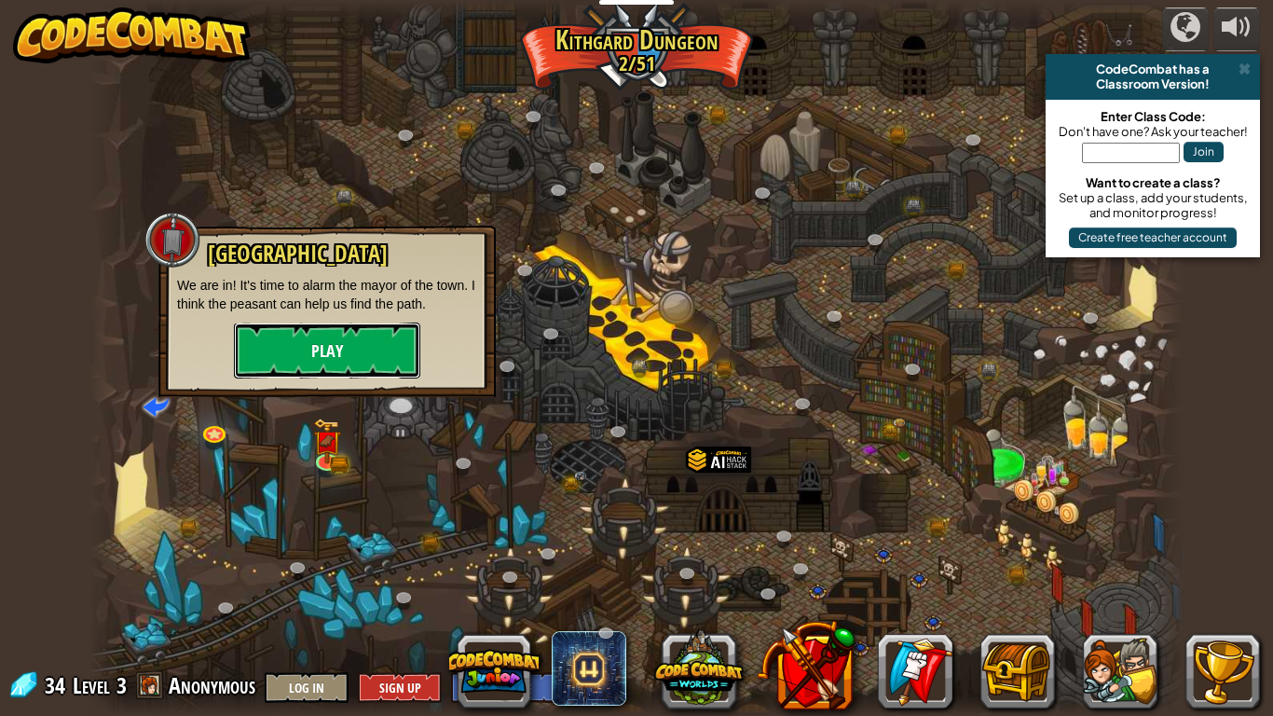
click at [322, 354] on button "Play" at bounding box center [327, 350] width 186 height 56
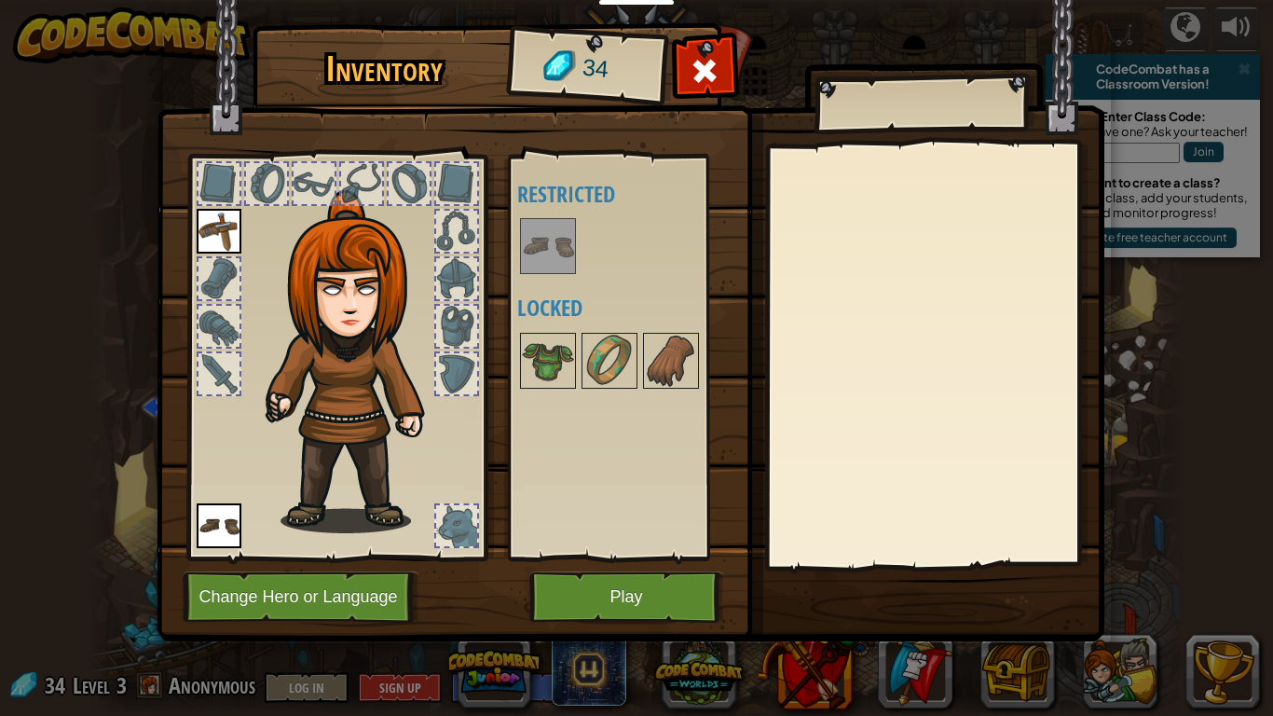
click at [239, 227] on img at bounding box center [219, 231] width 45 height 45
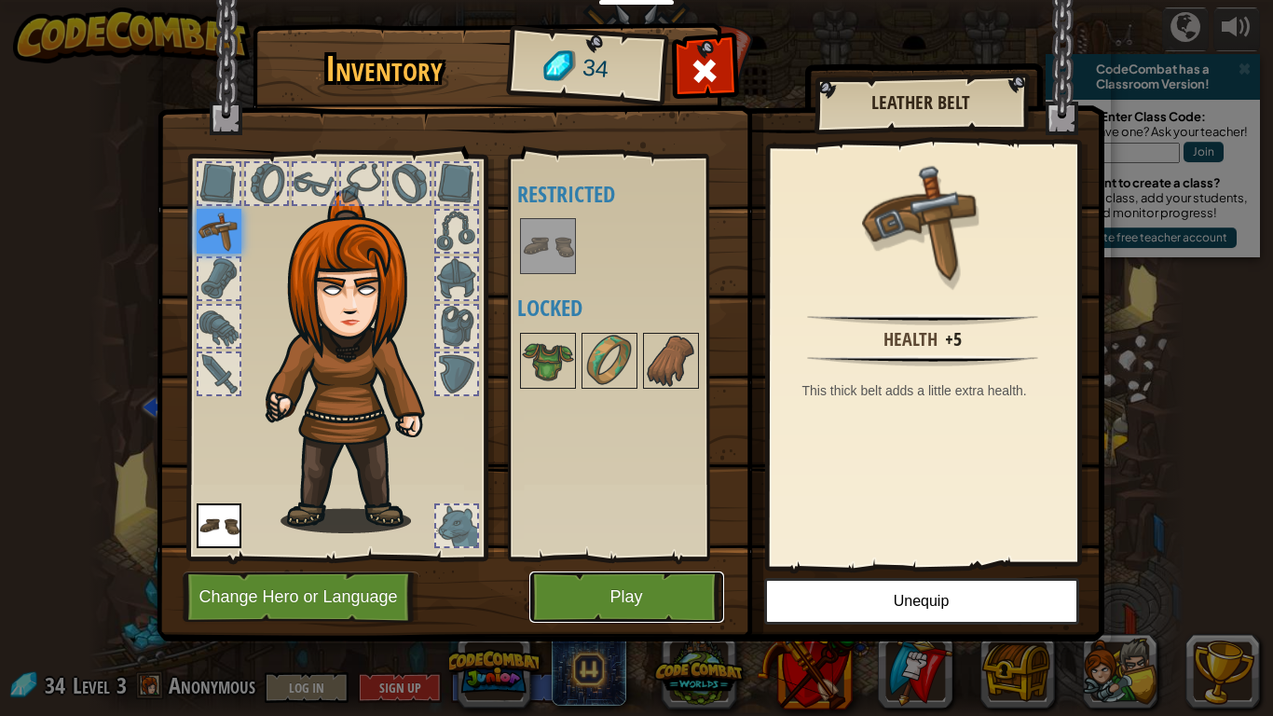
click at [619, 591] on button "Play" at bounding box center [626, 596] width 195 height 51
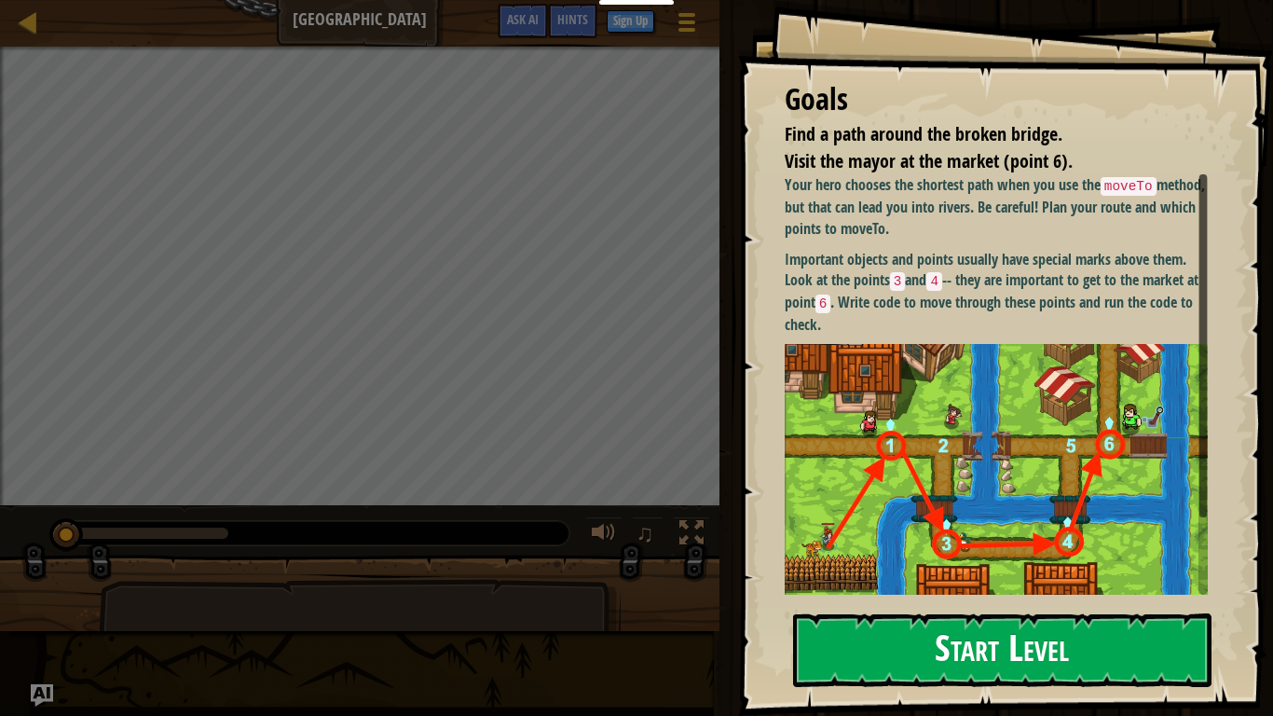
click at [1063, 602] on button "Start Level" at bounding box center [1002, 650] width 418 height 74
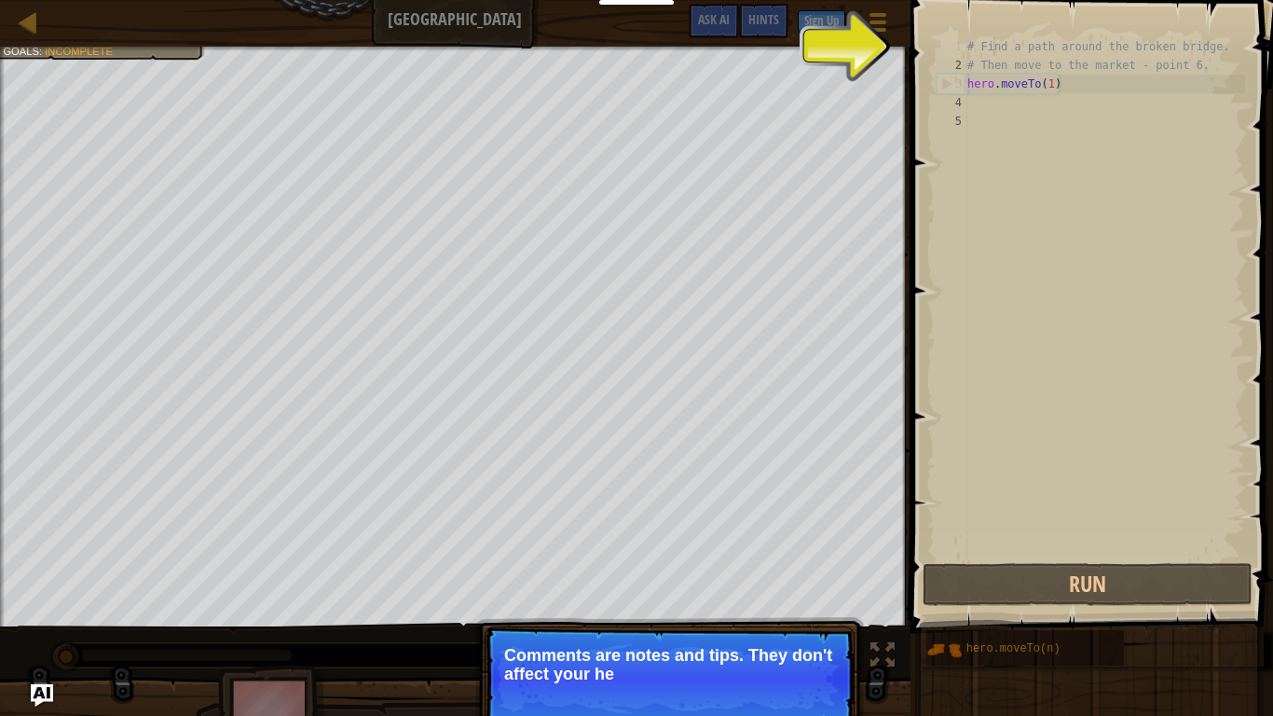
click at [996, 48] on div "# Find a path around the broken bridge. # Then move to the market - point 6. he…" at bounding box center [1104, 316] width 281 height 559
click at [996, 49] on div "# Find a path around the broken bridge. # Then move to the market - point 6. he…" at bounding box center [1104, 316] width 281 height 559
click at [993, 51] on div "# Find a path around the broken bridge. # Then move to the market - point 6. he…" at bounding box center [1104, 298] width 281 height 522
click at [988, 59] on div "# Find a path around the broken bridge. # Then move to the market - point 6. he…" at bounding box center [1104, 316] width 281 height 559
type textarea "# Then move to the market - point 6."
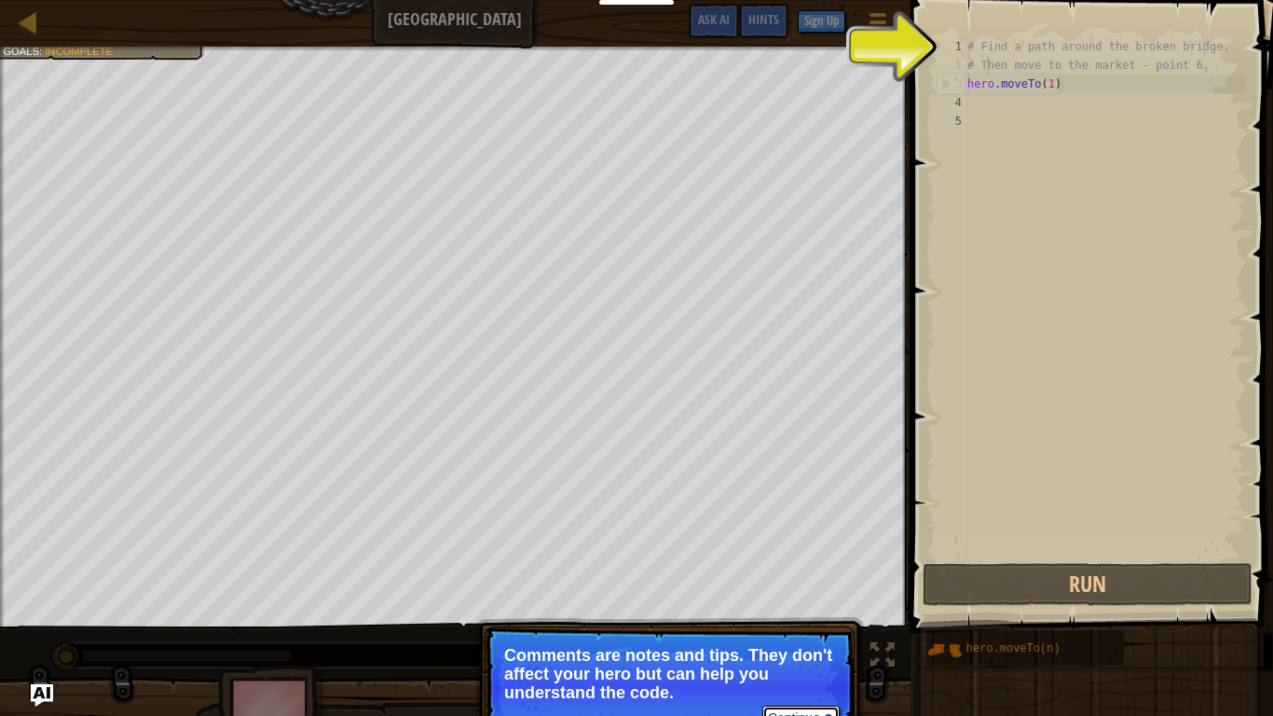
click at [793, 602] on button "Continue" at bounding box center [800, 717] width 77 height 24
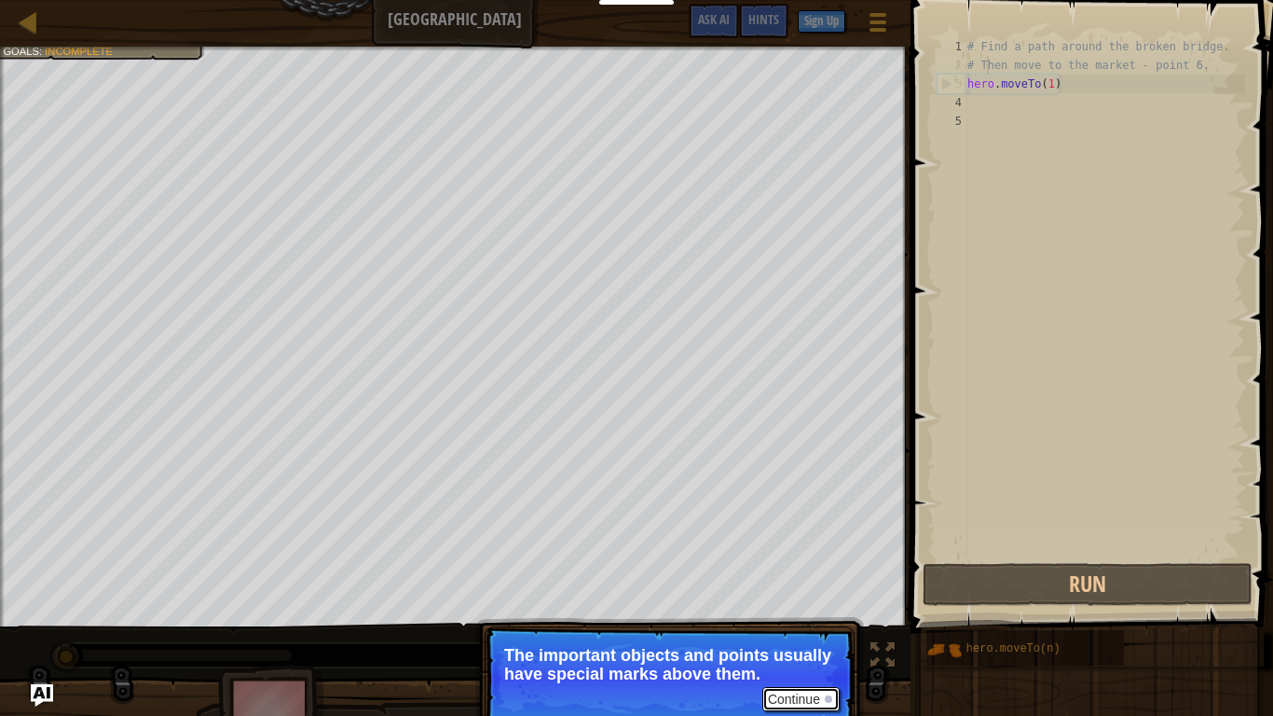
click at [812, 602] on button "Continue" at bounding box center [800, 699] width 77 height 24
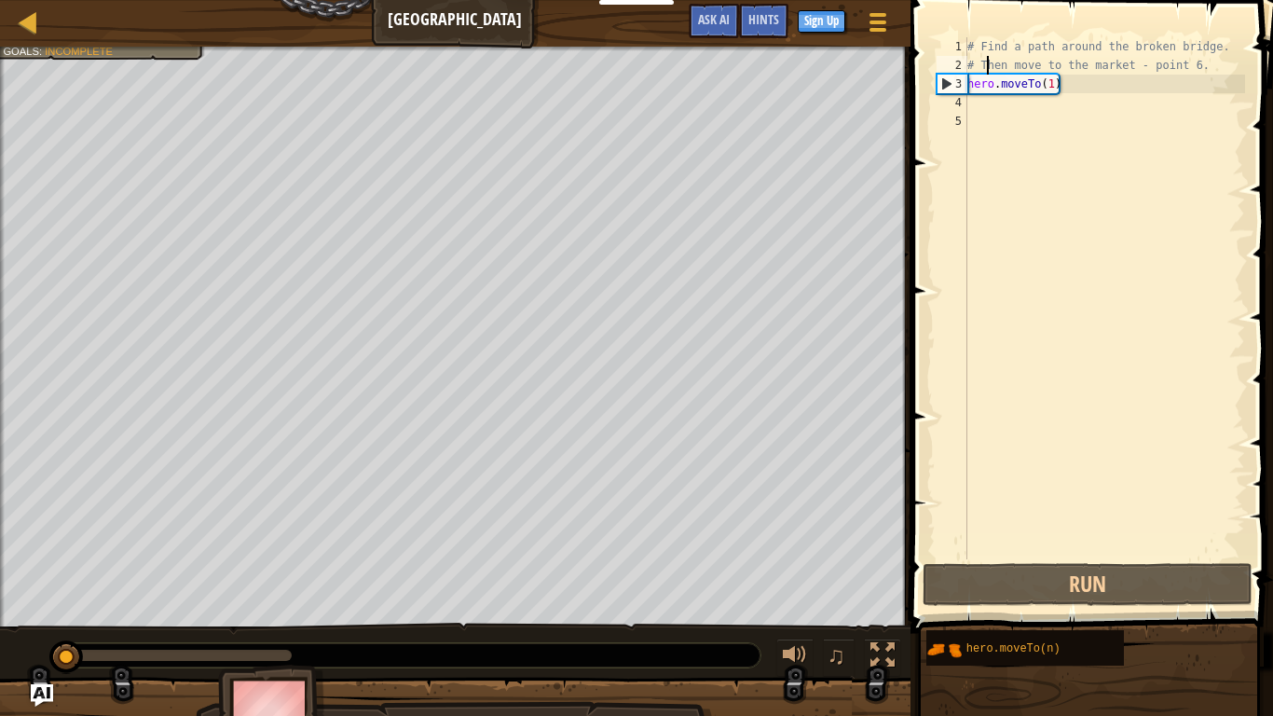
click at [970, 111] on div "# Find a path around the broken bridge. # Then move to the market - point 6. he…" at bounding box center [1104, 316] width 281 height 559
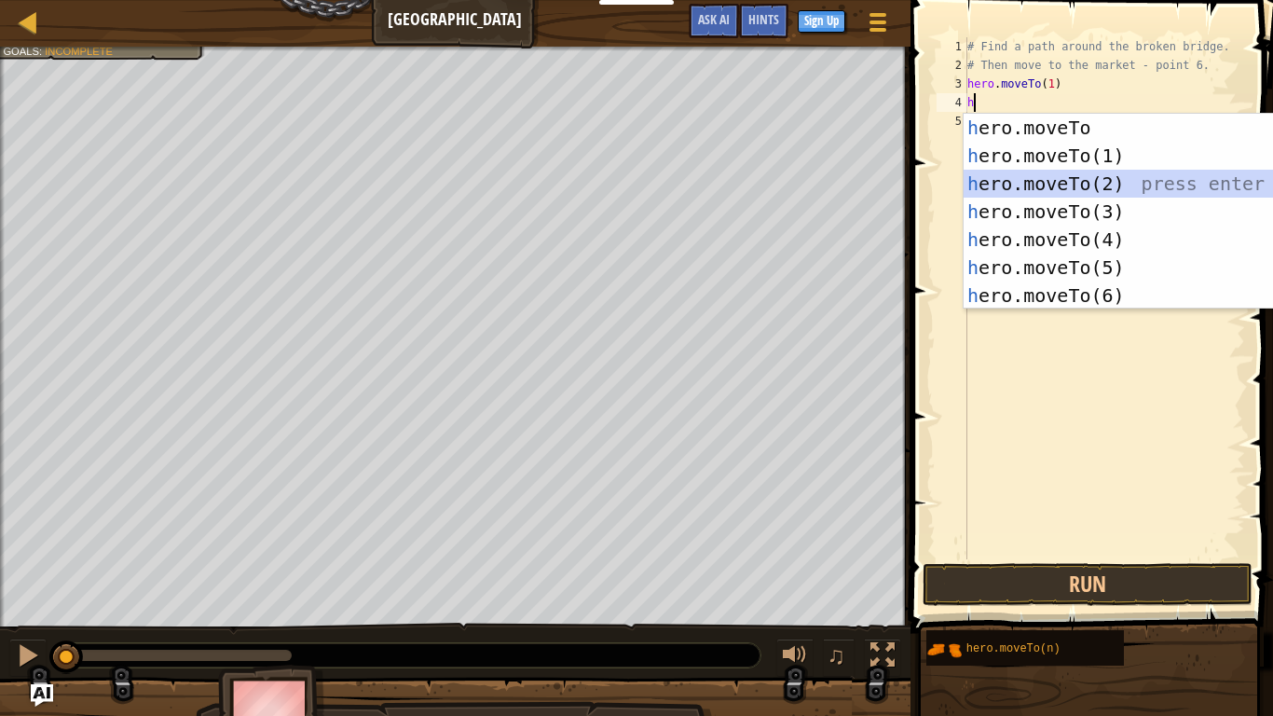
click at [1102, 189] on div "h ero.moveTo press enter h ero.moveTo(1) press enter h ero.moveTo(2) press ente…" at bounding box center [1140, 240] width 352 height 252
type textarea "hero.moveTo(2)"
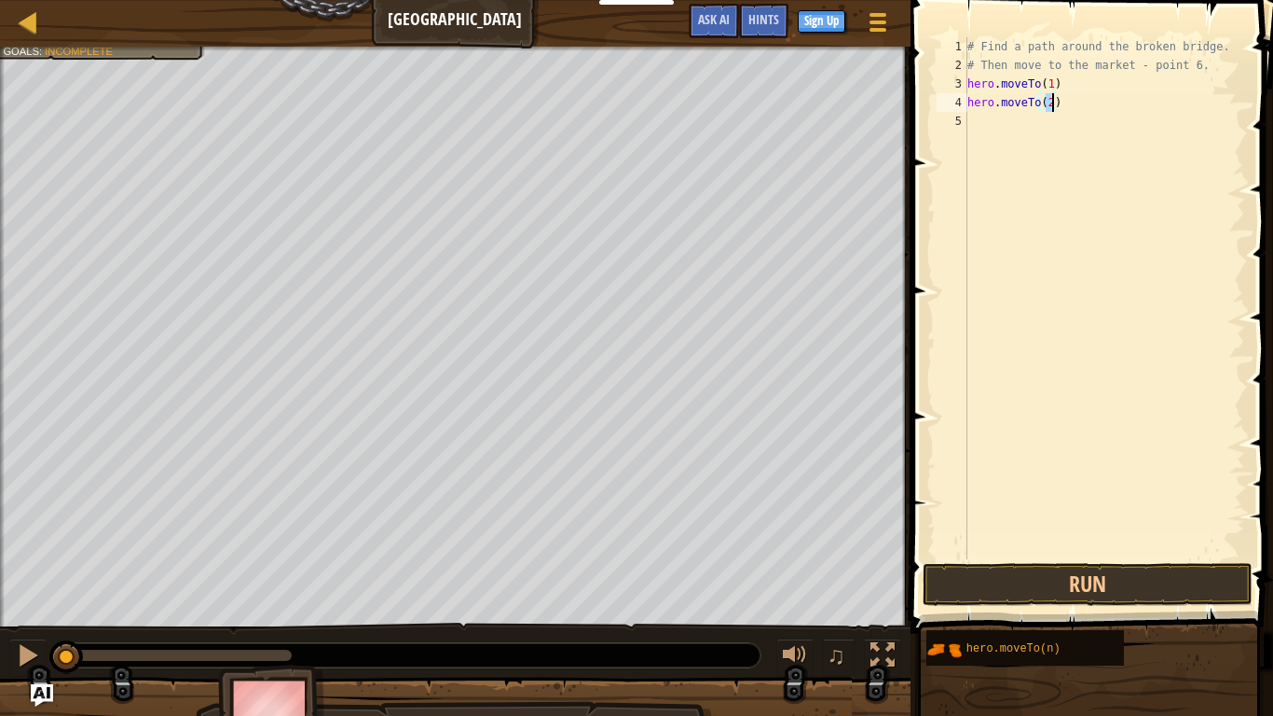
click at [965, 112] on div "5" at bounding box center [952, 121] width 31 height 19
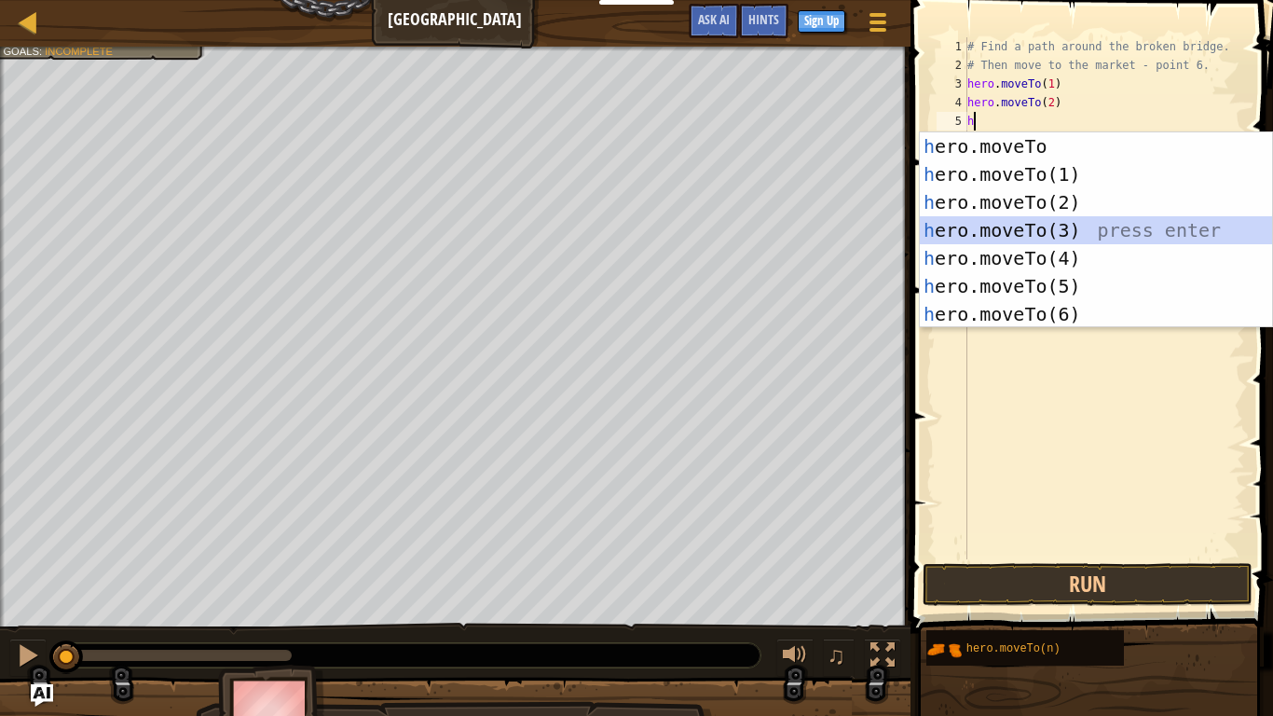
drag, startPoint x: 1054, startPoint y: 230, endPoint x: 1026, endPoint y: 204, distance: 38.2
click at [1053, 230] on div "h ero.moveTo press enter h ero.moveTo(1) press enter h ero.moveTo(2) press ente…" at bounding box center [1096, 258] width 352 height 252
type textarea "hero.moveTo(3)"
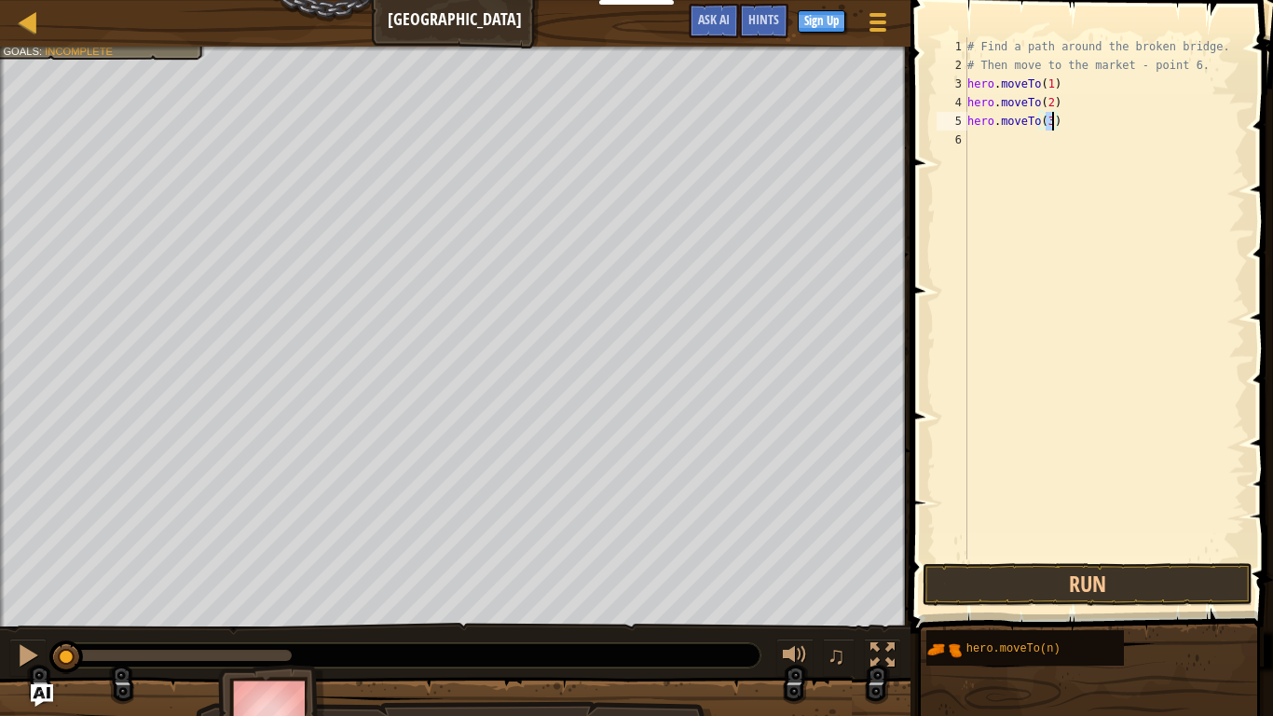
click at [966, 144] on div "6" at bounding box center [952, 139] width 31 height 19
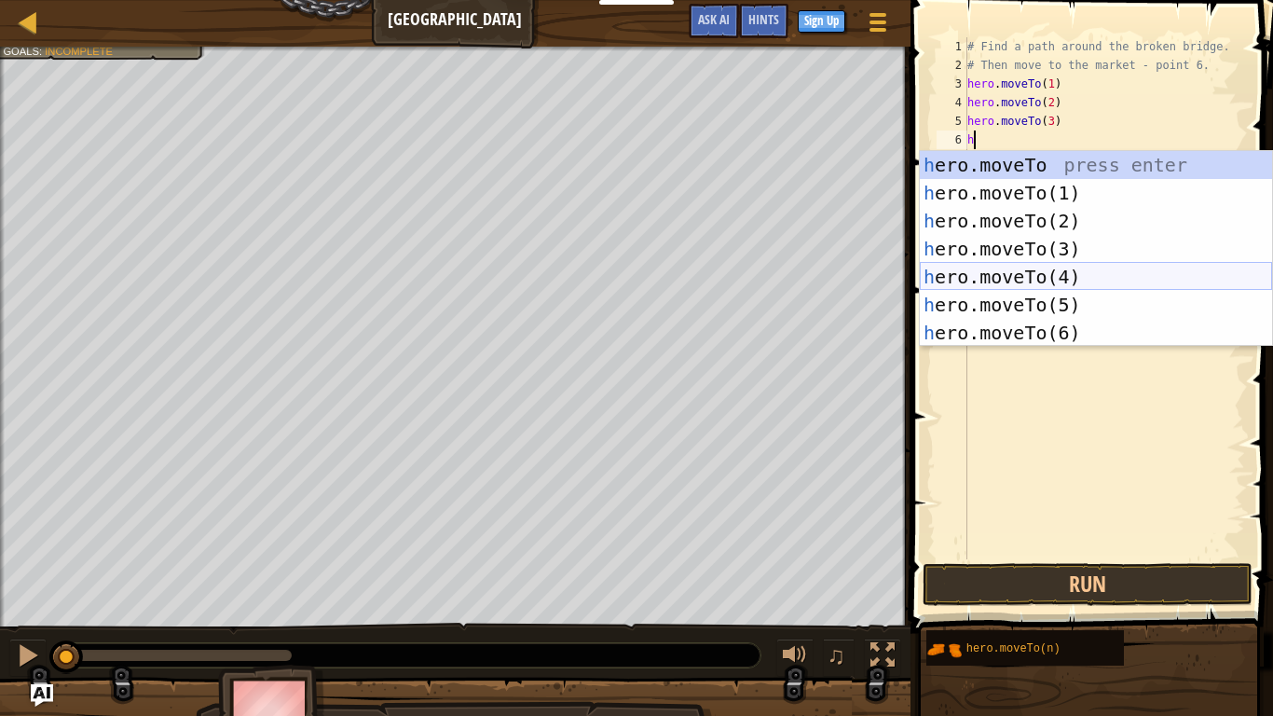
click at [1018, 288] on div "h ero.moveTo press enter h ero.moveTo(1) press enter h ero.moveTo(2) press ente…" at bounding box center [1096, 277] width 352 height 252
type textarea "hero.moveTo(4)"
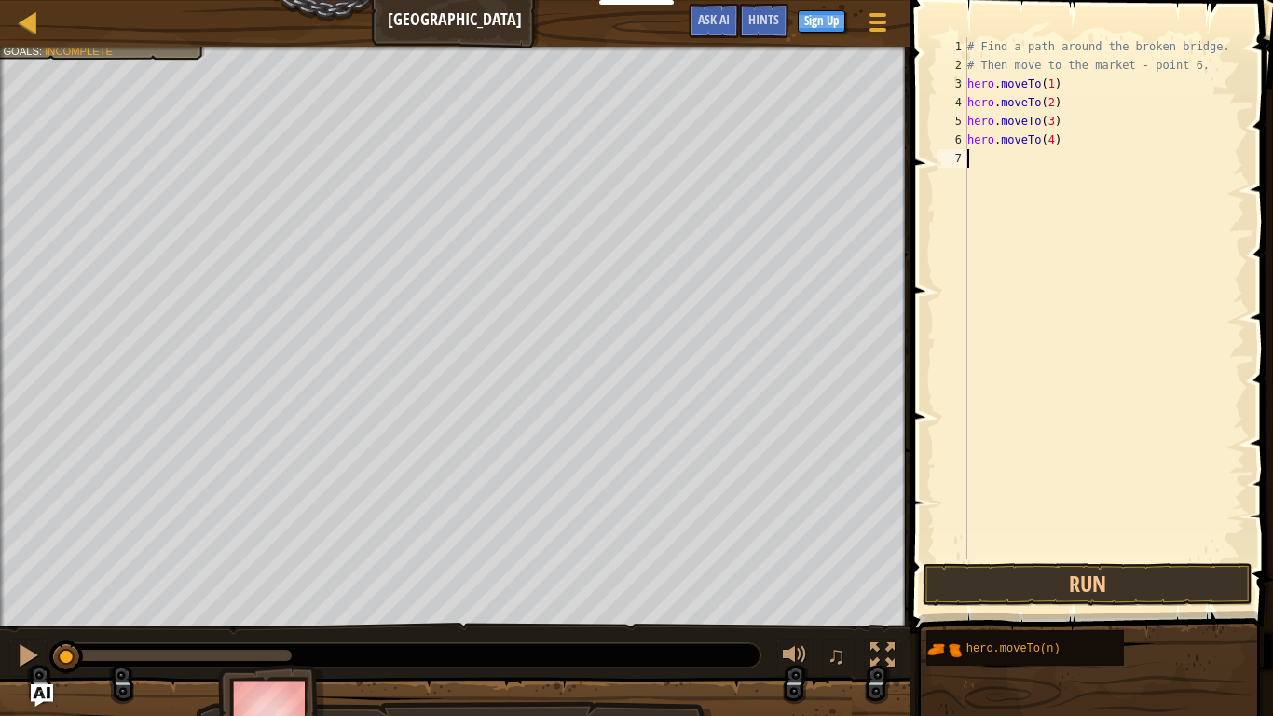
click at [991, 153] on div "# Find a path around the broken bridge. # Then move to the market - point 6. he…" at bounding box center [1104, 316] width 281 height 559
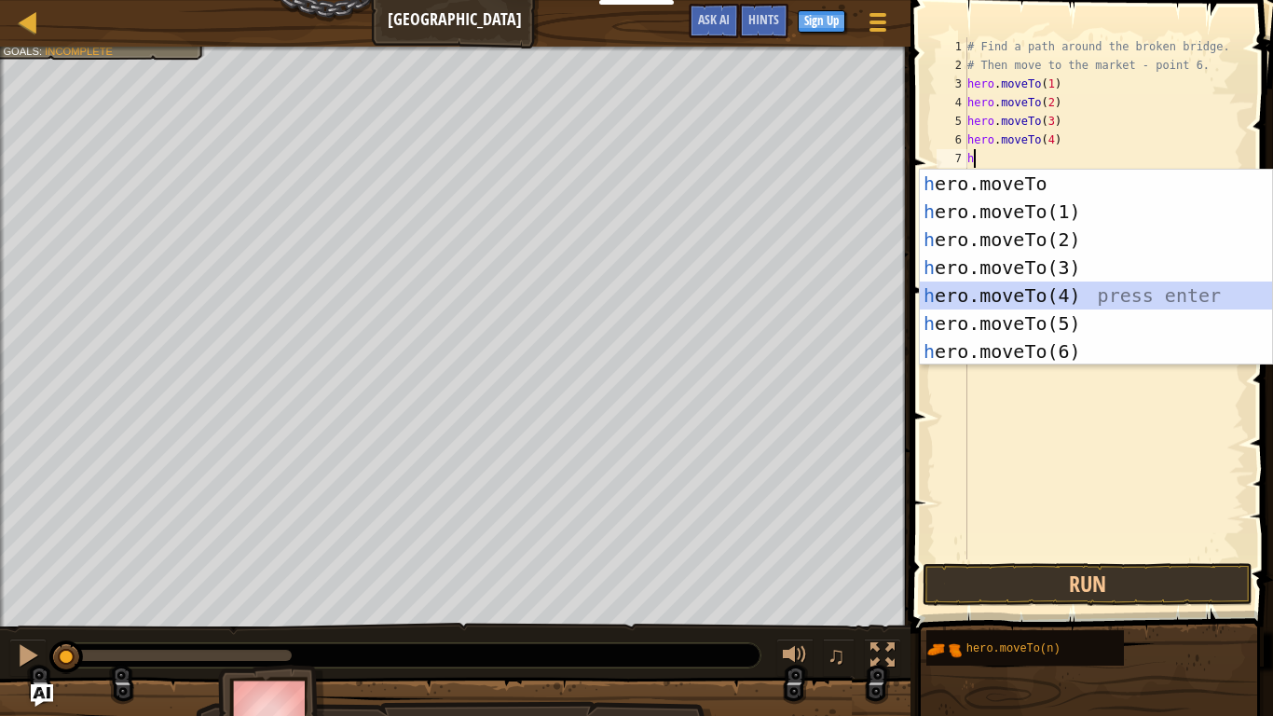
click at [1011, 301] on div "h ero.moveTo press enter h ero.moveTo(1) press enter h ero.moveTo(2) press ente…" at bounding box center [1096, 296] width 352 height 252
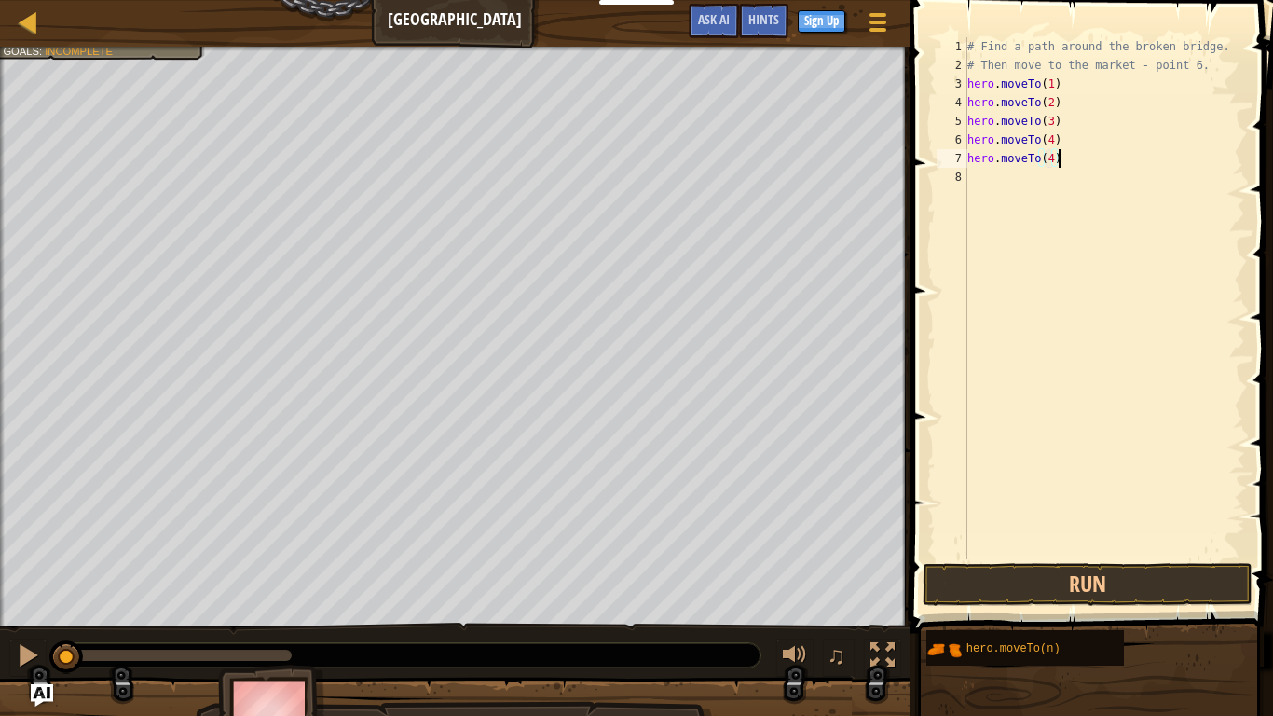
click at [1059, 158] on div "# Find a path around the broken bridge. # Then move to the market - point 6. he…" at bounding box center [1104, 316] width 281 height 559
type textarea "hero.moveTo(5)"
click at [951, 171] on div "8" at bounding box center [952, 177] width 31 height 19
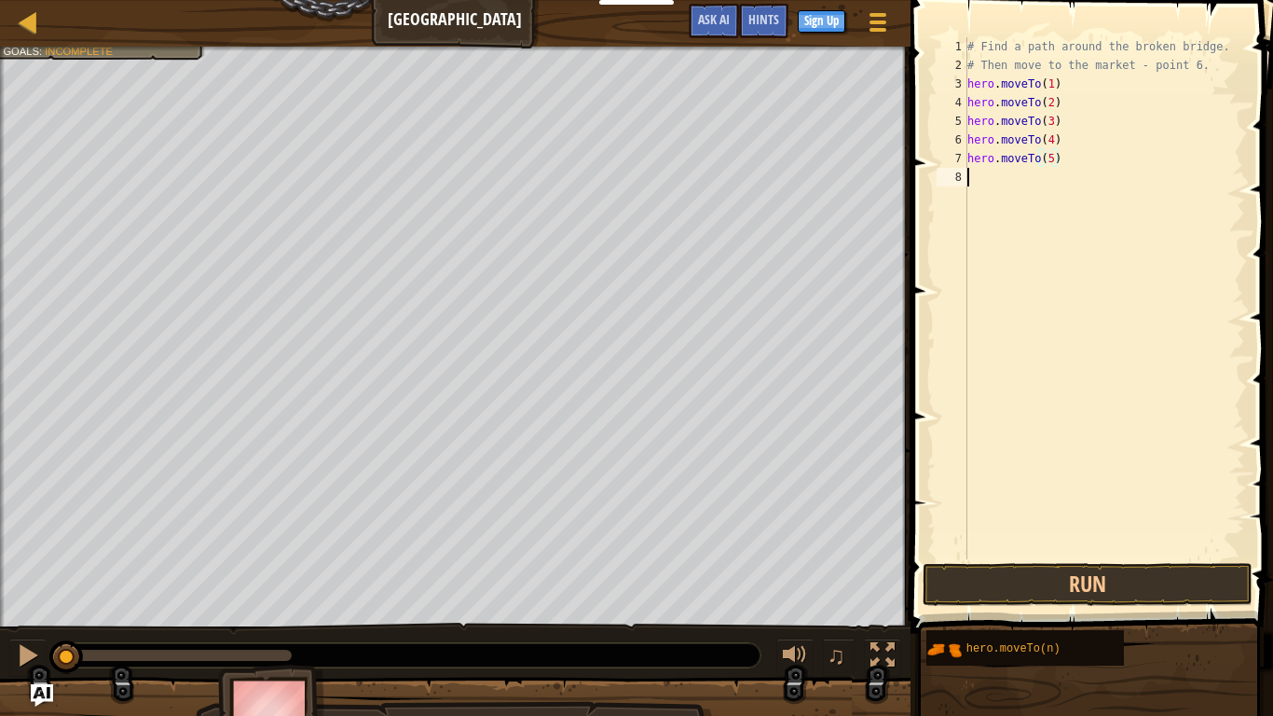
scroll to position [8, 0]
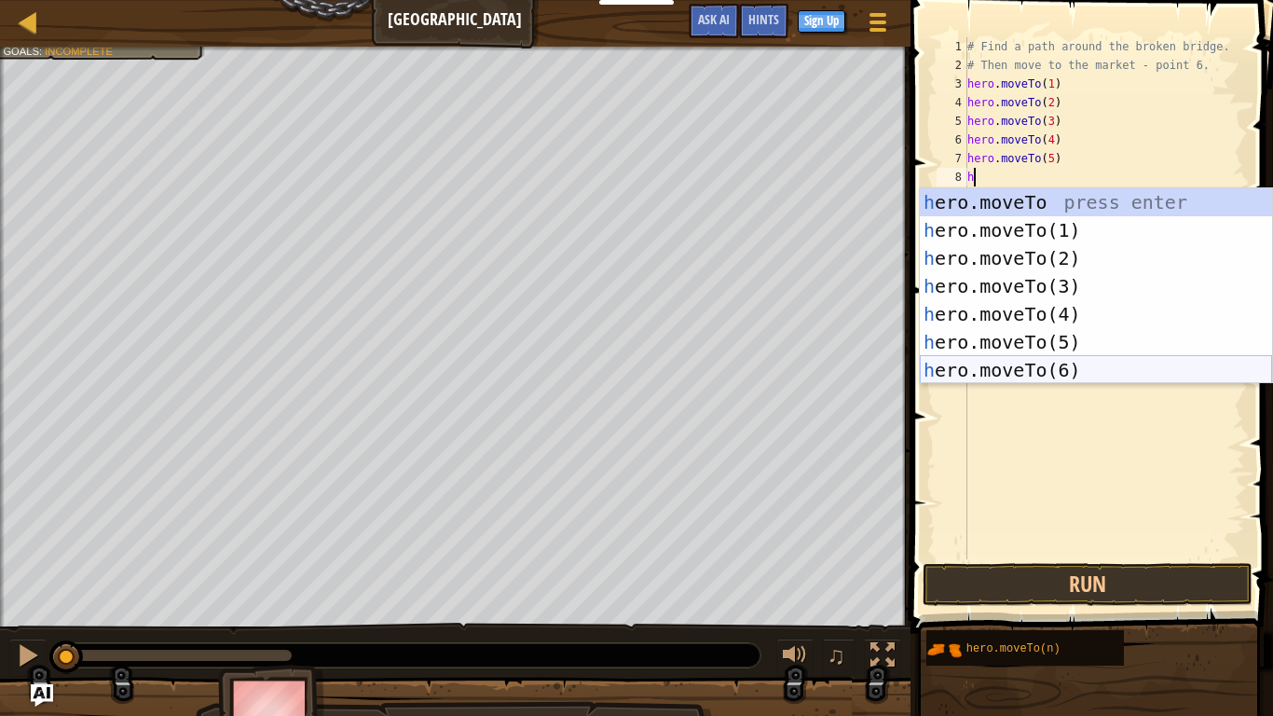
click at [1038, 375] on div "h ero.moveTo press enter h ero.moveTo(1) press enter h ero.moveTo(2) press ente…" at bounding box center [1096, 314] width 352 height 252
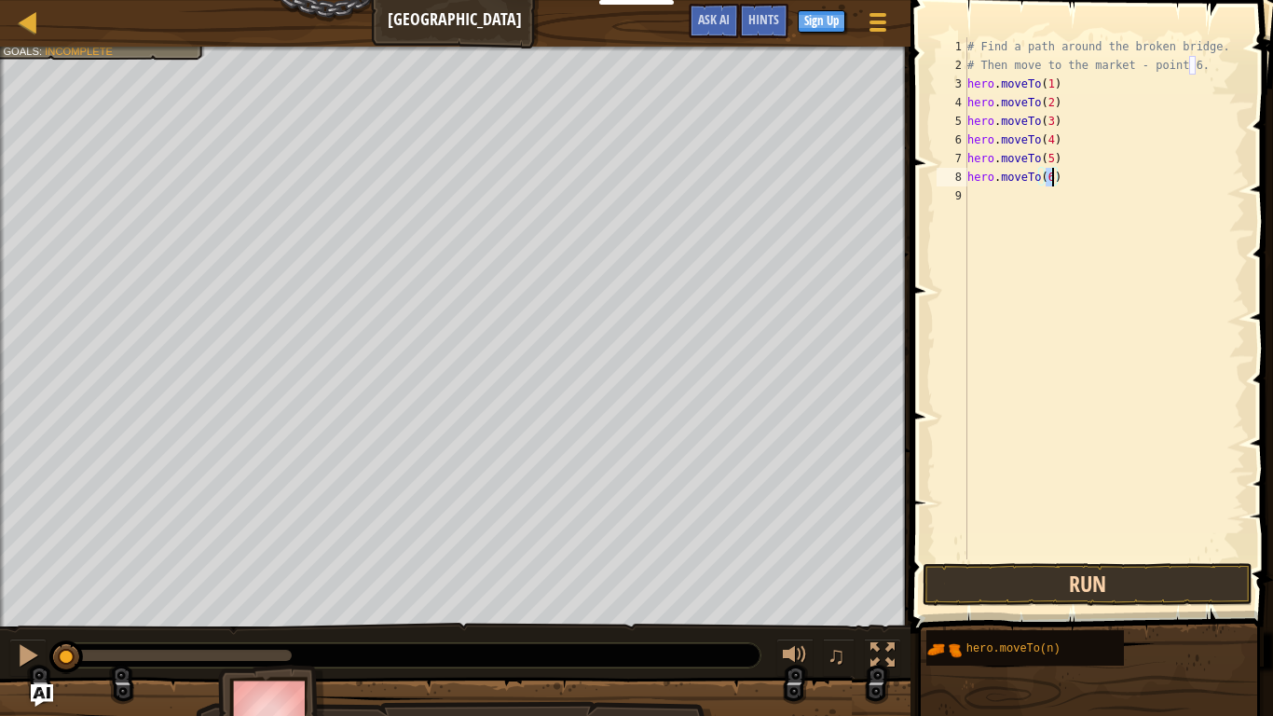
type textarea "hero.moveTo(6)"
drag, startPoint x: 1189, startPoint y: 596, endPoint x: 1174, endPoint y: 615, distance: 23.9
click at [1189, 595] on button "Run" at bounding box center [1088, 584] width 330 height 43
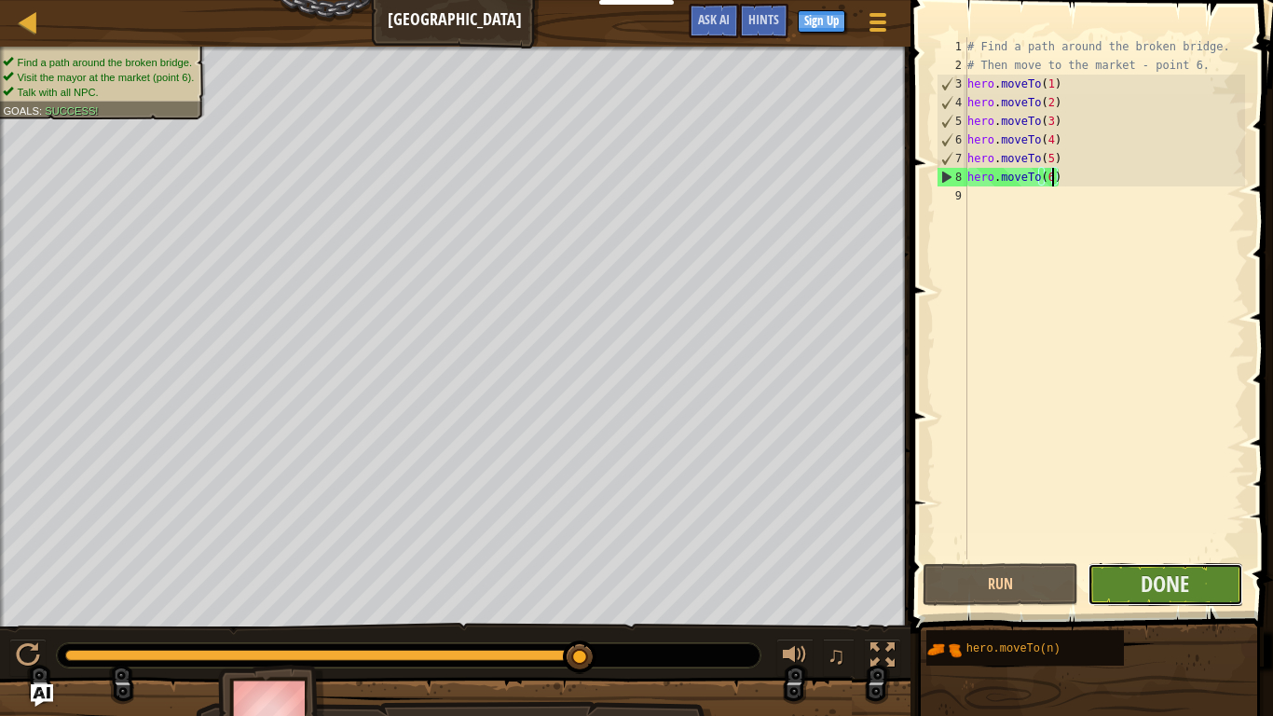
click at [1132, 578] on button "Done" at bounding box center [1166, 584] width 156 height 43
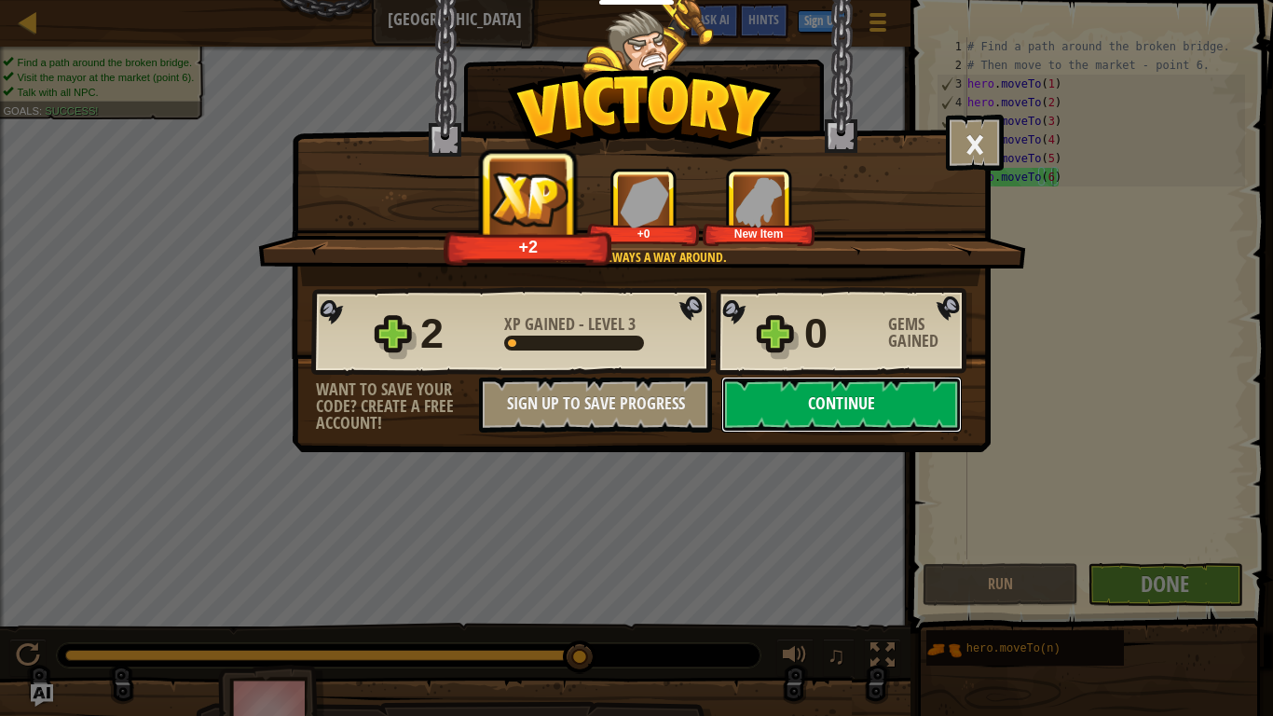
click at [826, 405] on button "Continue" at bounding box center [841, 405] width 240 height 56
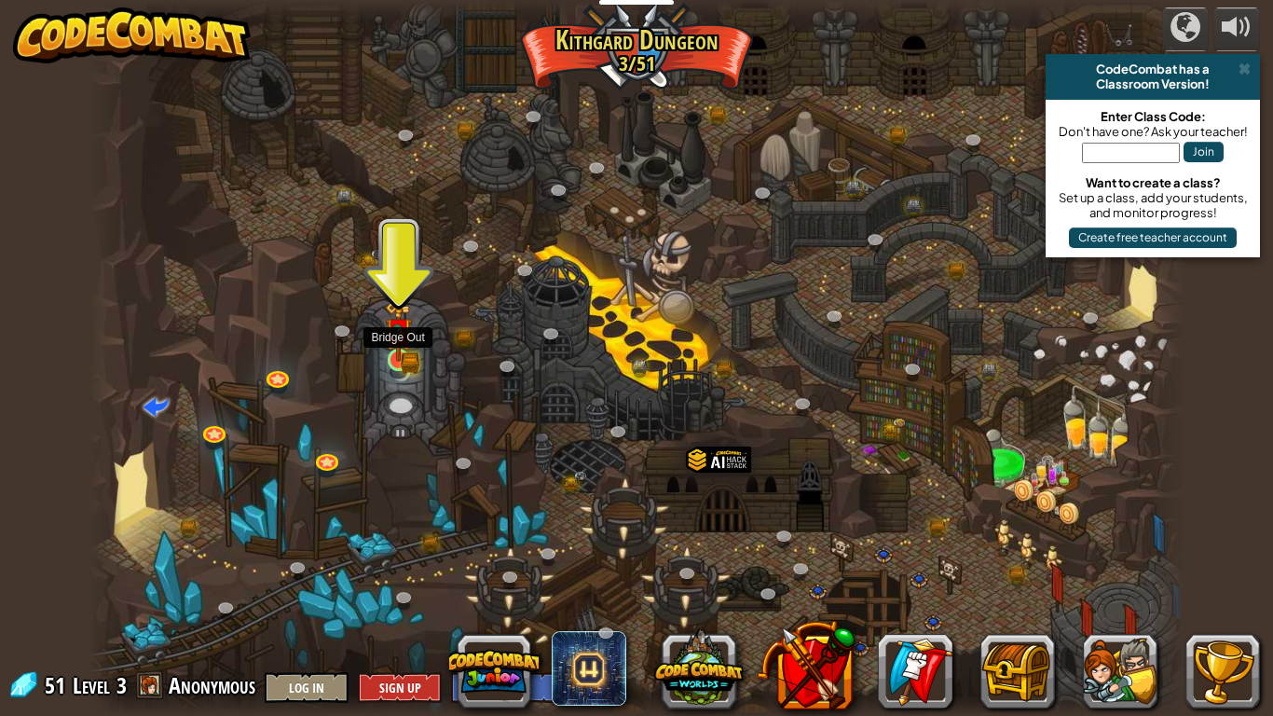
click at [387, 357] on img at bounding box center [399, 331] width 28 height 61
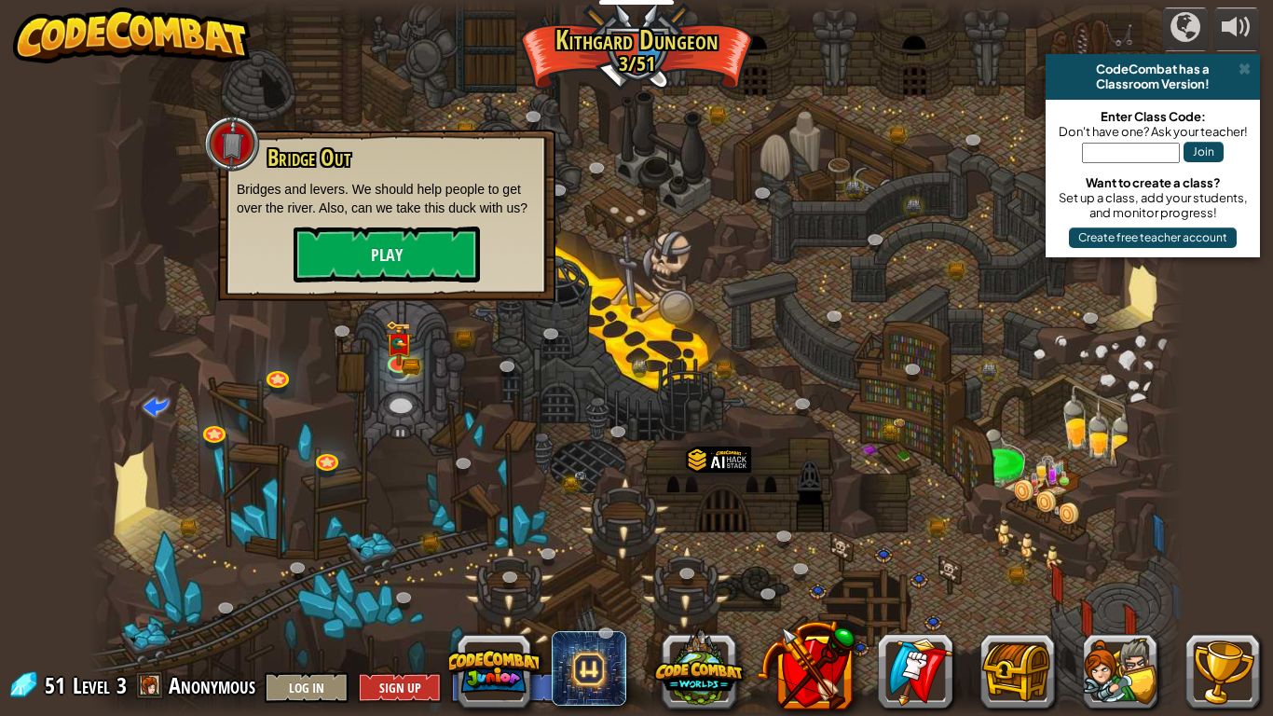
click at [418, 348] on div at bounding box center [636, 358] width 1095 height 716
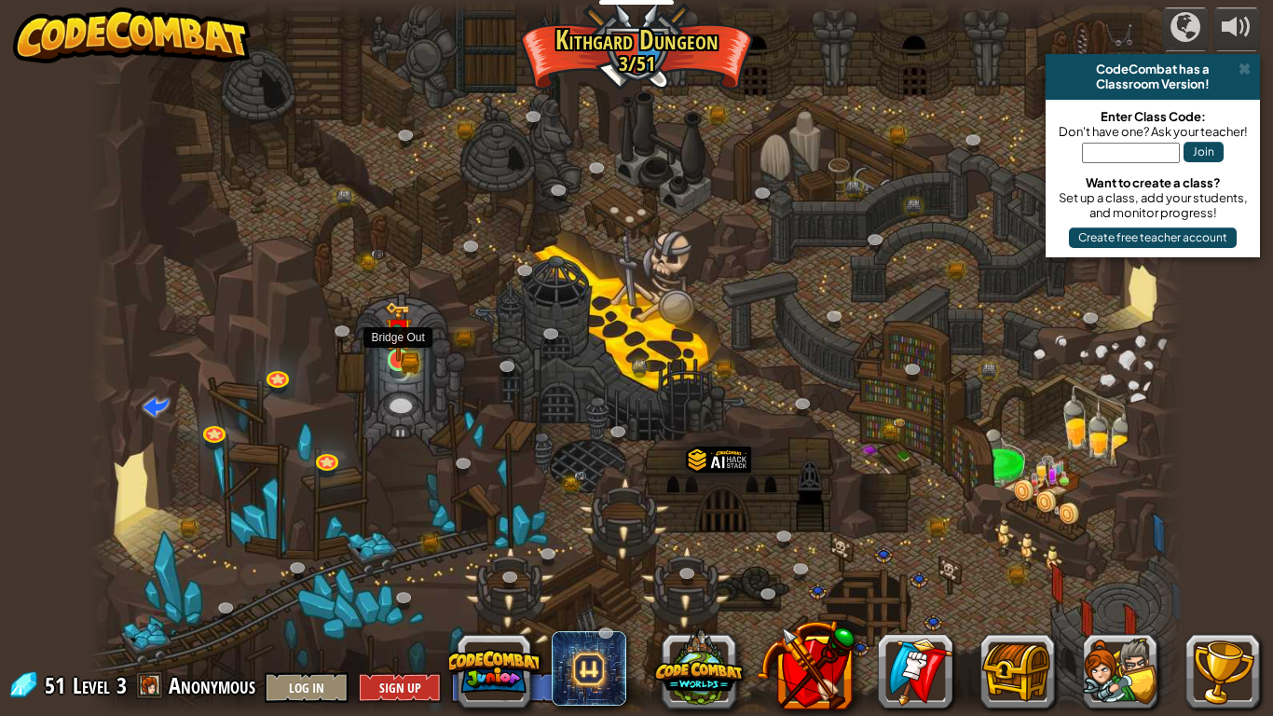
click at [406, 349] on div "Twisted Canyon (Locked) Challenge: collect the most gold using all the programm…" at bounding box center [636, 358] width 1095 height 716
click at [400, 349] on img at bounding box center [399, 331] width 28 height 61
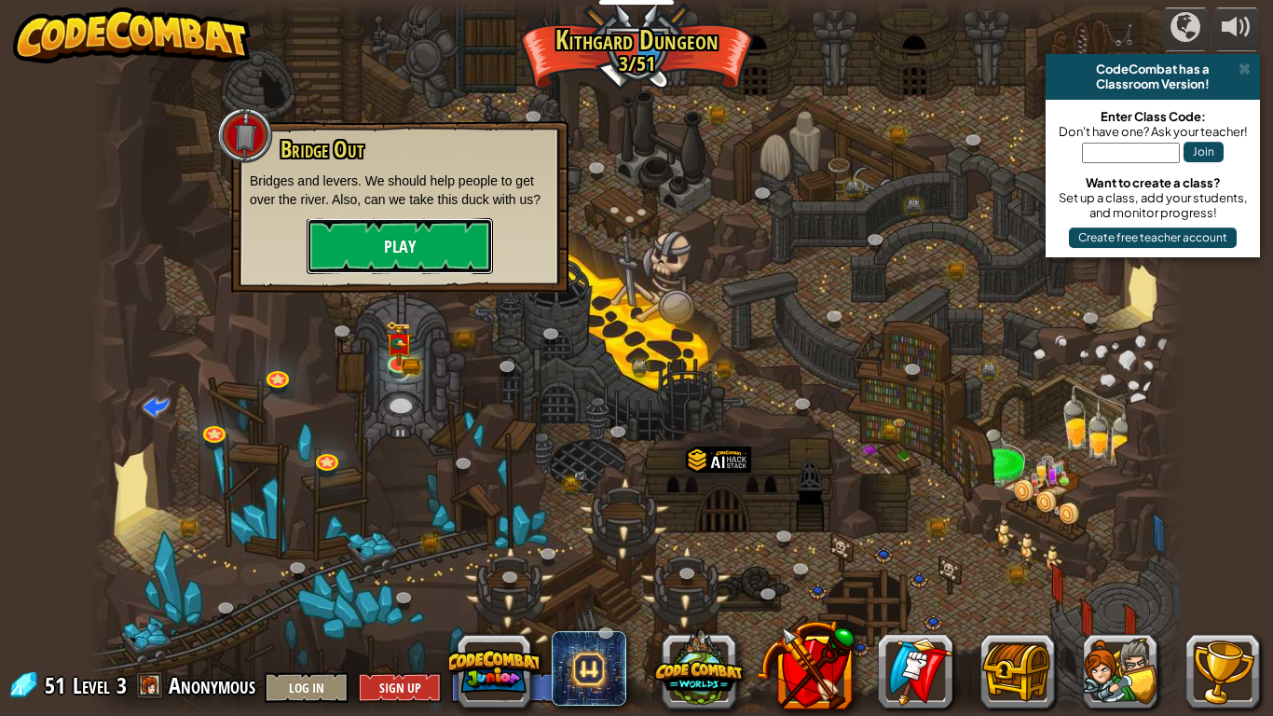
click at [402, 255] on button "Play" at bounding box center [400, 246] width 186 height 56
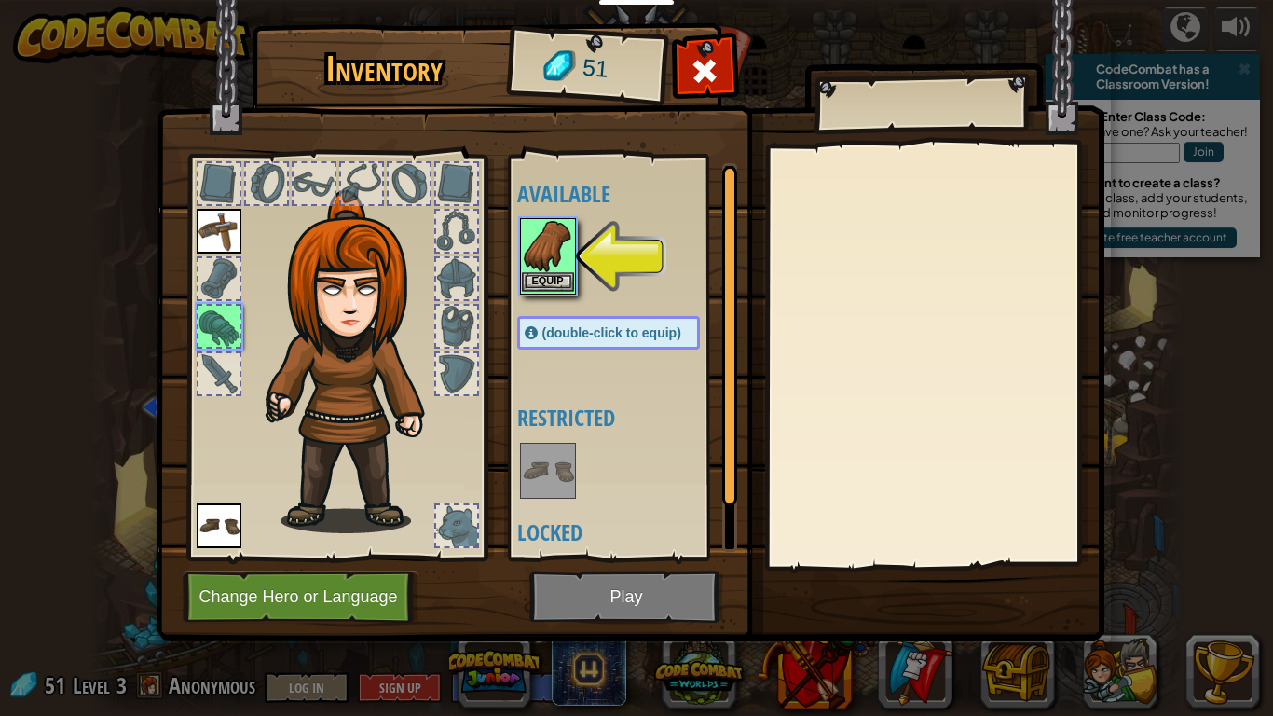
click at [539, 267] on img at bounding box center [548, 246] width 52 height 52
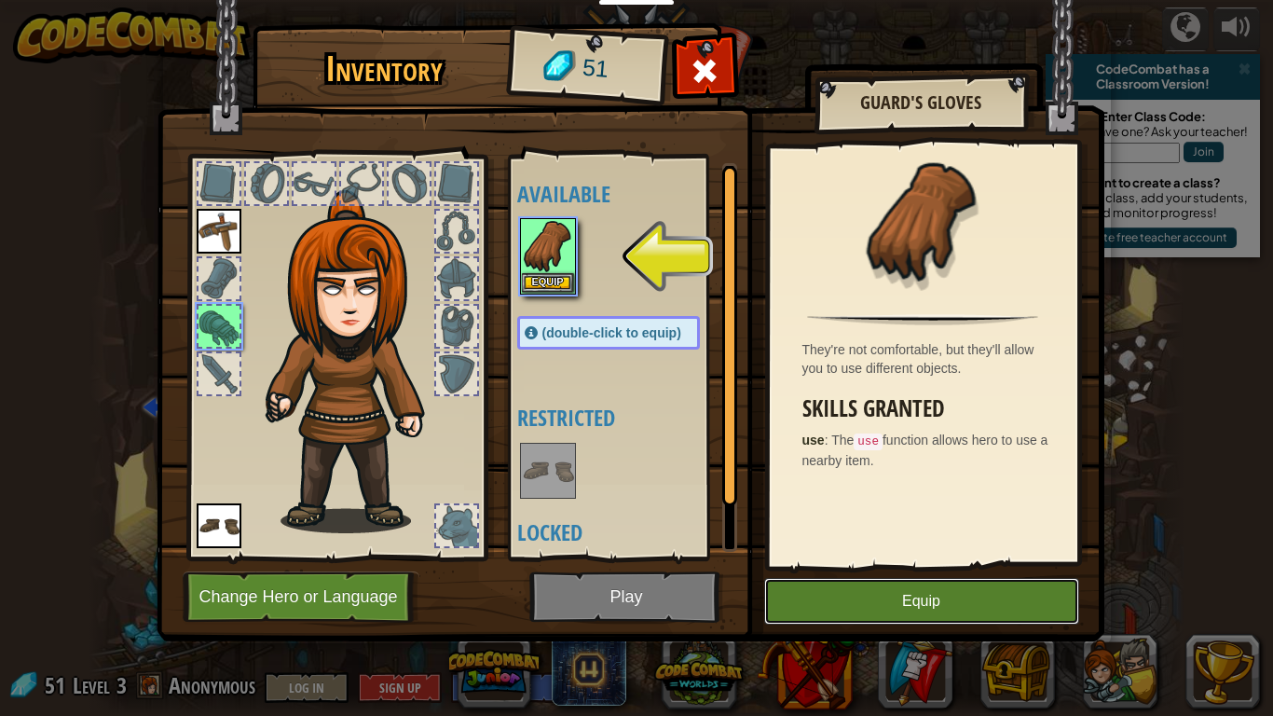
click at [929, 601] on button "Equip" at bounding box center [921, 601] width 315 height 47
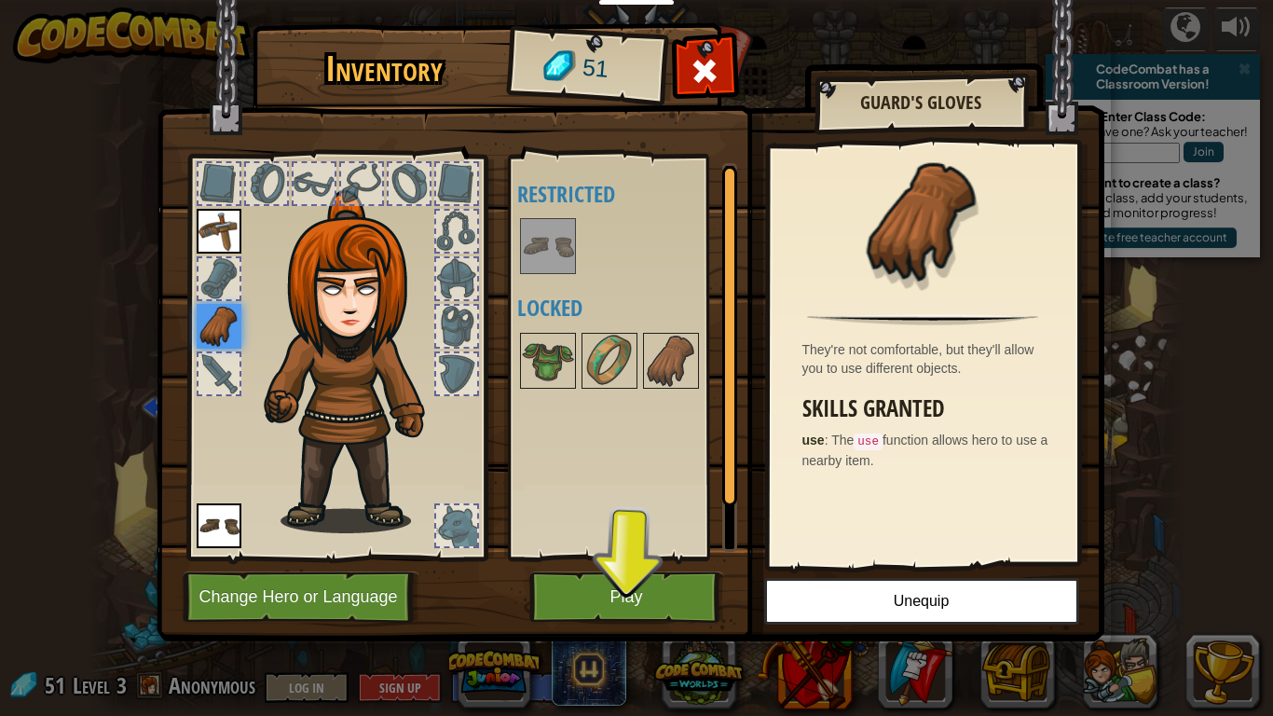
click at [209, 325] on img at bounding box center [219, 326] width 45 height 45
click at [966, 602] on button "Unequip" at bounding box center [921, 601] width 315 height 47
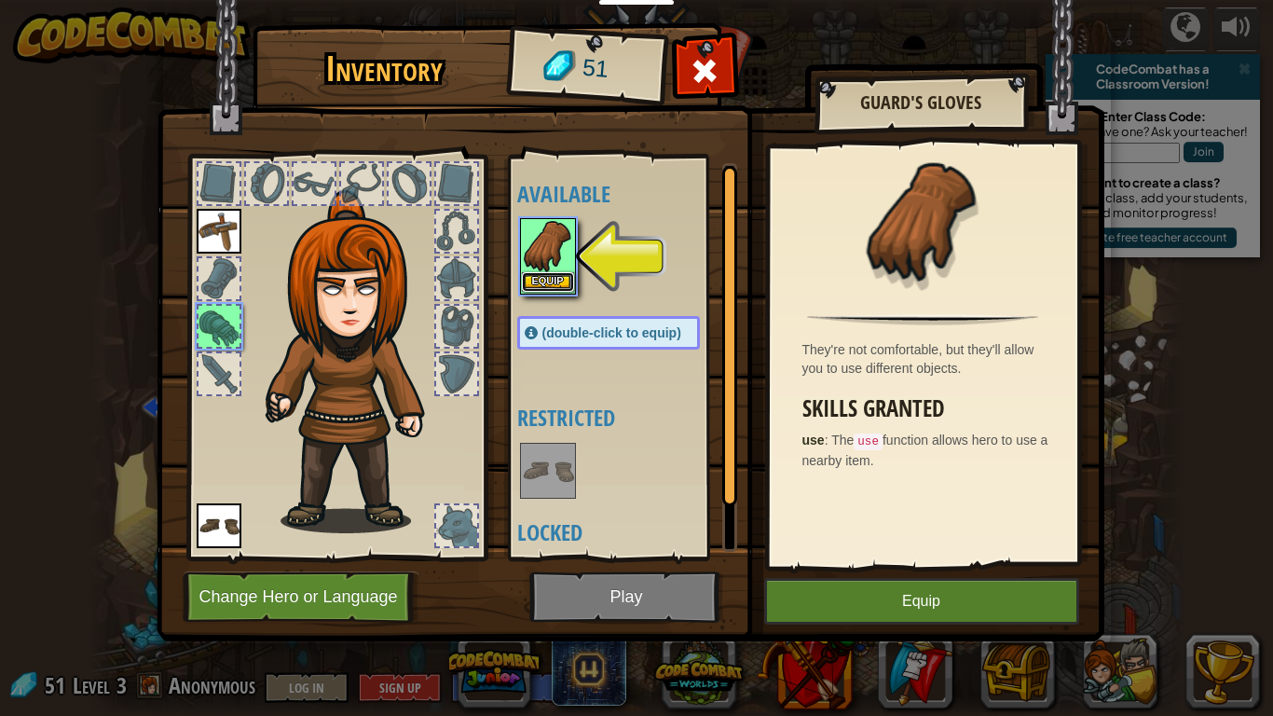
click at [557, 279] on button "Equip" at bounding box center [548, 282] width 52 height 20
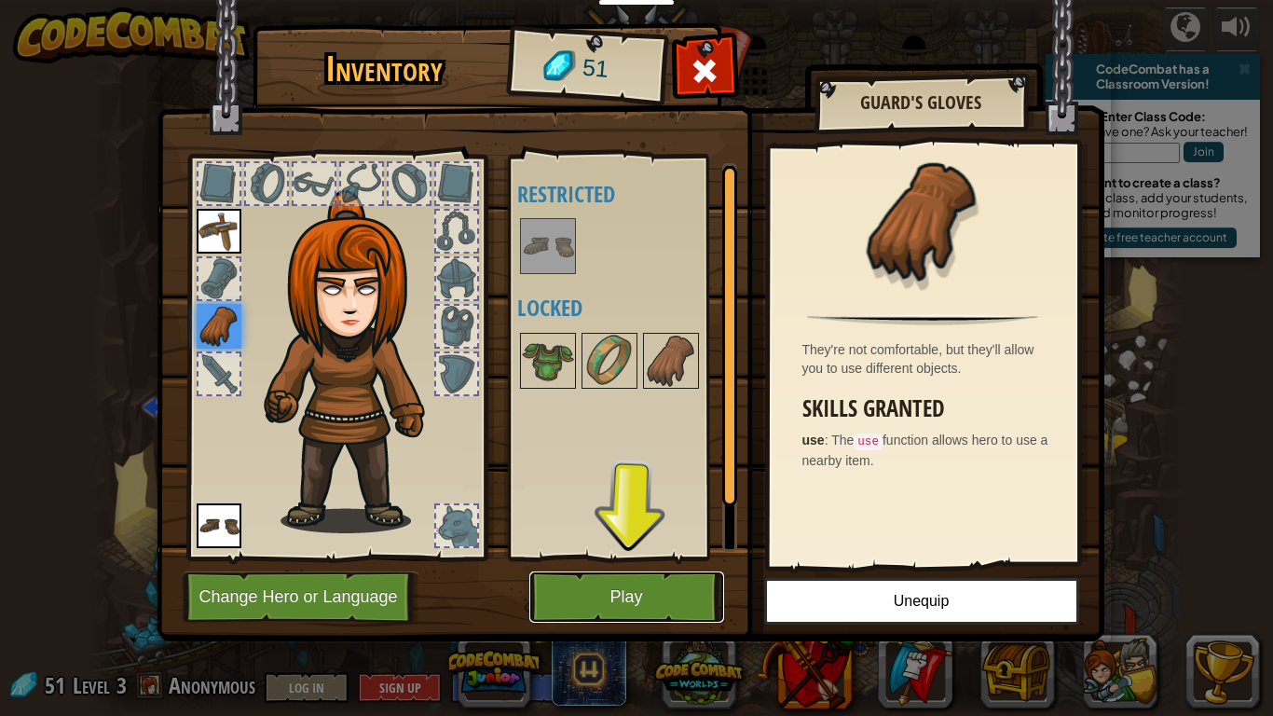
click at [679, 597] on button "Play" at bounding box center [626, 596] width 195 height 51
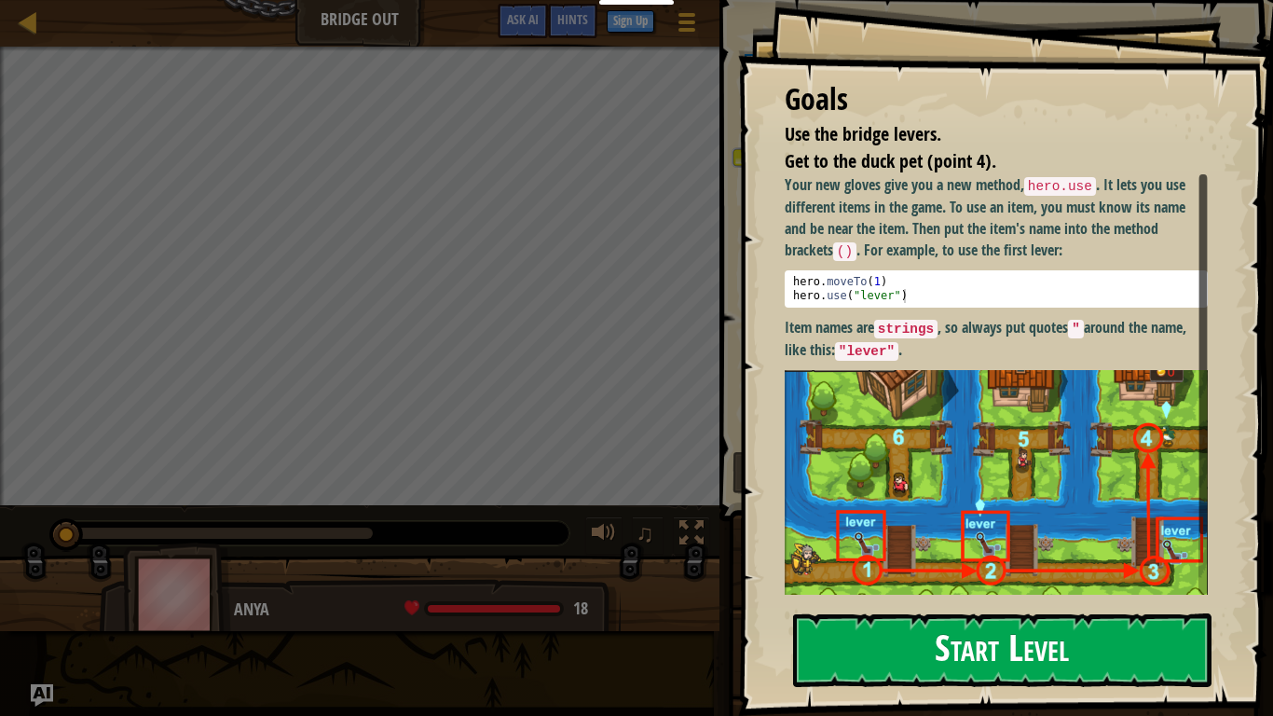
click at [999, 602] on button "Start Level" at bounding box center [1002, 650] width 418 height 74
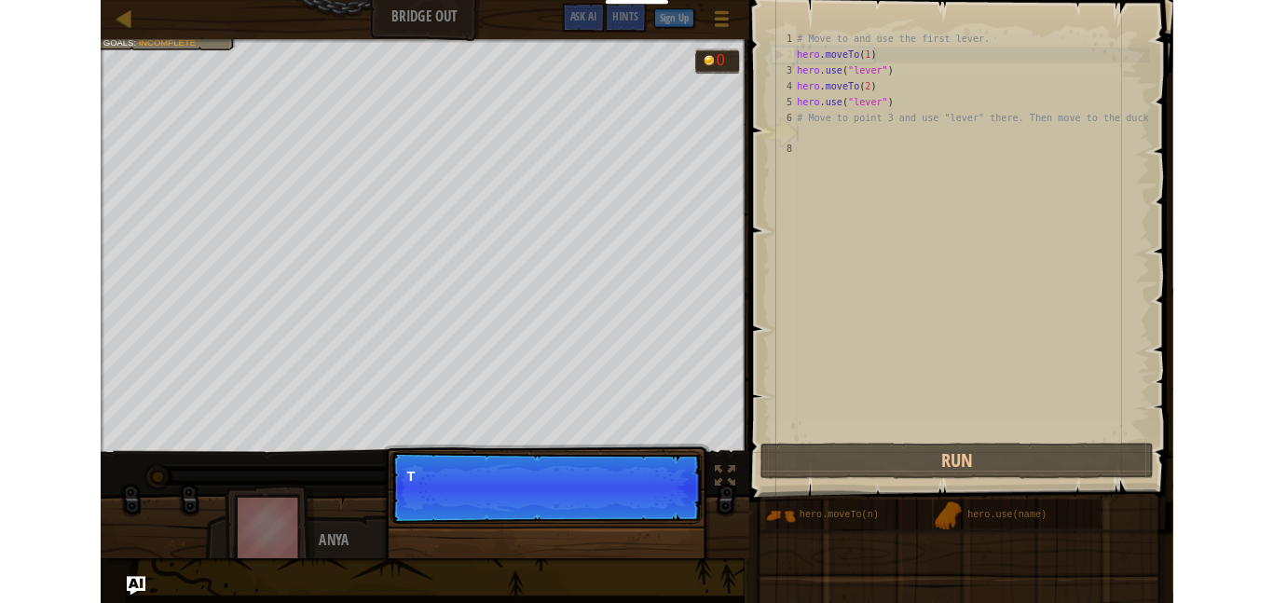
scroll to position [8, 0]
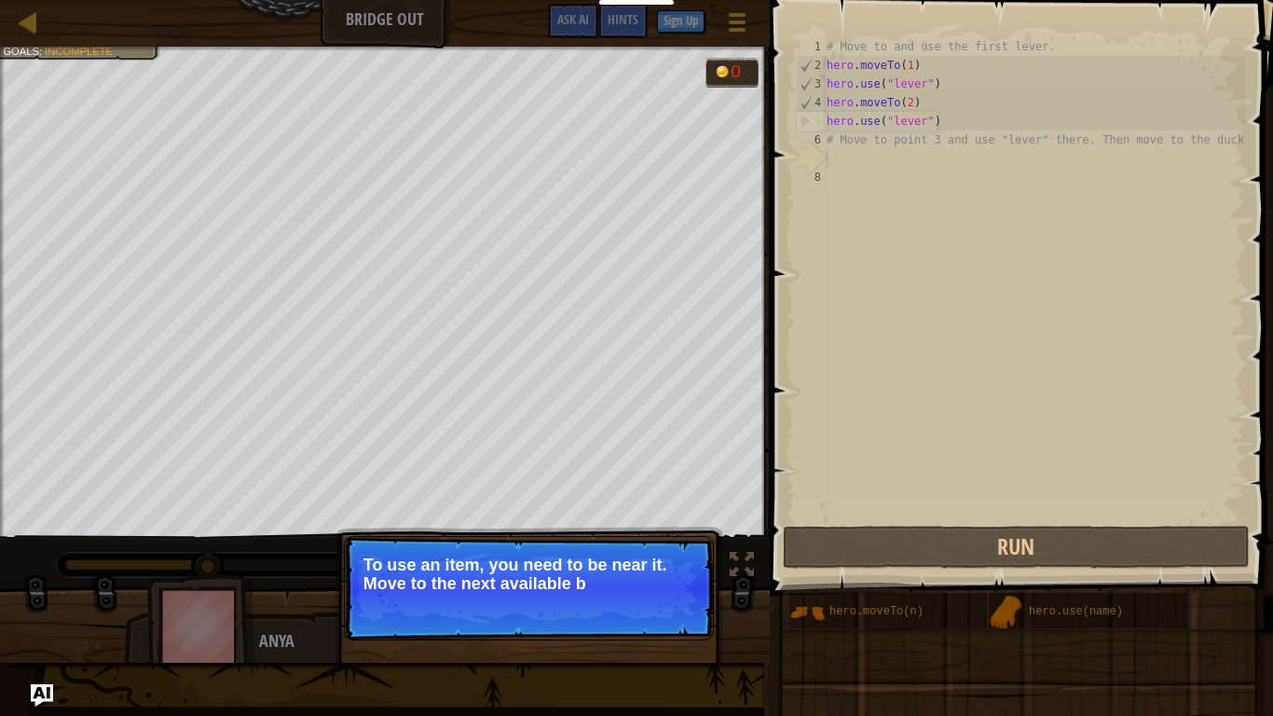
click at [675, 602] on p "Continue To use an item, you need to be near it. Move to the next available b" at bounding box center [529, 588] width 370 height 104
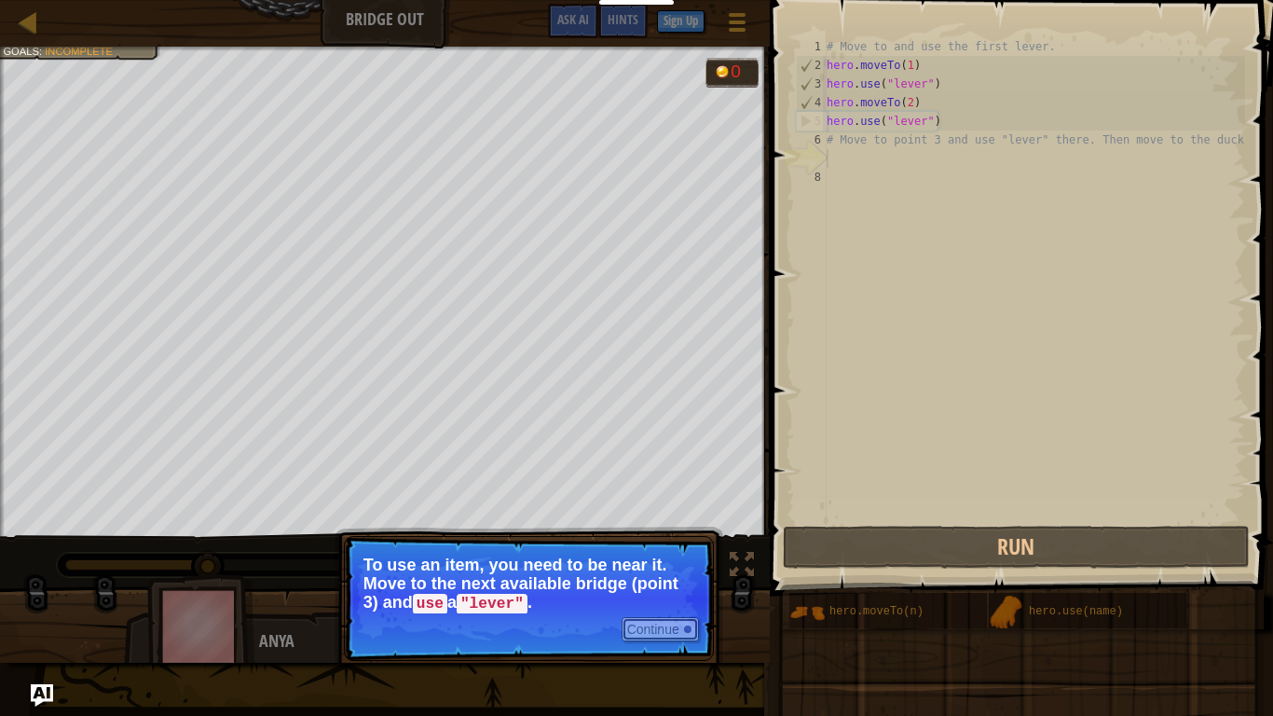
click at [675, 602] on button "Continue" at bounding box center [660, 629] width 77 height 24
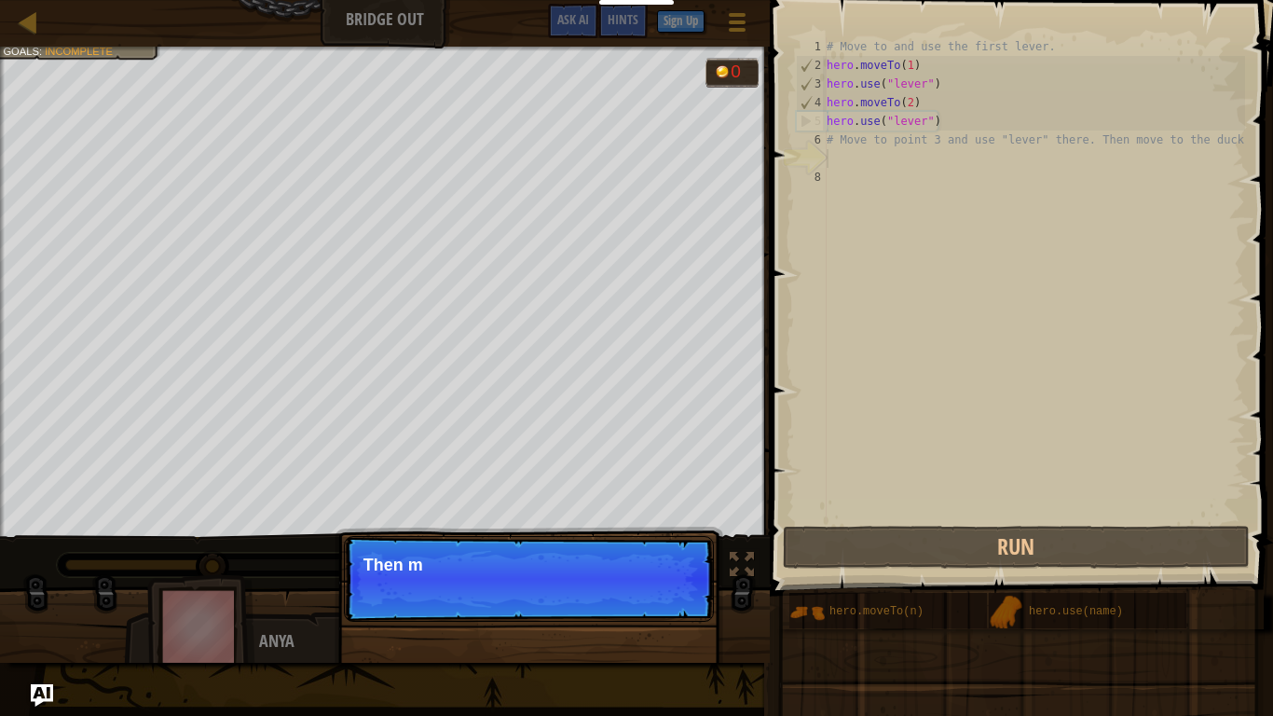
click at [675, 602] on div "Continue Then m" at bounding box center [529, 674] width 389 height 276
click at [675, 602] on div "Continue Then move to the duc" at bounding box center [529, 674] width 389 height 276
click at [676, 602] on div "Continue Then move to the duck at th" at bounding box center [529, 674] width 389 height 276
click at [676, 602] on div "Continue Then move to the duck at the poin" at bounding box center [529, 674] width 389 height 276
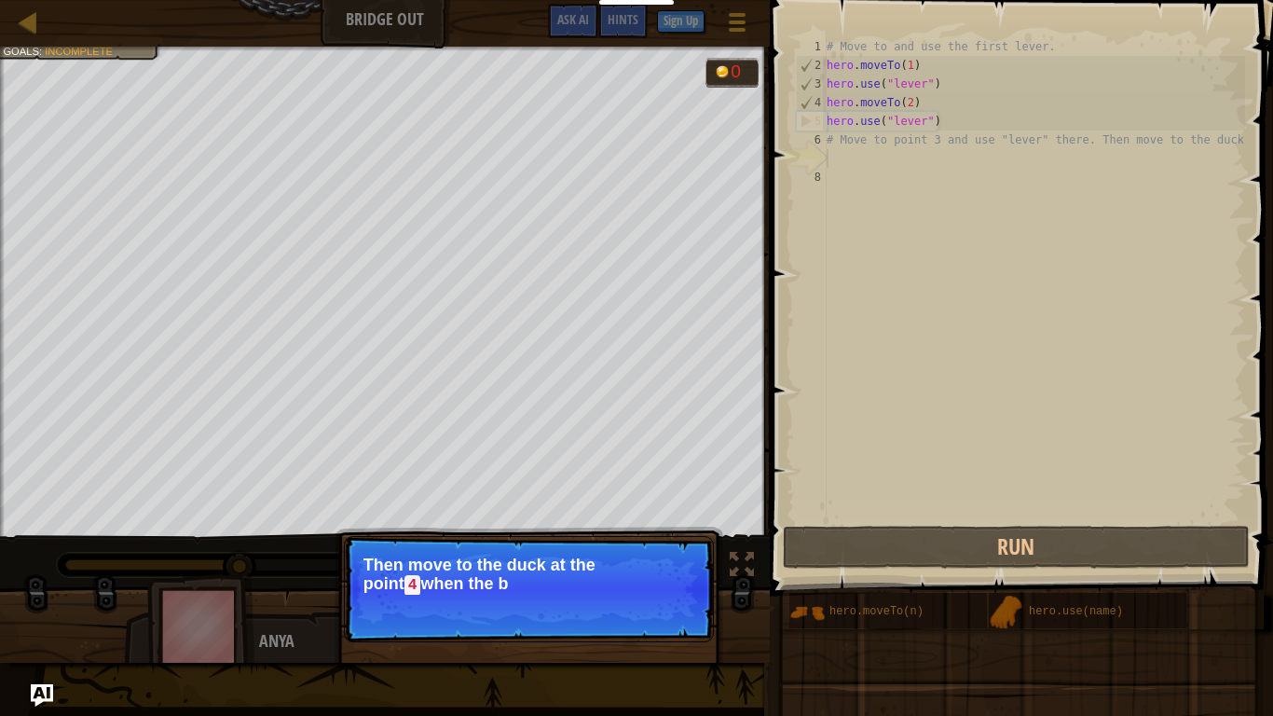
click at [676, 602] on div "Continue Then move to the duck at the point 4 when the b" at bounding box center [529, 674] width 389 height 276
click at [676, 602] on p "Continue Then move to the duck at the point 4 when the bridge is" at bounding box center [529, 589] width 370 height 106
click at [676, 602] on p "Continue Then move to the duck at the point 4 when the bridge is enabl" at bounding box center [529, 589] width 370 height 106
click at [676, 602] on p "Continue Then move to the duck at the point 4 when the bridge is enabled.." at bounding box center [529, 589] width 370 height 106
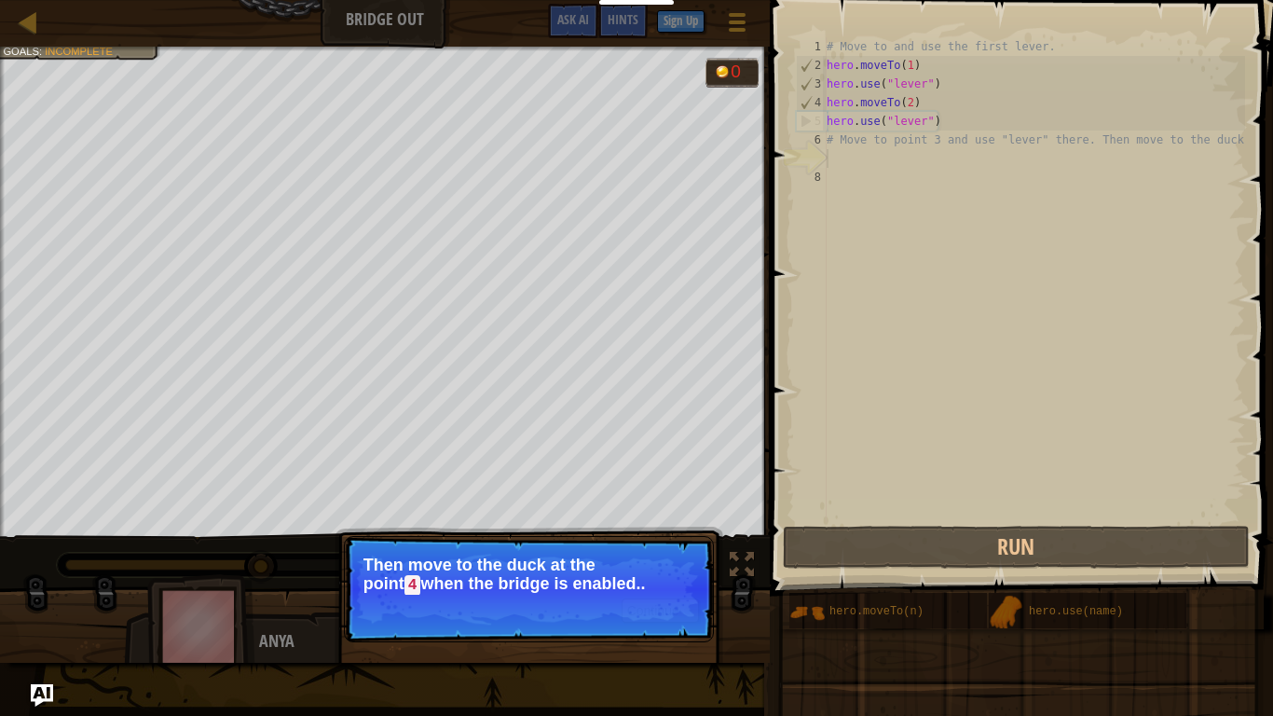
click at [676, 602] on p "Continue Then move to the duck at the point 4 when the bridge is enabled.." at bounding box center [529, 589] width 370 height 106
click at [684, 602] on button "Continue" at bounding box center [660, 610] width 77 height 24
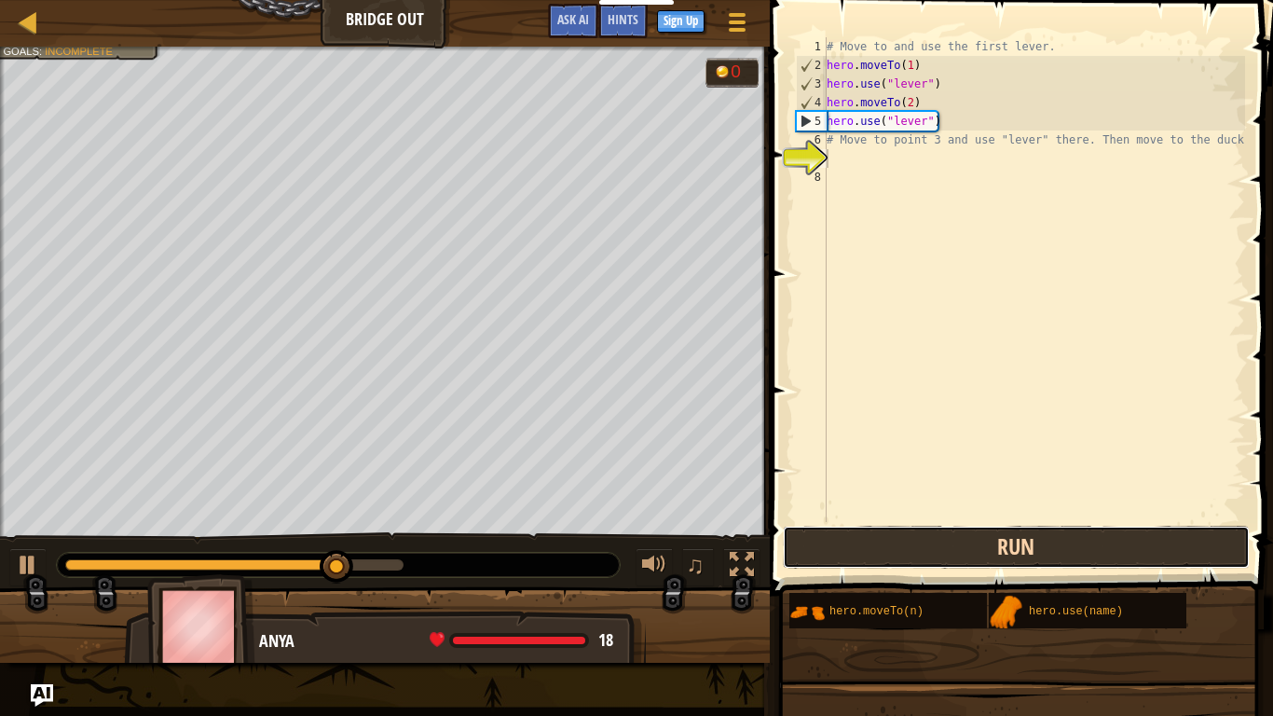
click at [913, 535] on button "Run" at bounding box center [1016, 547] width 467 height 43
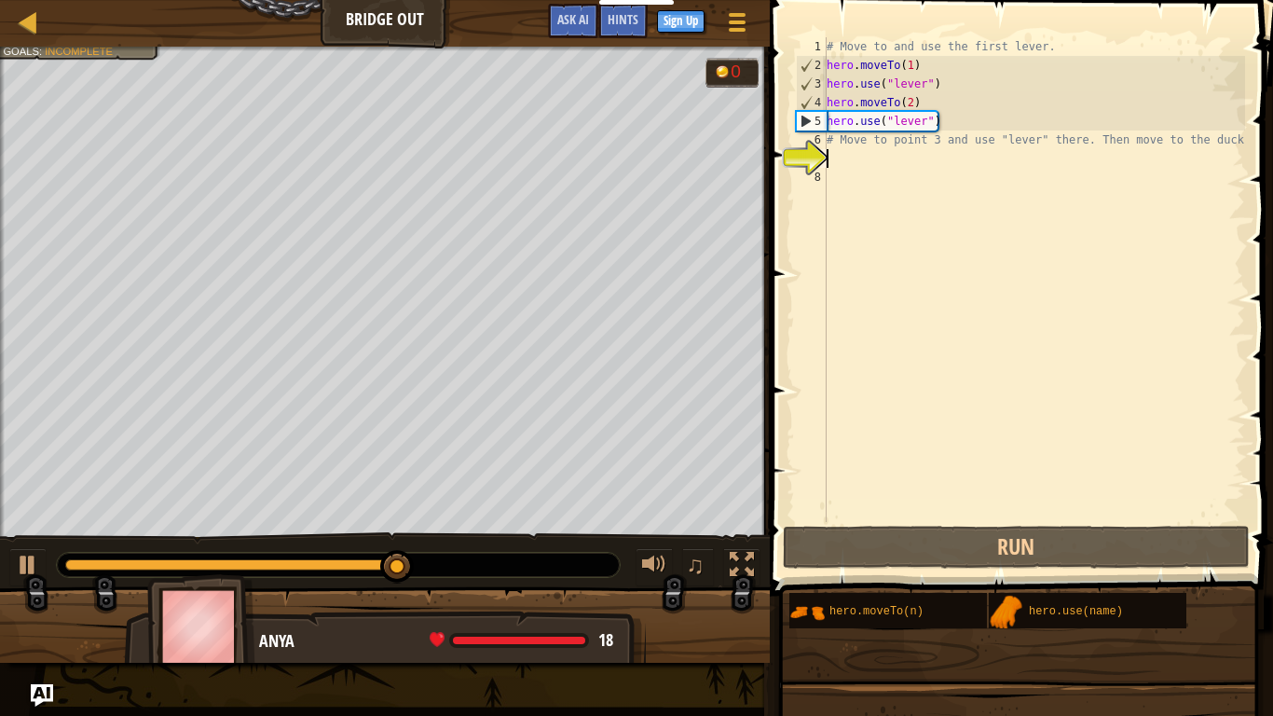
click at [847, 143] on div "# Move to and use the first lever. hero . moveTo ( 1 ) hero . use ( "lever" ) h…" at bounding box center [1034, 298] width 422 height 522
type textarea "# Move to point 3 and use "lever" there. Then move to the duck."
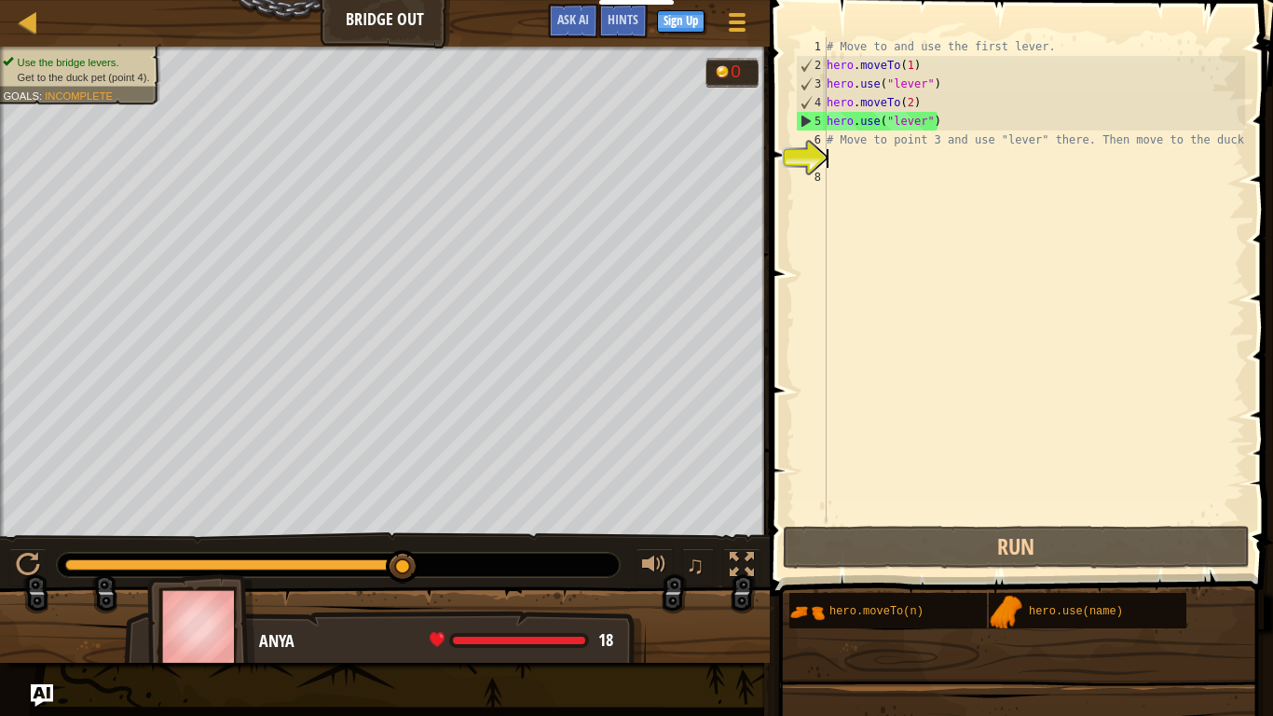
click at [828, 162] on div "# Move to and use the first lever. hero . moveTo ( 1 ) hero . use ( "lever" ) h…" at bounding box center [1034, 298] width 422 height 522
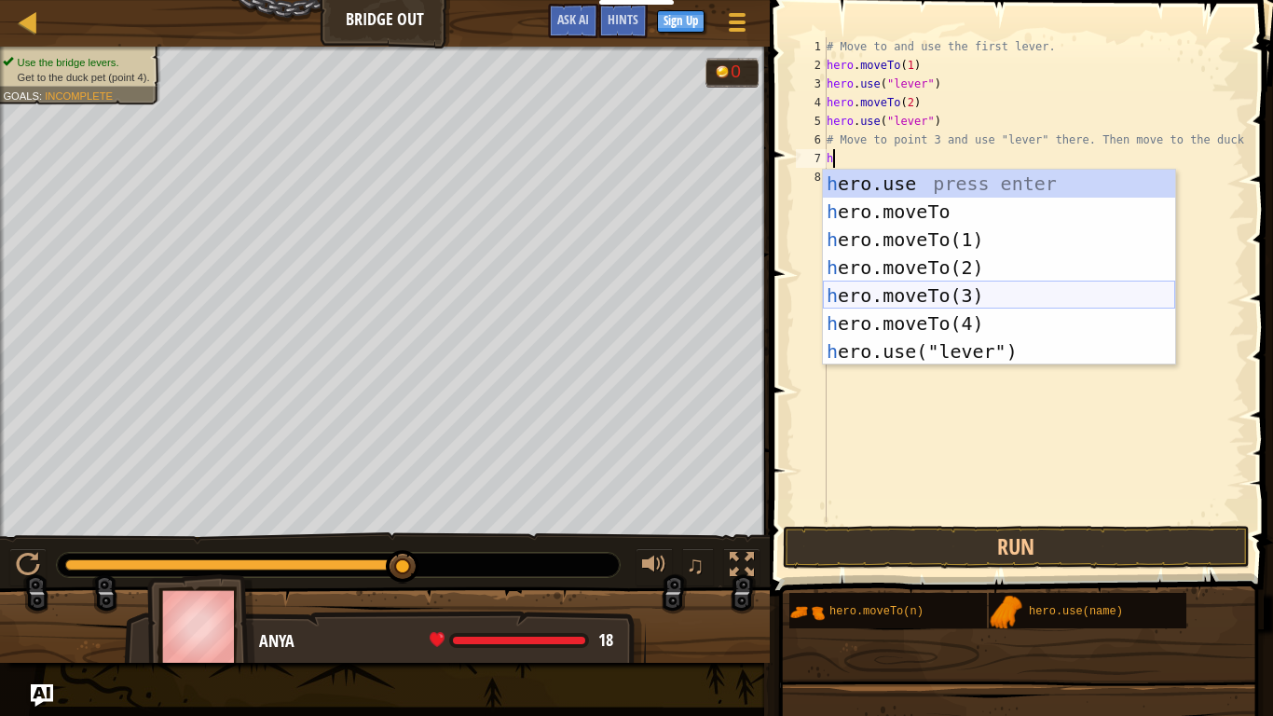
click at [951, 294] on div "h ero.use press enter h ero.moveTo press enter h ero.moveTo(1) press enter h er…" at bounding box center [999, 296] width 352 height 252
type textarea "hero.moveTo(3)"
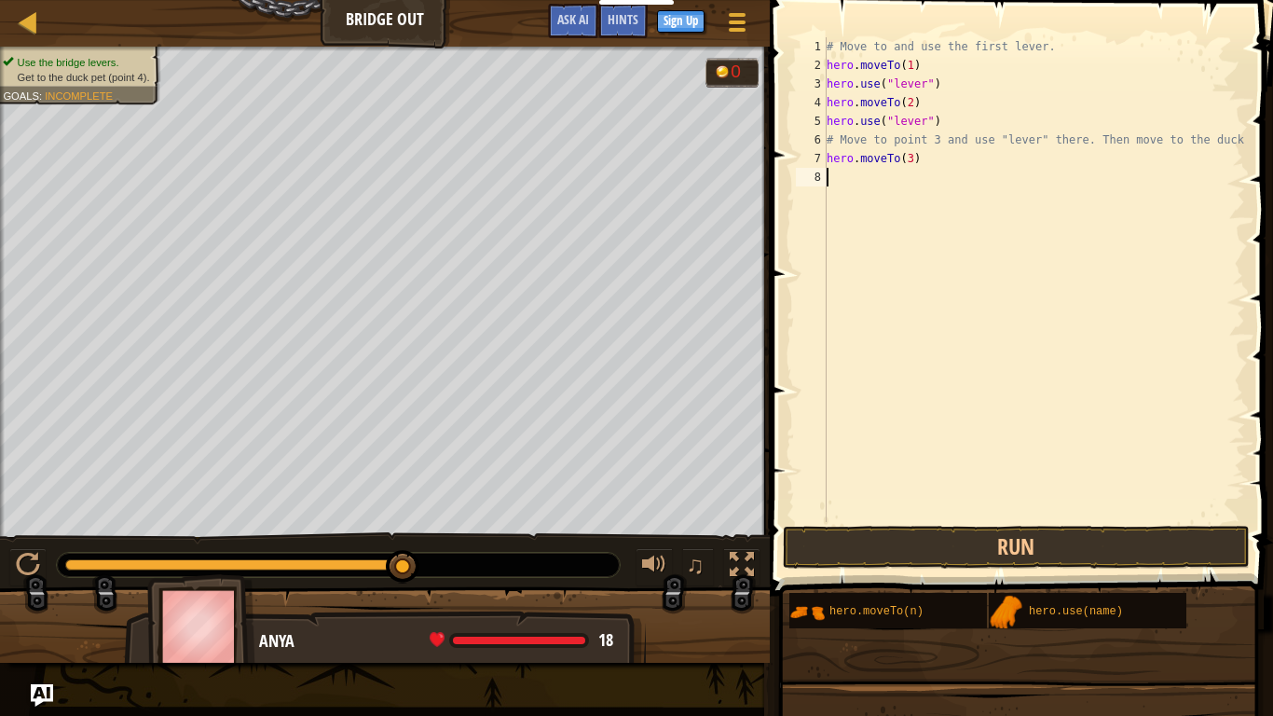
click at [839, 173] on div "# Move to and use the first lever. hero . moveTo ( 1 ) hero . use ( "lever" ) h…" at bounding box center [1034, 298] width 422 height 522
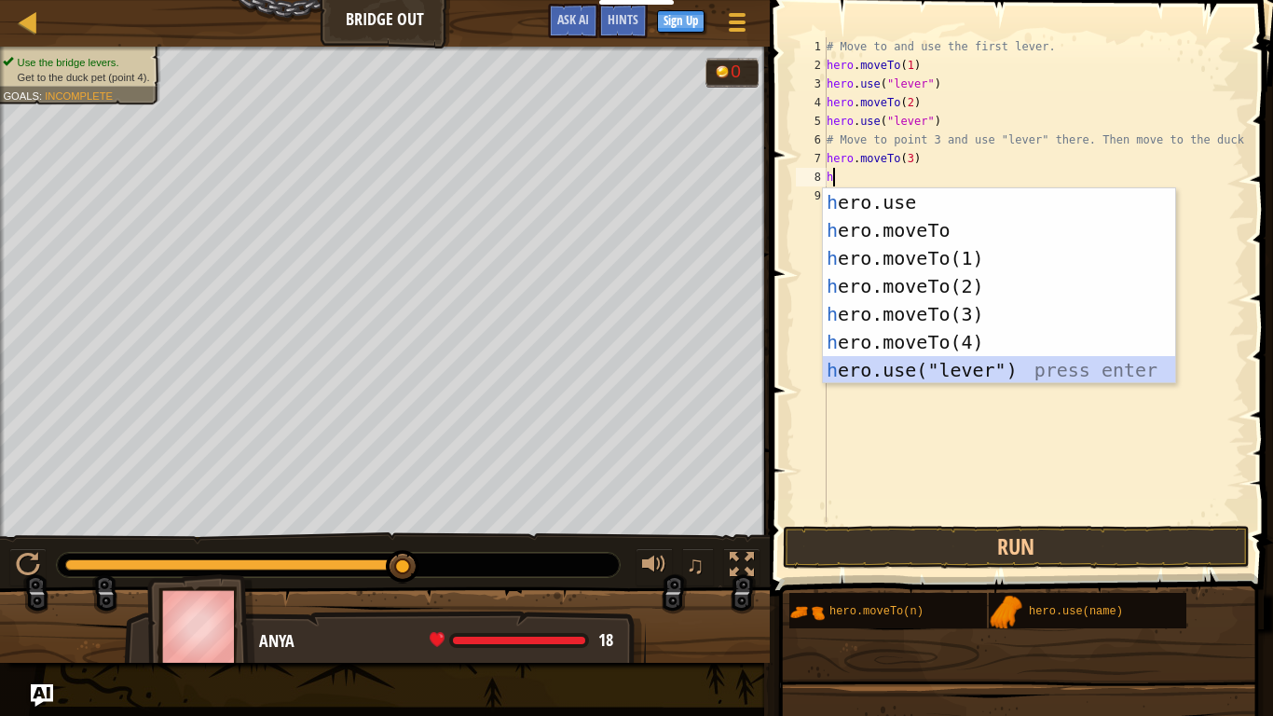
click at [969, 368] on div "h ero.use press enter h ero.moveTo press enter h ero.moveTo(1) press enter h er…" at bounding box center [999, 314] width 352 height 252
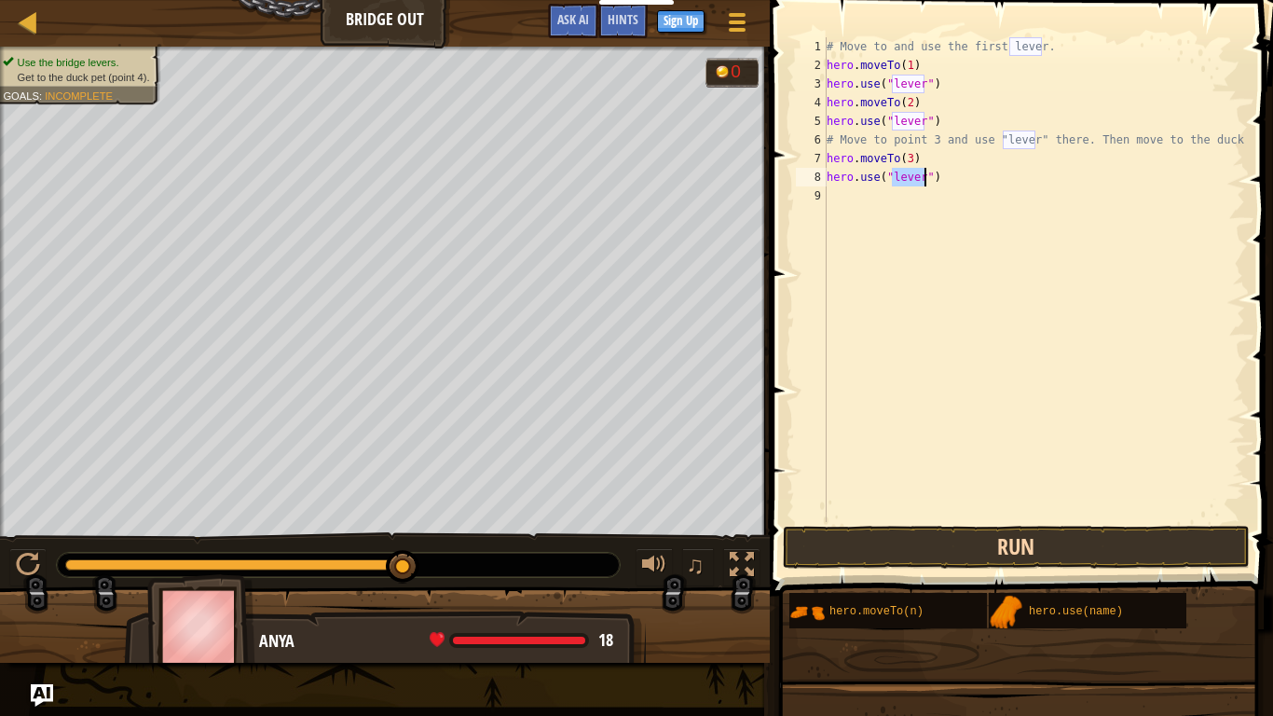
type textarea "hero.use("lever")"
click at [933, 547] on button "Run" at bounding box center [1016, 547] width 467 height 43
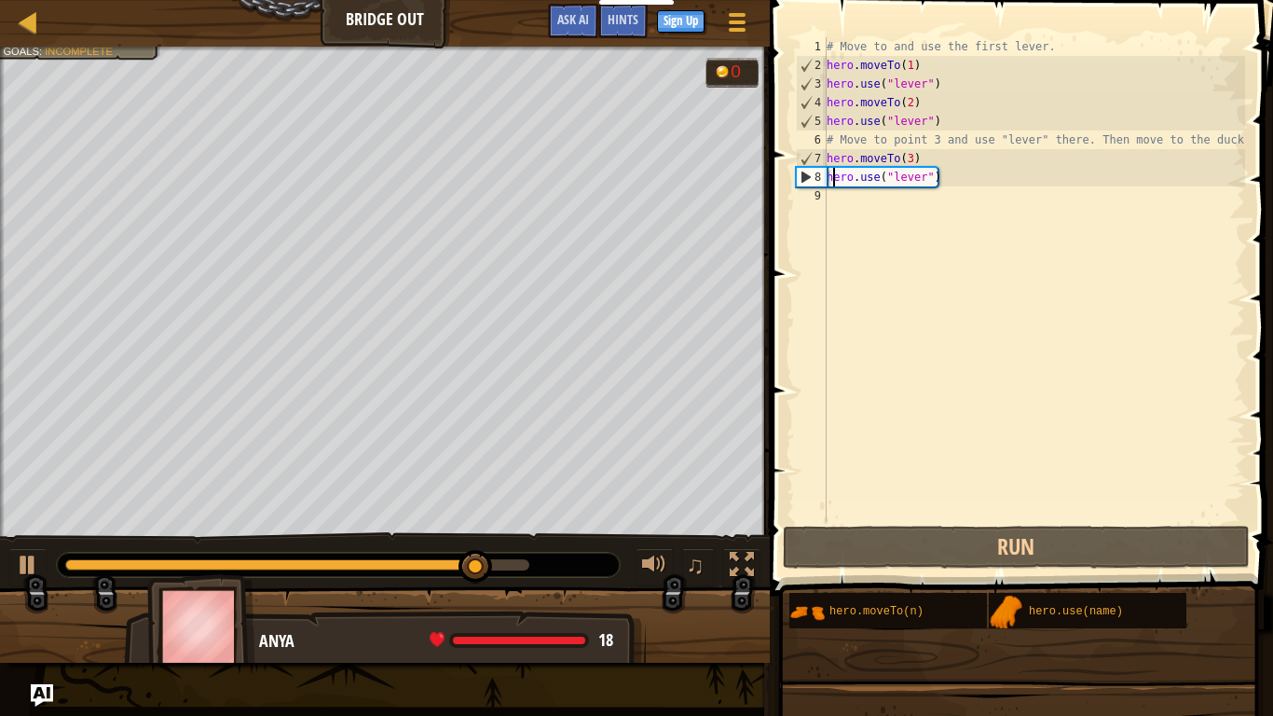
click at [830, 184] on div "# Move to and use the first lever. hero . moveTo ( 1 ) hero . use ( "lever" ) h…" at bounding box center [1034, 298] width 422 height 522
click at [829, 196] on div "# Move to and use the first lever. hero . moveTo ( 1 ) hero . use ( "lever" ) h…" at bounding box center [1034, 298] width 422 height 522
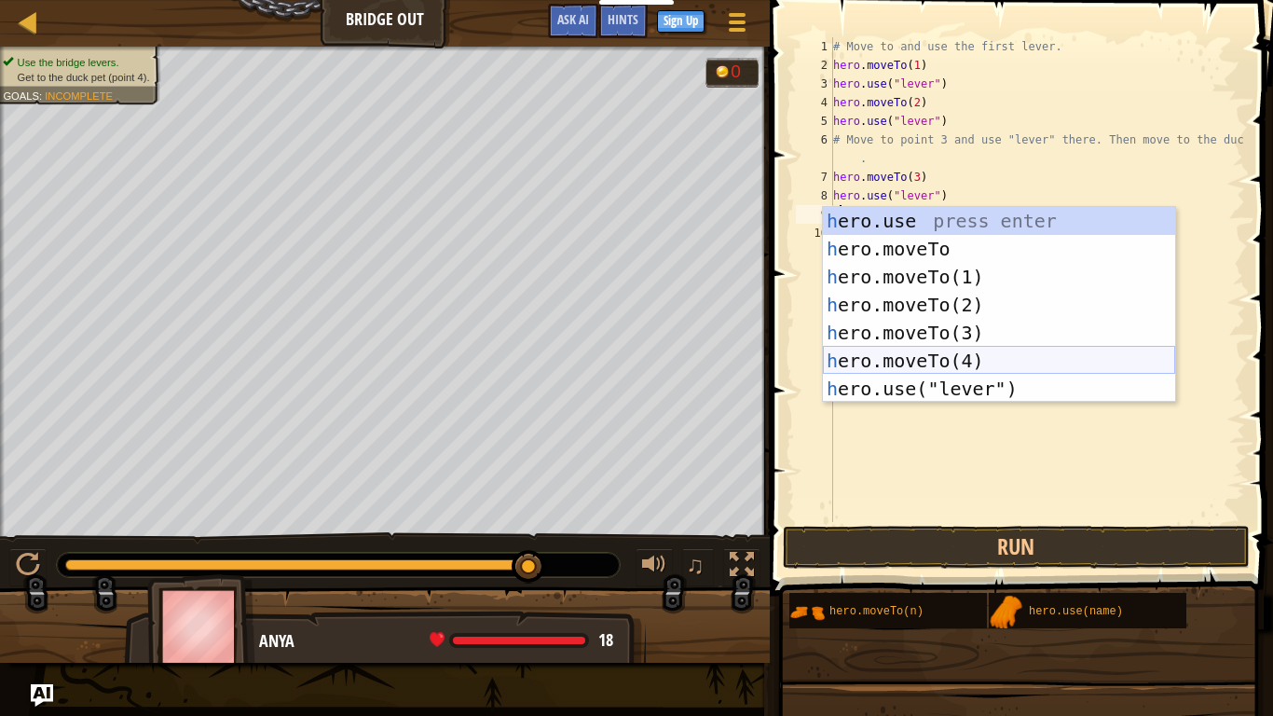
click at [870, 353] on div "h ero.use press enter h ero.moveTo press enter h ero.moveTo(1) press enter h er…" at bounding box center [999, 333] width 352 height 252
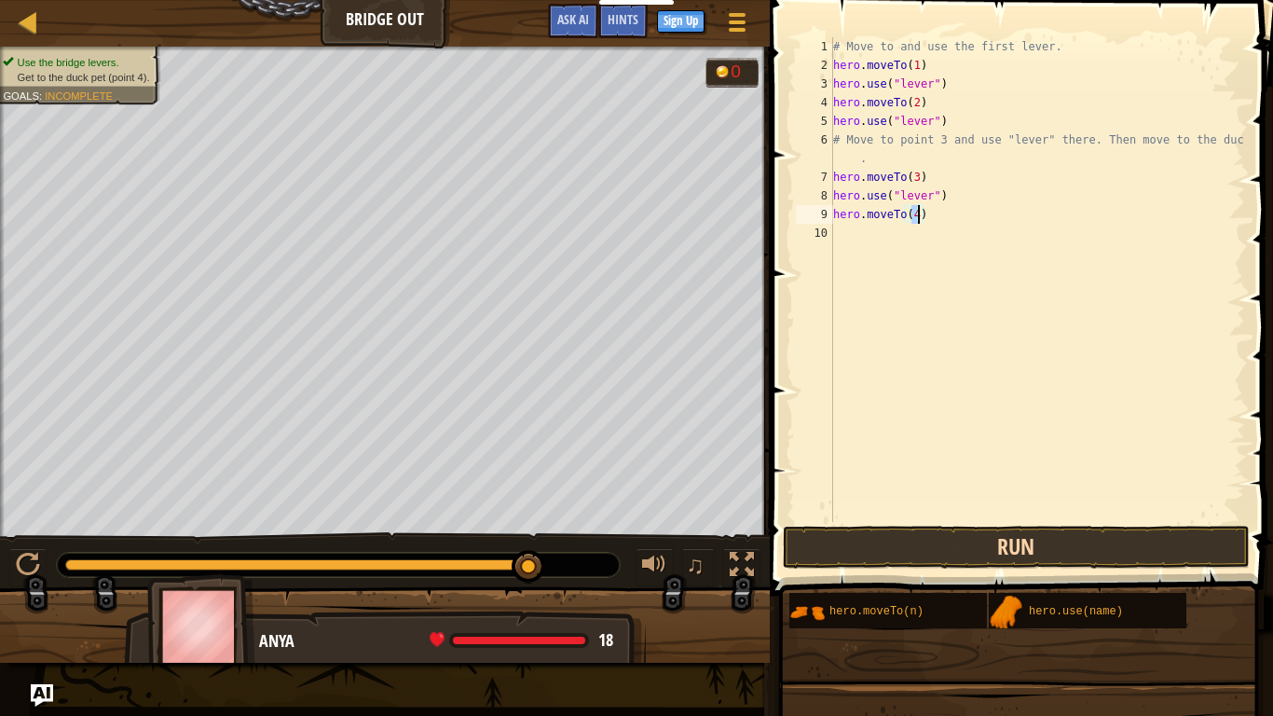
type textarea "hero.moveTo(4)"
click at [913, 550] on button "Run" at bounding box center [1016, 547] width 467 height 43
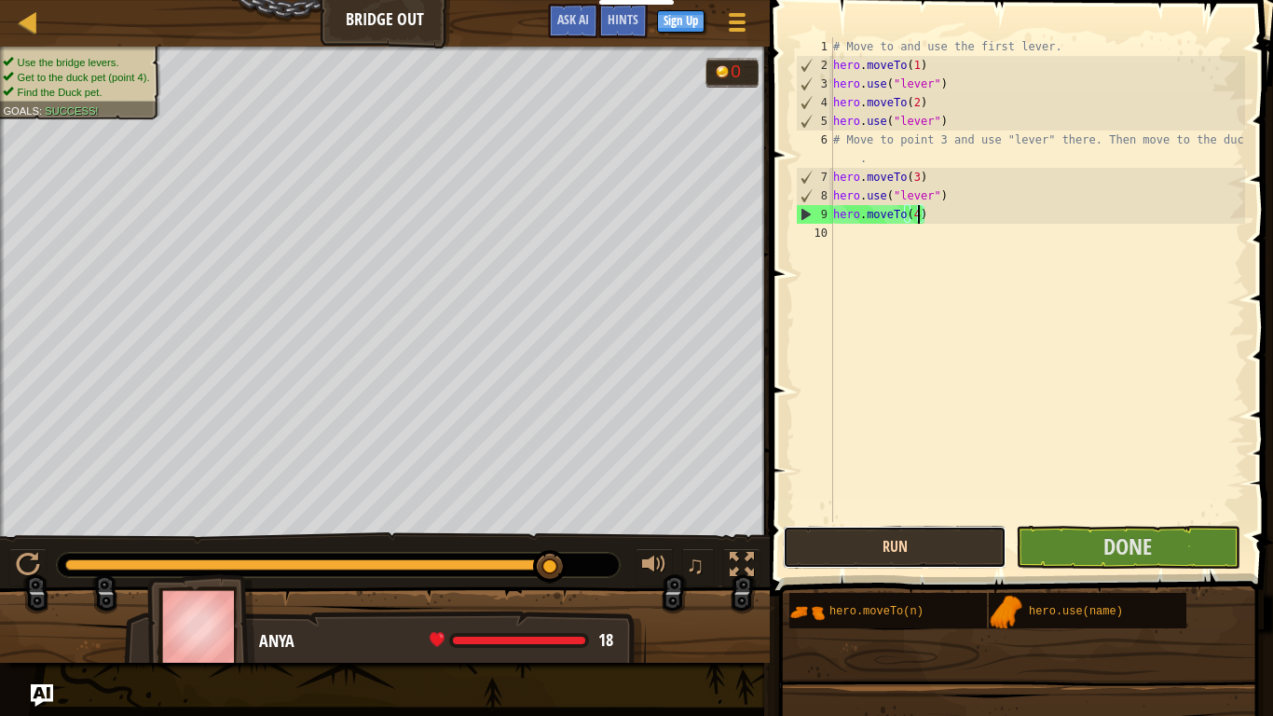
click at [939, 548] on button "Run" at bounding box center [895, 547] width 224 height 43
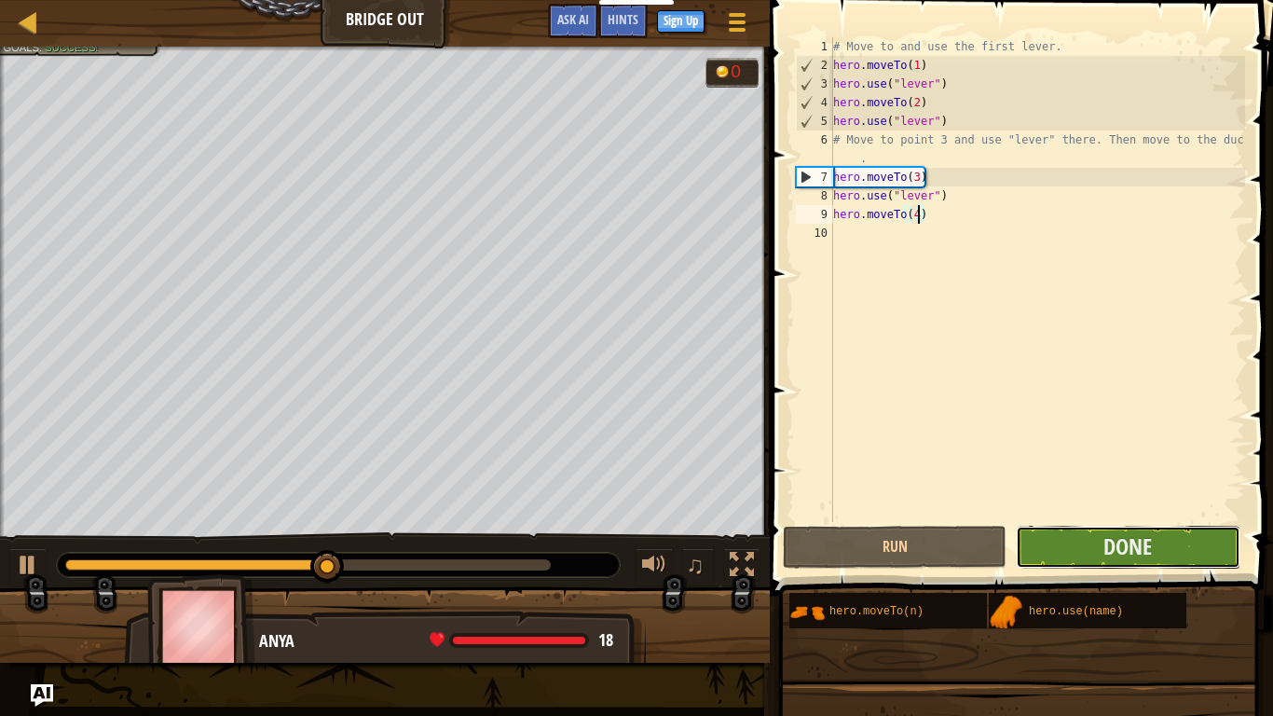
click at [1059, 531] on button "Done" at bounding box center [1128, 547] width 224 height 43
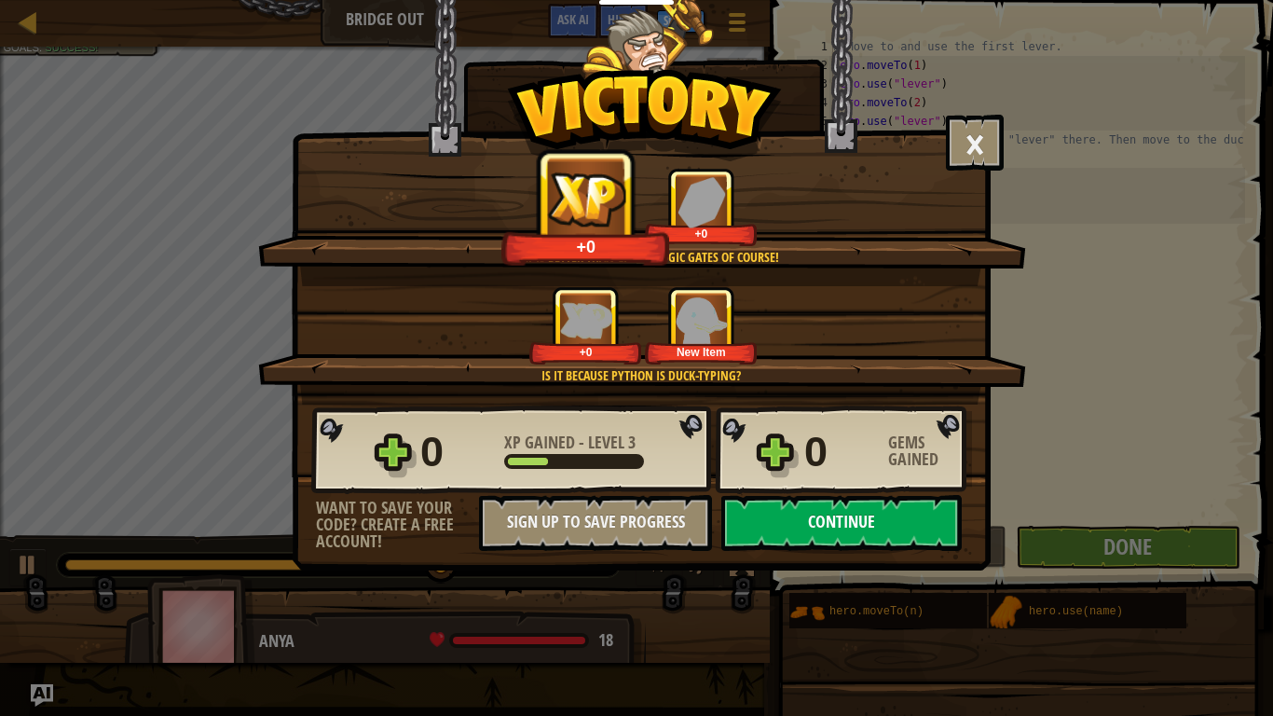
click at [842, 519] on button "Continue" at bounding box center [841, 523] width 240 height 56
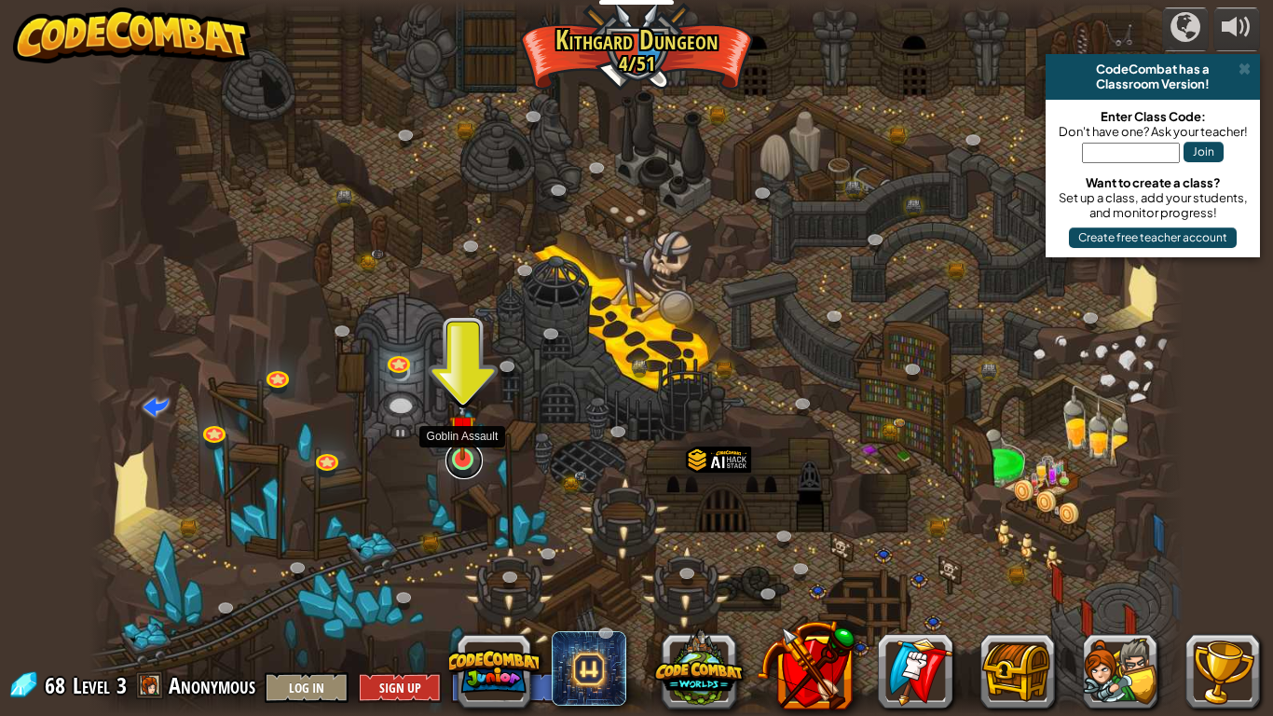
click at [455, 466] on link at bounding box center [463, 460] width 37 height 37
